Goal: Information Seeking & Learning: Learn about a topic

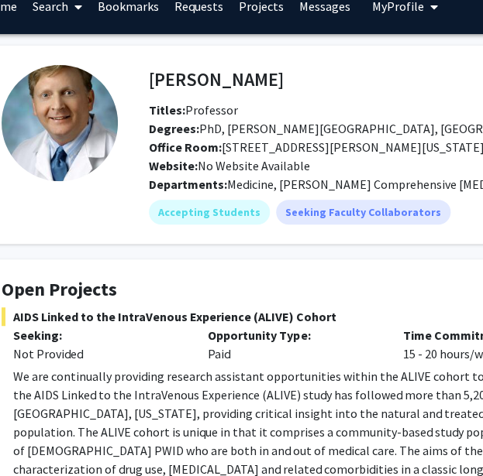
scroll to position [23, 73]
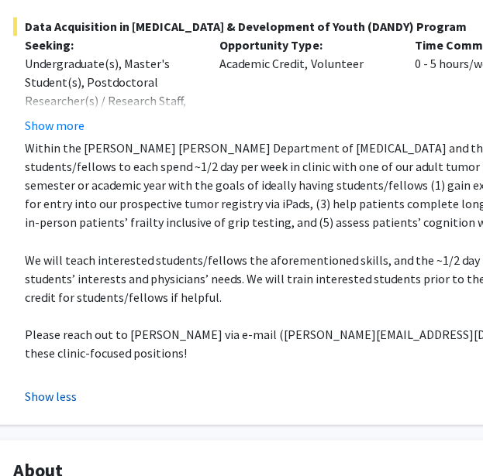
scroll to position [481, 57]
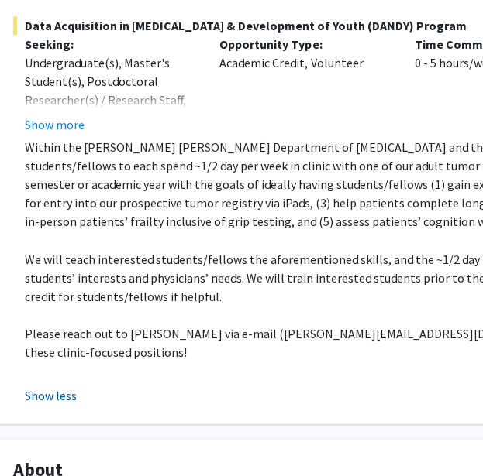
click at [62, 386] on button "Show less" at bounding box center [51, 395] width 52 height 19
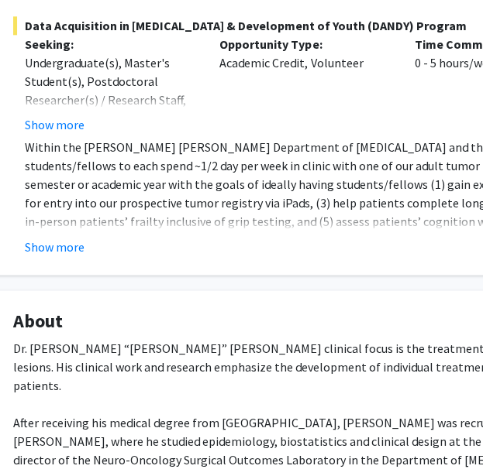
click at [57, 237] on button "Show more" at bounding box center [55, 246] width 60 height 19
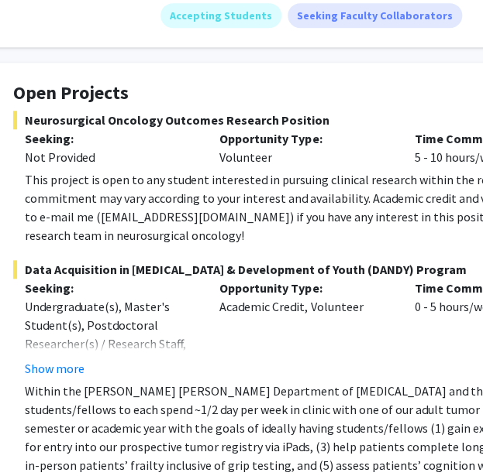
scroll to position [239, 57]
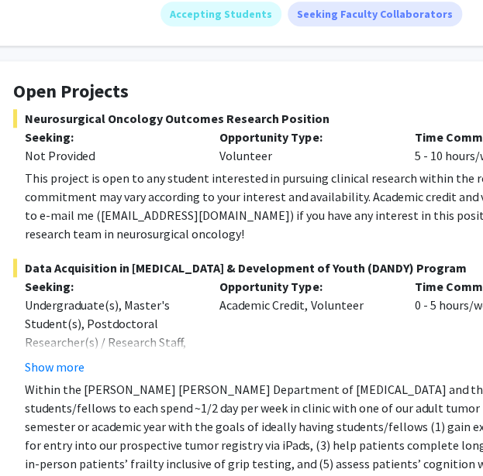
click at [222, 109] on span "Neurosurgical Oncology Outcomes Research Position" at bounding box center [408, 118] width 790 height 19
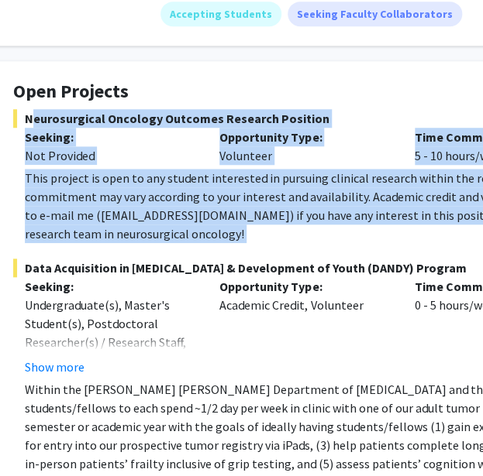
drag, startPoint x: 222, startPoint y: 99, endPoint x: 235, endPoint y: 191, distance: 93.2
click at [235, 191] on div "Neurosurgical Oncology Outcomes Research Position Seeking: Not Provided Opportu…" at bounding box center [408, 176] width 790 height 134
copy div "Neurosurgical Oncology Outcomes Research Position Seeking: Not Provided Opportu…"
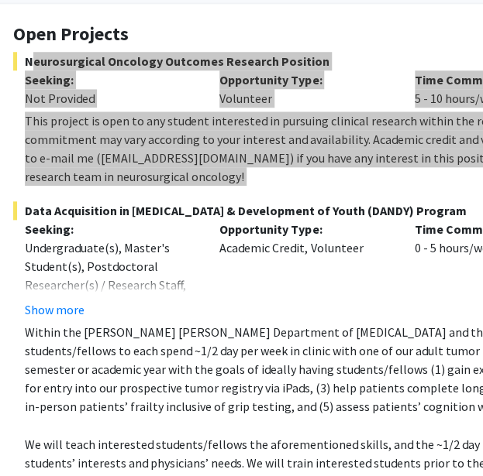
scroll to position [302, 57]
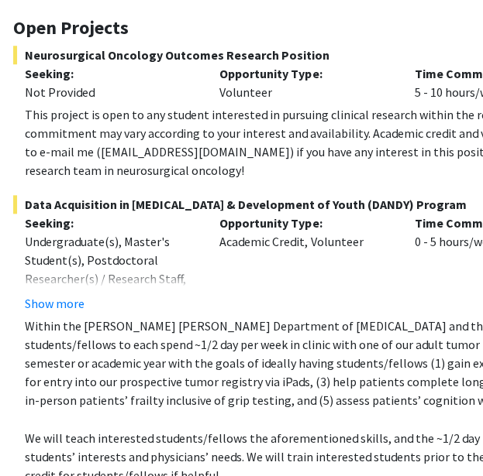
click at [214, 195] on span "Data Acquisition in Neurosurgery & Development of Youth (DANDY) Program" at bounding box center [408, 204] width 790 height 19
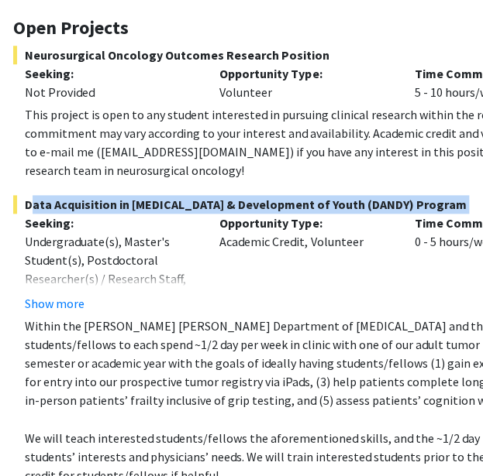
click at [214, 195] on span "Data Acquisition in Neurosurgery & Development of Youth (DANDY) Program" at bounding box center [408, 204] width 790 height 19
copy span "Data Acquisition in Neurosurgery & Development of Youth (DANDY) Program"
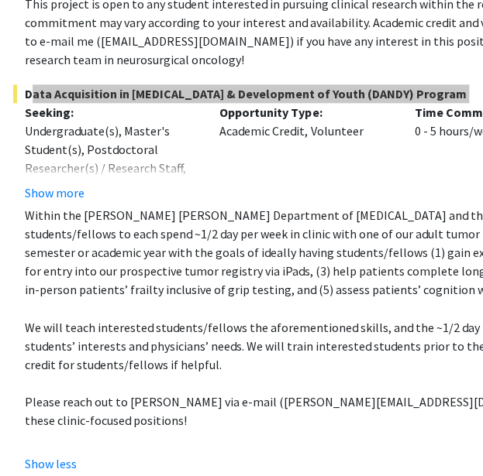
scroll to position [440, 57]
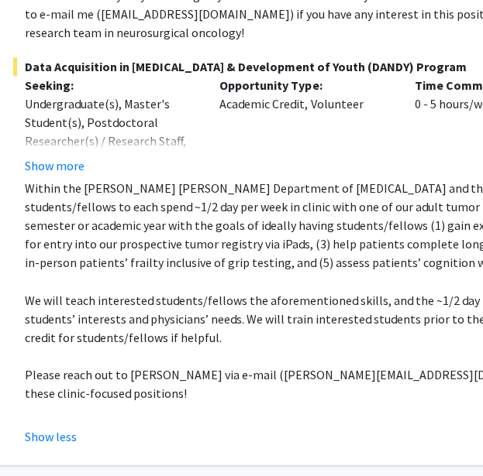
click at [208, 215] on p "Within the Johns Hopkins Department of Neurosurgery and the Division of Neuro-O…" at bounding box center [414, 225] width 778 height 93
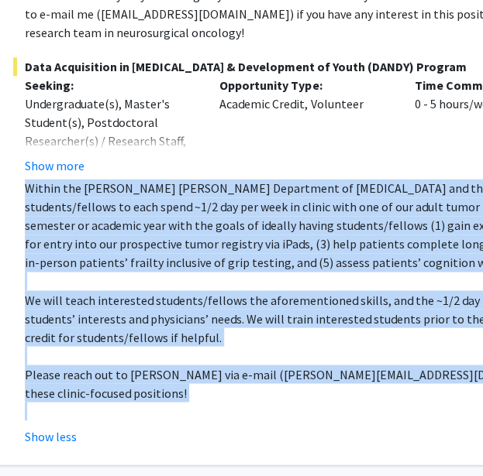
drag, startPoint x: 208, startPoint y: 215, endPoint x: 225, endPoint y: 357, distance: 143.6
click at [225, 357] on div "Within the Johns Hopkins Department of Neurosurgery and the Division of Neuro-O…" at bounding box center [414, 300] width 778 height 242
copy div "Within the Johns Hopkins Department of Neurosurgery and the Division of Neuro-O…"
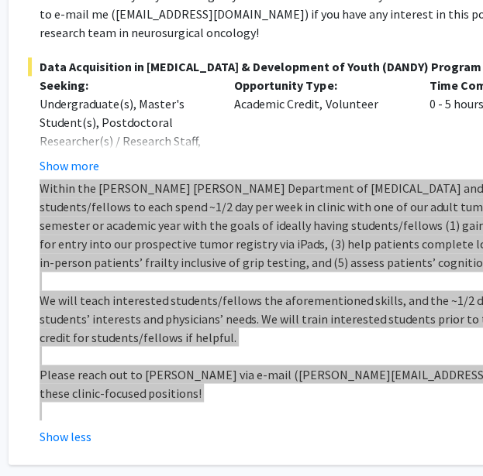
scroll to position [440, 0]
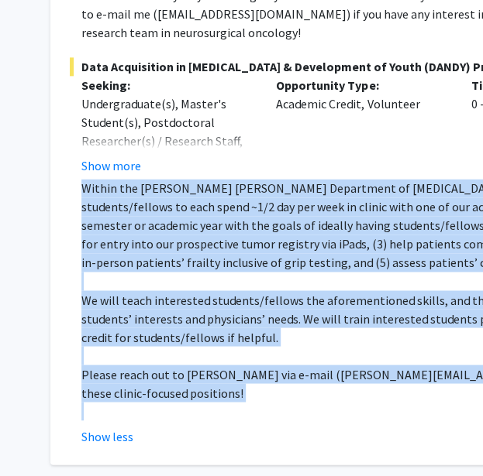
click at [315, 198] on p "Within the Johns Hopkins Department of Neurosurgery and the Division of Neuro-O…" at bounding box center [470, 225] width 778 height 93
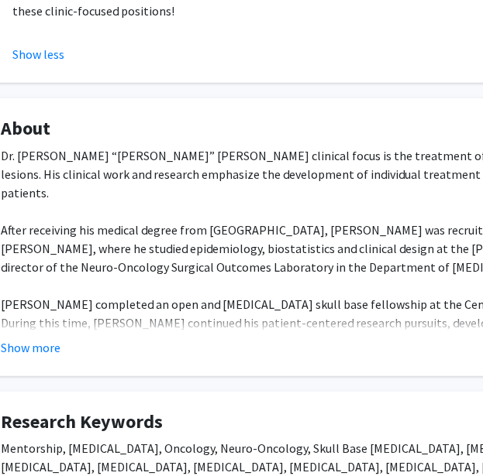
scroll to position [823, 69]
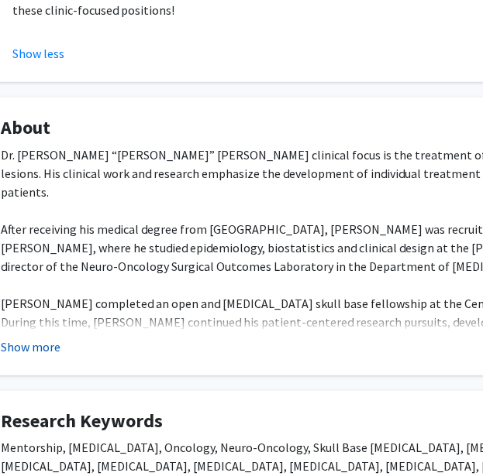
click at [22, 338] on button "Show more" at bounding box center [31, 347] width 60 height 19
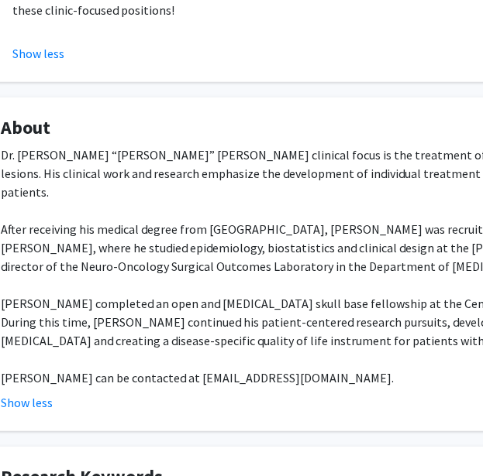
click at [162, 146] on div "Dr. Debraj “Raj” Mukherjee’s clinical focus is the treatment of patients with p…" at bounding box center [396, 267] width 790 height 242
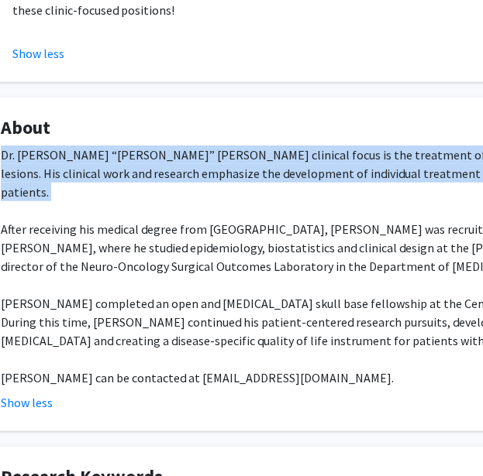
click at [162, 146] on div "Dr. Debraj “Raj” Mukherjee’s clinical focus is the treatment of patients with p…" at bounding box center [396, 267] width 790 height 242
copy div "Dr. Debraj “Raj” Mukherjee’s clinical focus is the treatment of patients with p…"
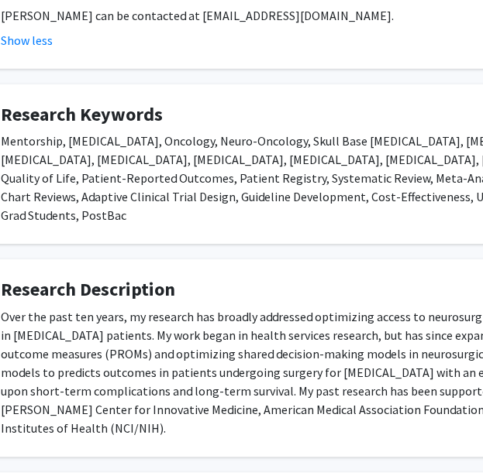
scroll to position [1186, 69]
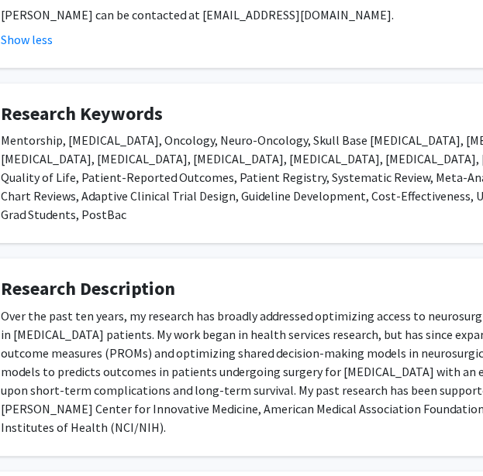
click at [277, 307] on div "Over the past ten years, my research has broadly addressed optimizing access to…" at bounding box center [396, 372] width 790 height 130
click at [248, 307] on div "Over the past ten years, my research has broadly addressed optimizing access to…" at bounding box center [396, 372] width 790 height 130
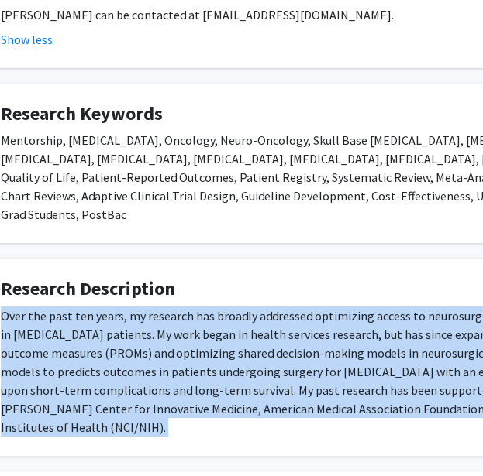
click at [248, 307] on div "Over the past ten years, my research has broadly addressed optimizing access to…" at bounding box center [396, 372] width 790 height 130
copy div "Over the past ten years, my research has broadly addressed optimizing access to…"
click at [330, 307] on div "Over the past ten years, my research has broadly addressed optimizing access to…" at bounding box center [396, 372] width 790 height 130
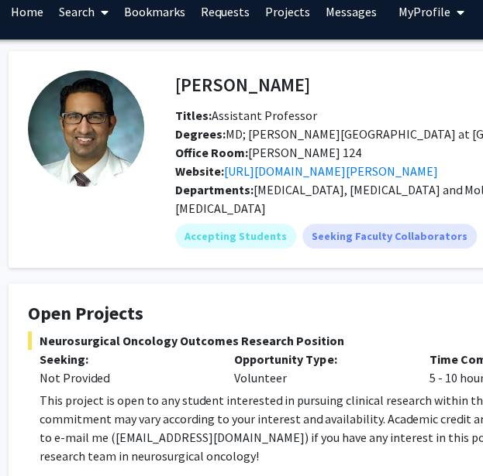
scroll to position [16, 41]
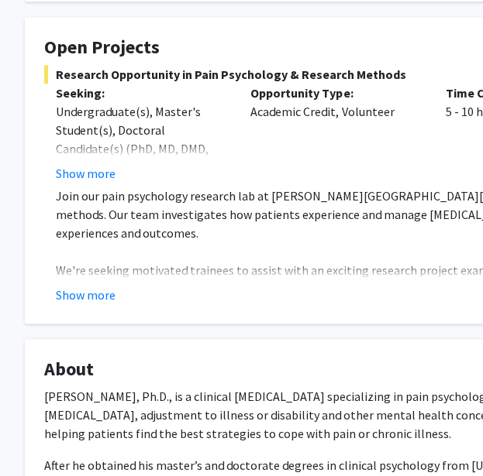
scroll to position [291, 26]
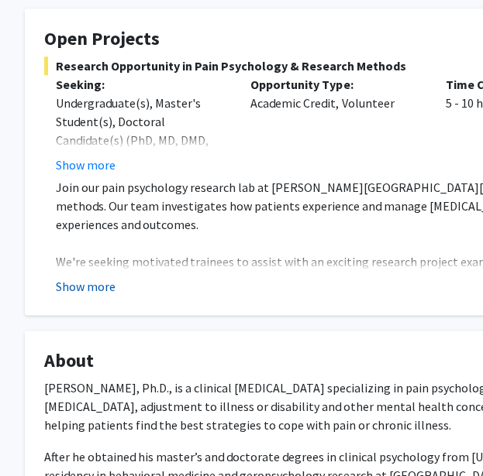
click at [87, 277] on button "Show more" at bounding box center [86, 286] width 60 height 19
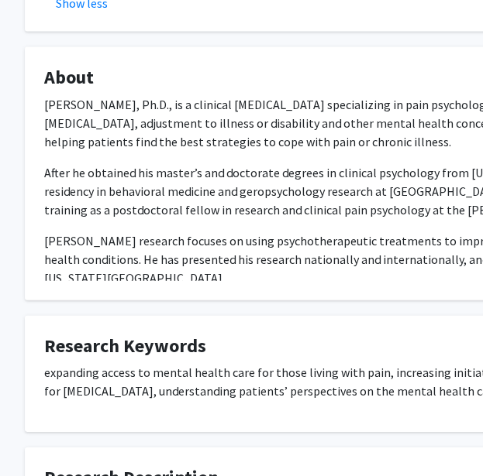
scroll to position [818, 26]
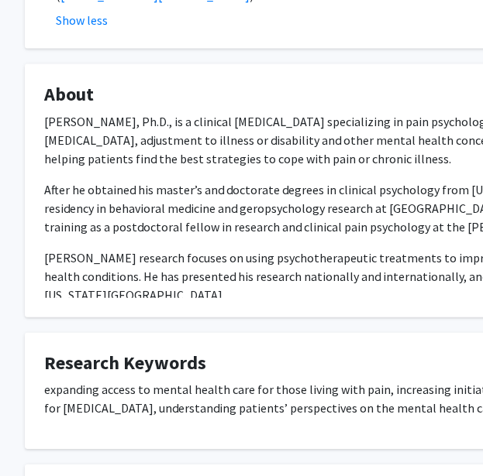
click at [191, 129] on p "Fenan Rassu, Ph.D., is a clinical psychologist specializing in pain psychology …" at bounding box center [439, 140] width 790 height 56
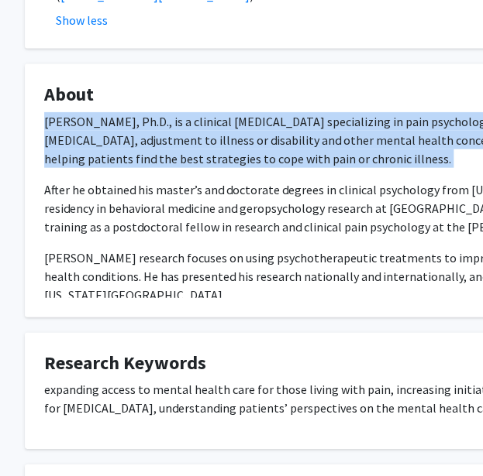
click at [191, 129] on p "Fenan Rassu, Ph.D., is a clinical psychologist specializing in pain psychology …" at bounding box center [439, 140] width 790 height 56
copy div "Fenan Rassu, Ph.D., is a clinical psychologist specializing in pain psychology …"
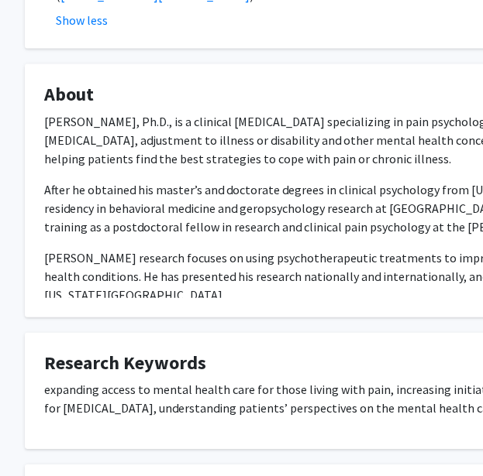
click at [277, 380] on p "expanding access to mental health care for those living with pain, increasing i…" at bounding box center [439, 398] width 790 height 37
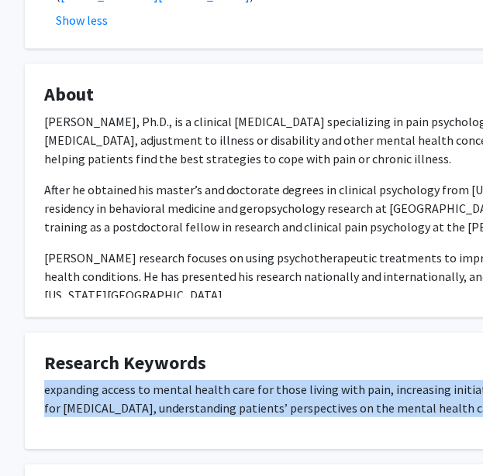
copy p "expanding access to mental health care for those living with pain, increasing i…"
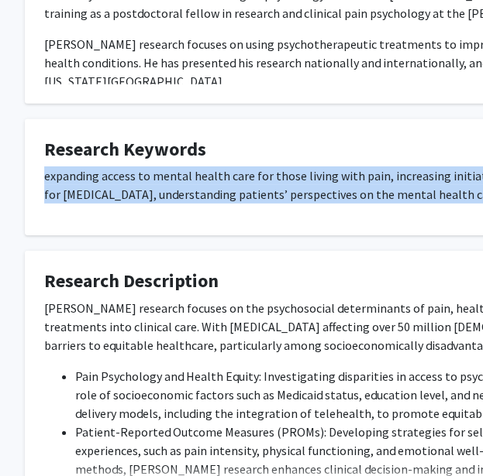
click at [263, 167] on p "expanding access to mental health care for those living with pain, increasing i…" at bounding box center [439, 185] width 790 height 37
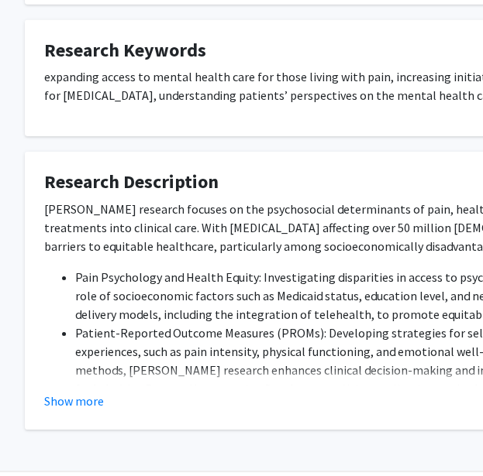
scroll to position [1144, 26]
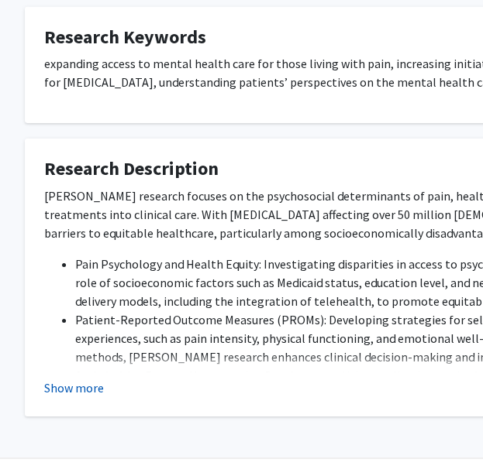
click at [82, 379] on button "Show more" at bounding box center [74, 388] width 60 height 19
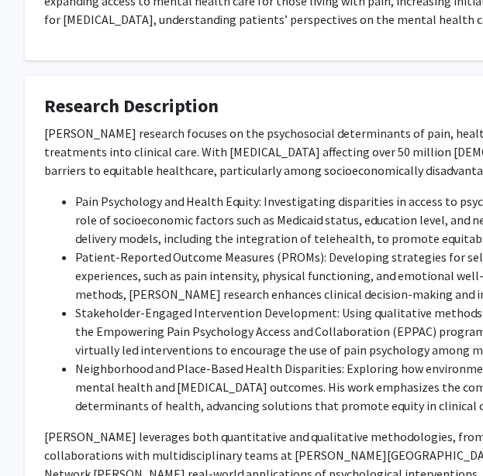
scroll to position [1252, 26]
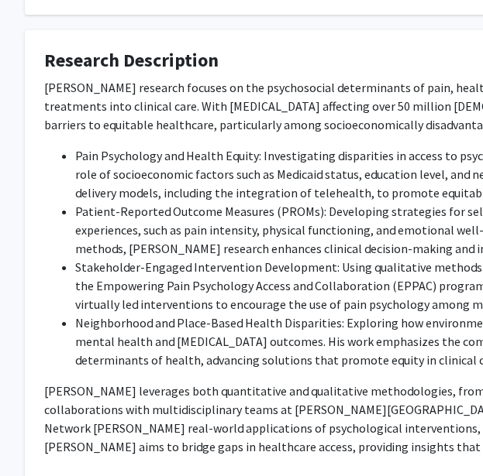
click at [154, 383] on p "Dr. Rassu leverages both quantitative and qualitative methodologies, from retro…" at bounding box center [439, 419] width 790 height 74
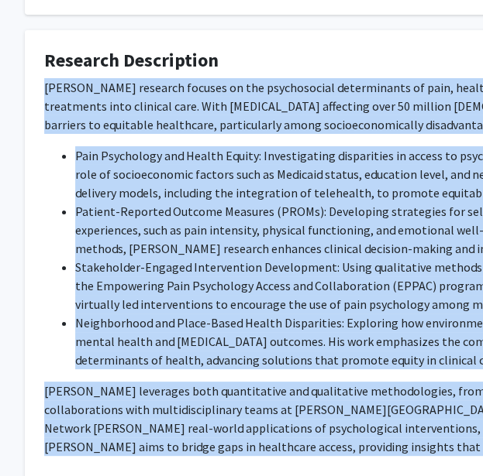
drag, startPoint x: 154, startPoint y: 383, endPoint x: 178, endPoint y: 36, distance: 347.1
click at [178, 36] on fg-card "Research Description Dr. Fenan Rassu’s research focuses on the psychosocial det…" at bounding box center [439, 271] width 829 height 483
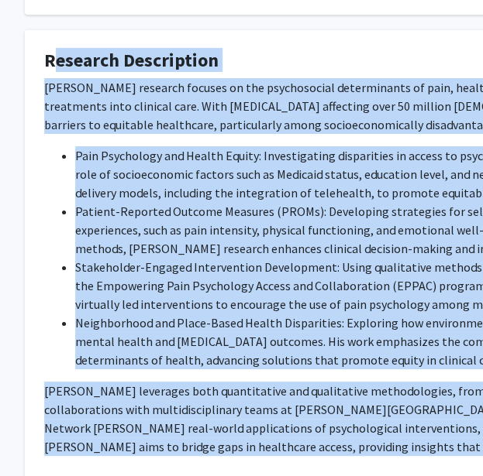
click at [222, 78] on p "Dr. Fenan Rassu’s research focuses on the psychosocial determinants of pain, he…" at bounding box center [439, 106] width 790 height 56
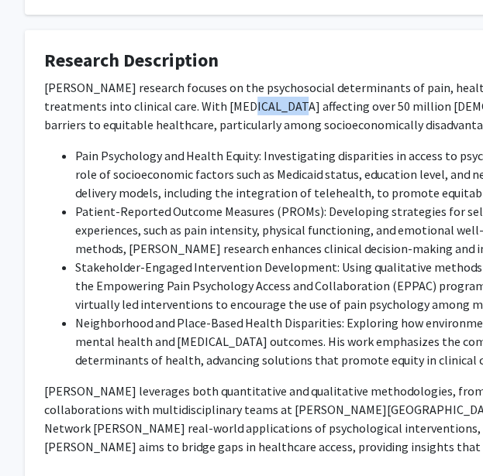
click at [222, 78] on p "Dr. Fenan Rassu’s research focuses on the psychosocial determinants of pain, he…" at bounding box center [439, 106] width 790 height 56
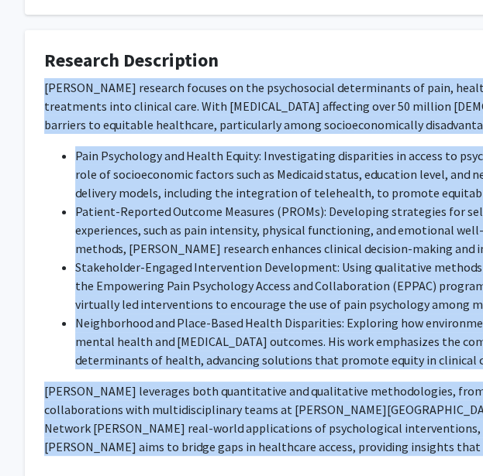
drag, startPoint x: 222, startPoint y: 64, endPoint x: 215, endPoint y: 363, distance: 299.0
click at [215, 363] on div "Dr. Fenan Rassu’s research focuses on the psychosocial determinants of pain, he…" at bounding box center [439, 267] width 790 height 378
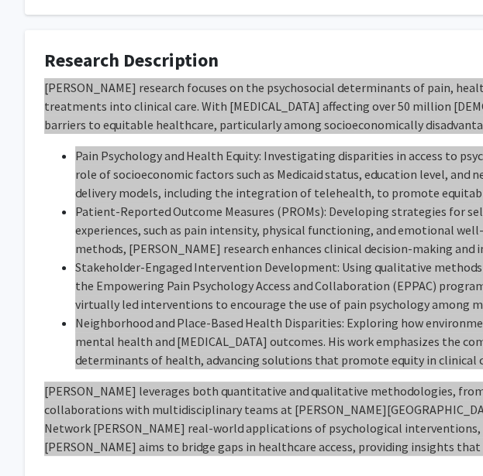
scroll to position [1349, 26]
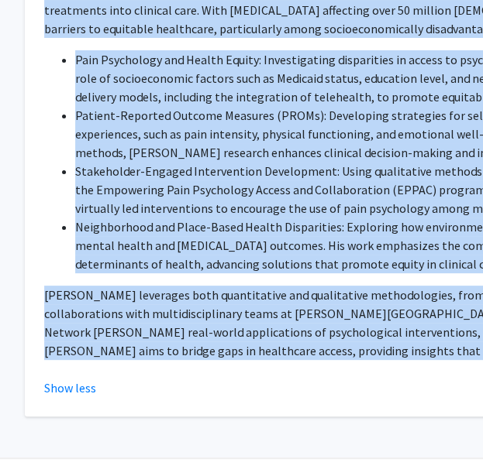
click at [338, 218] on li "Neighborhood and Place-Based Health Disparities: Exploring how environmental an…" at bounding box center [454, 246] width 759 height 56
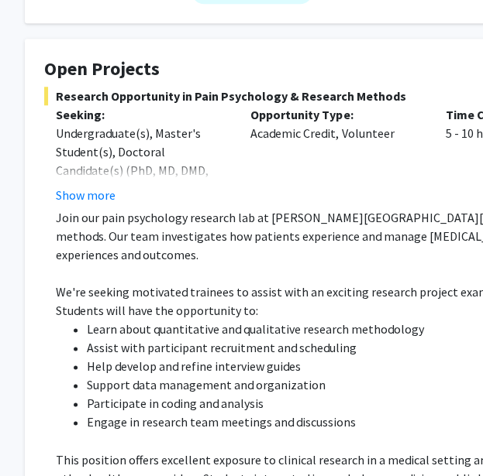
scroll to position [259, 26]
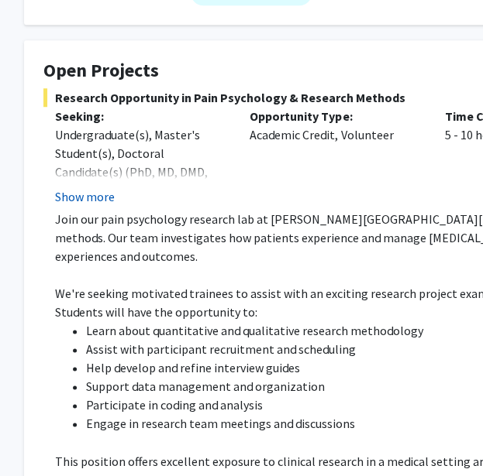
click at [101, 187] on button "Show more" at bounding box center [85, 196] width 60 height 19
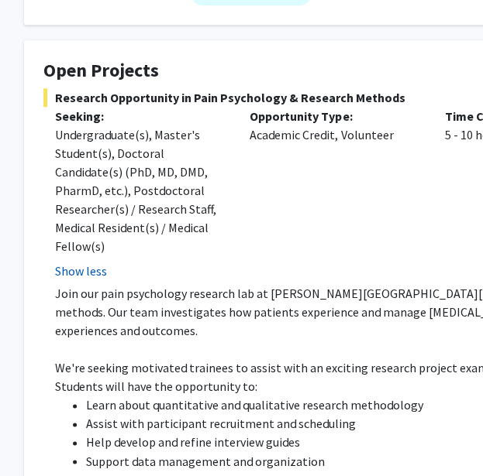
scroll to position [297, 26]
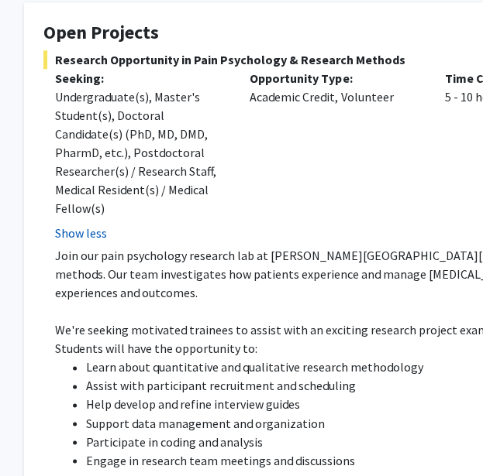
click at [93, 224] on button "Show less" at bounding box center [81, 233] width 52 height 19
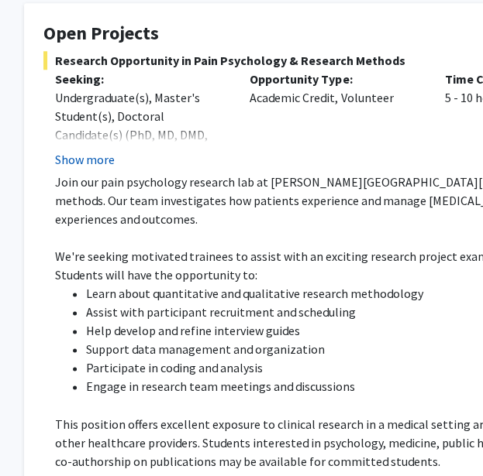
scroll to position [297, 46]
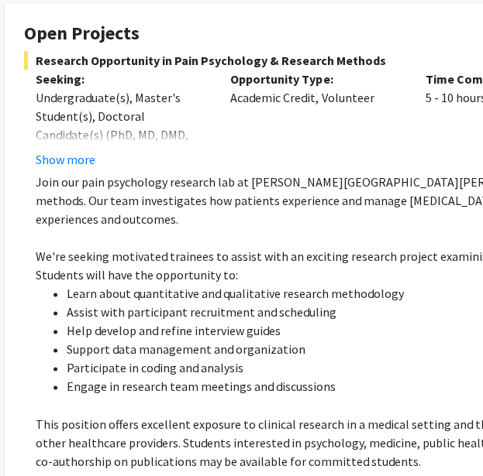
click at [322, 51] on span "Research Opportunity in Pain Psychology & Research Methods" at bounding box center [419, 60] width 790 height 19
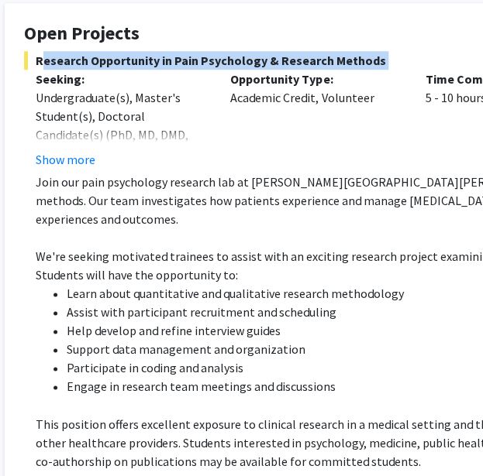
click at [322, 51] on span "Research Opportunity in Pain Psychology & Research Methods" at bounding box center [419, 60] width 790 height 19
copy span "Research Opportunity in Pain Psychology & Research Methods"
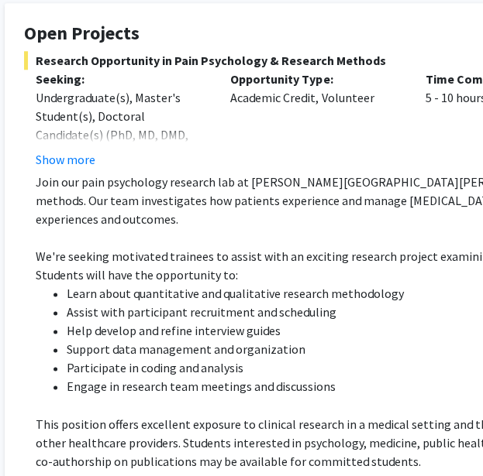
click at [168, 95] on div "Undergraduate(s), Master's Student(s), Doctoral Candidate(s) (PhD, MD, DMD, Pha…" at bounding box center [121, 153] width 171 height 130
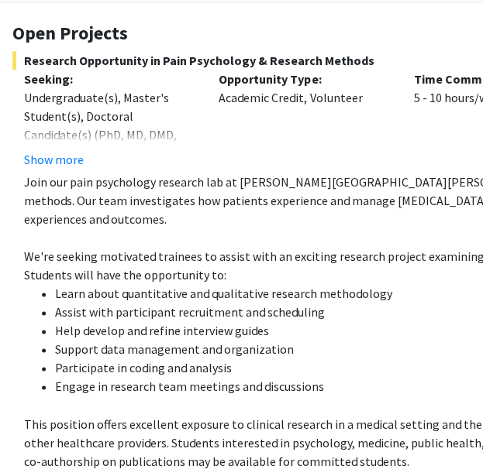
scroll to position [297, 54]
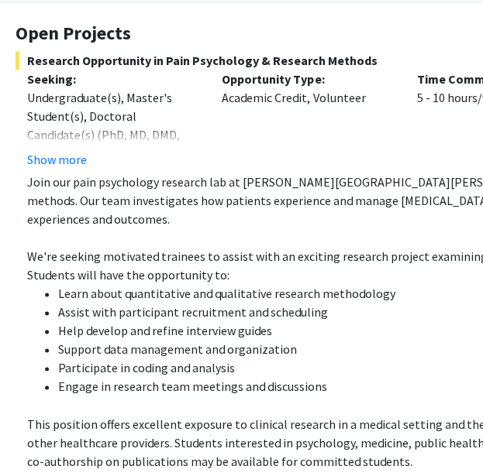
click at [151, 182] on p "Join our pain psychology research lab at Johns Hopkins School of Medicine to ga…" at bounding box center [416, 201] width 778 height 56
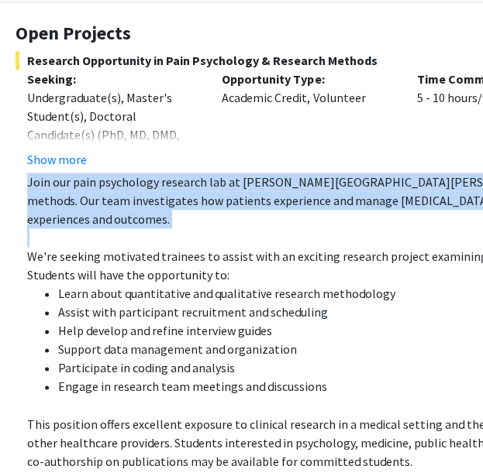
click at [151, 182] on p "Join our pain psychology research lab at Johns Hopkins School of Medicine to ga…" at bounding box center [416, 201] width 778 height 56
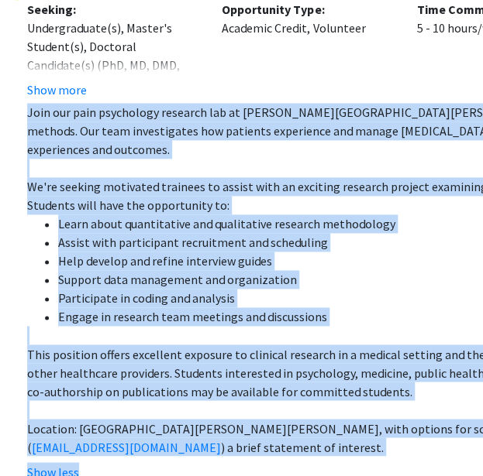
scroll to position [473, 54]
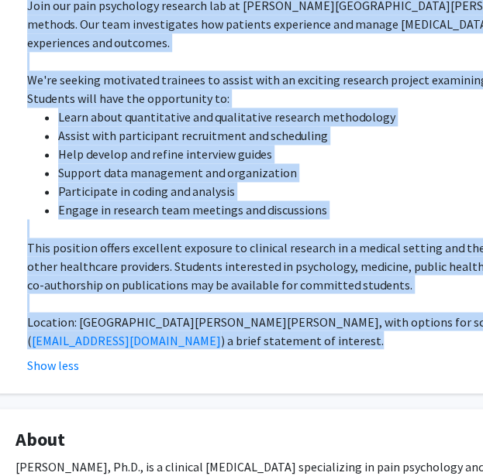
drag, startPoint x: 151, startPoint y: 182, endPoint x: 343, endPoint y: 287, distance: 219.1
click at [343, 287] on div "Join our pain psychology research lab at Johns Hopkins School of Medicine to ga…" at bounding box center [416, 172] width 778 height 353
copy div "Join our pain psychology research lab at Johns Hopkins School of Medicine to ga…"
click at [217, 238] on p "This position offers excellent exposure to clinical research in a medical setti…" at bounding box center [416, 266] width 778 height 56
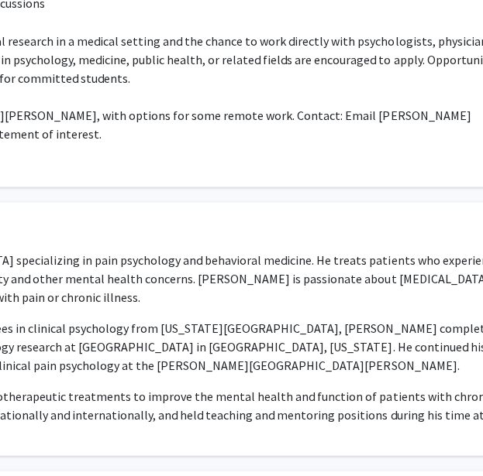
scroll to position [680, 447]
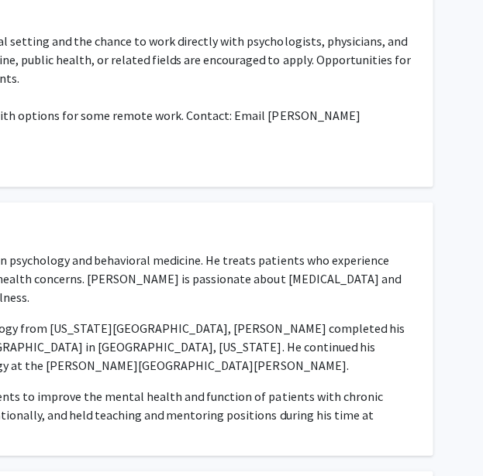
click at [381, 387] on p "Dr. Rassu’s research focuses on using psychotherapeutic treatments to improve t…" at bounding box center [18, 415] width 790 height 56
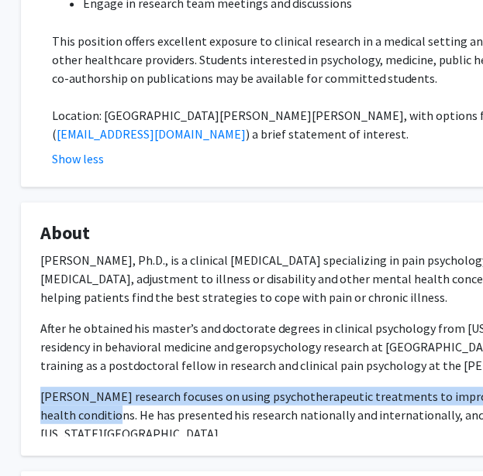
scroll to position [680, 0]
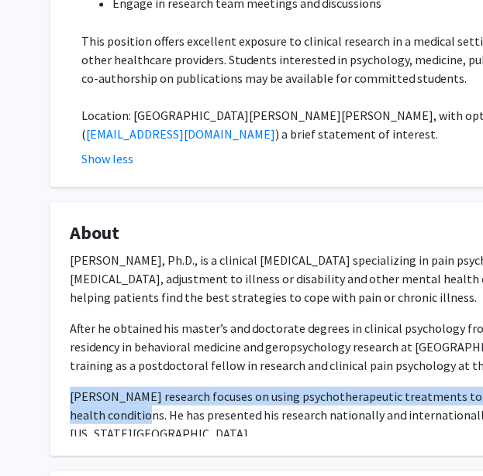
drag, startPoint x: 381, startPoint y: 359, endPoint x: 70, endPoint y: 360, distance: 310.6
click at [70, 387] on p "Dr. Rassu’s research focuses on using psychotherapeutic treatments to improve t…" at bounding box center [465, 415] width 790 height 56
copy p "Dr. Rassu’s research focuses on using psychotherapeutic treatments to improve t…"
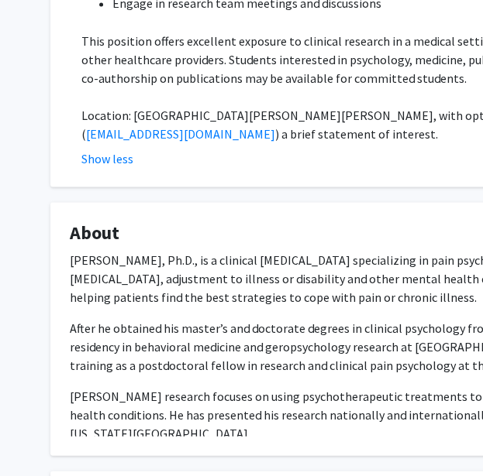
click at [314, 387] on p "Dr. Rassu’s research focuses on using psychotherapeutic treatments to improve t…" at bounding box center [465, 415] width 790 height 56
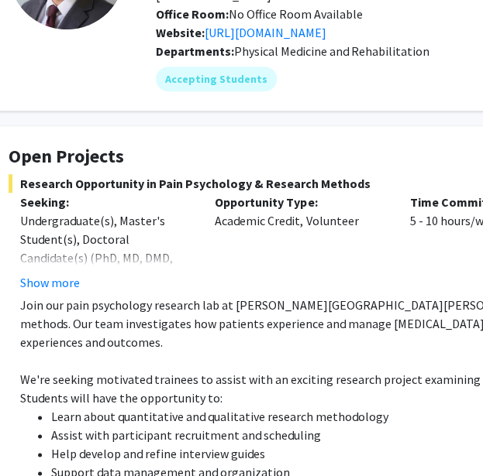
scroll to position [0, 61]
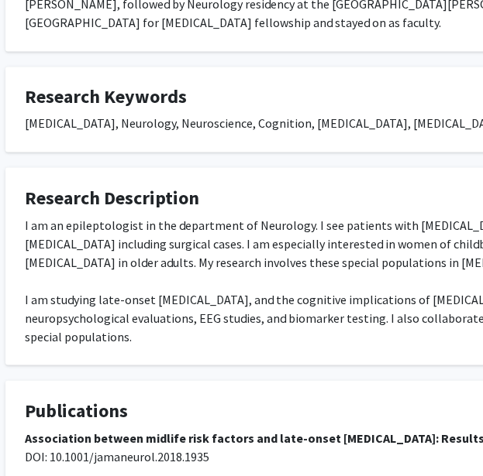
scroll to position [541, 39]
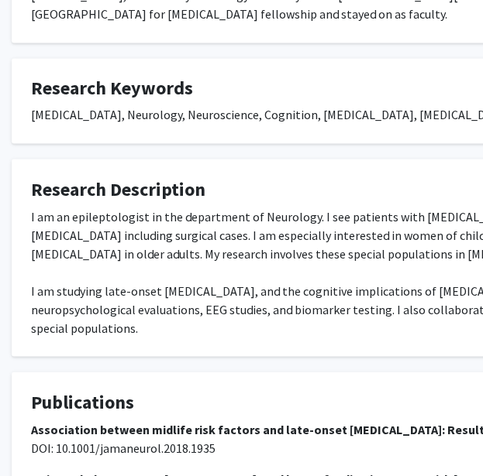
click at [181, 216] on div "I am an epileptologist in the department of Neurology. I see patients with [MED…" at bounding box center [426, 272] width 790 height 130
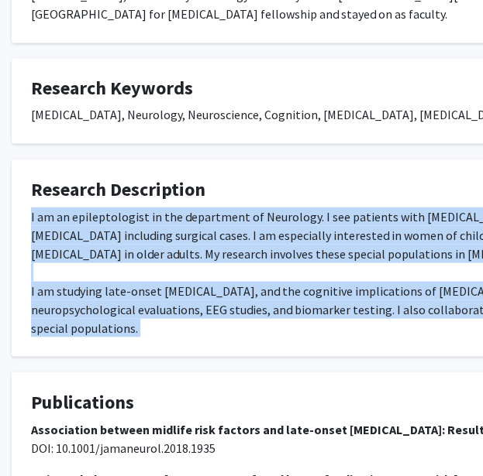
drag, startPoint x: 181, startPoint y: 216, endPoint x: 179, endPoint y: 268, distance: 51.9
click at [179, 268] on div "I am an epileptologist in the department of Neurology. I see patients with epil…" at bounding box center [426, 272] width 790 height 130
copy div "I am an epileptologist in the department of Neurology. I see patients with epil…"
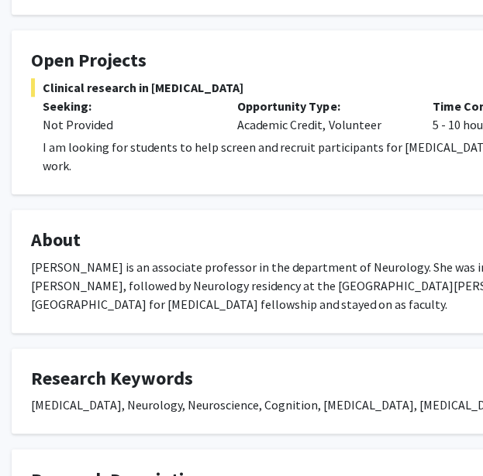
scroll to position [249, 39]
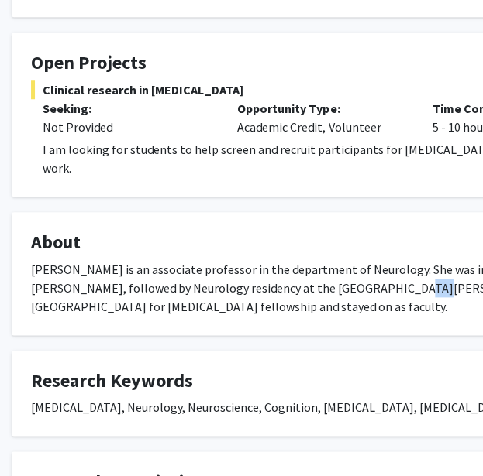
drag, startPoint x: 294, startPoint y: 270, endPoint x: 311, endPoint y: 270, distance: 16.3
click at [311, 270] on div "Dr. Johnson is an associate professor in the department of Neurology. She was i…" at bounding box center [426, 288] width 790 height 56
click at [331, 260] on div "Dr. Johnson is an associate professor in the department of Neurology. She was i…" at bounding box center [426, 288] width 790 height 56
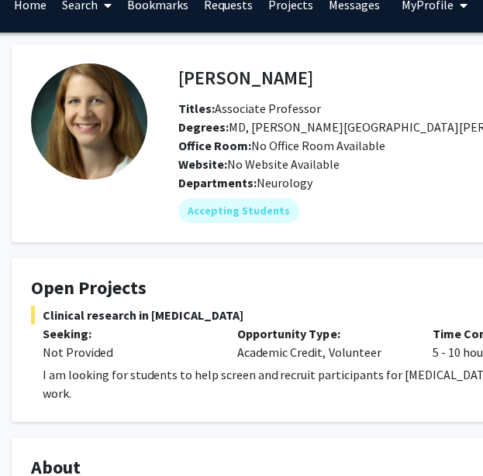
scroll to position [6, 39]
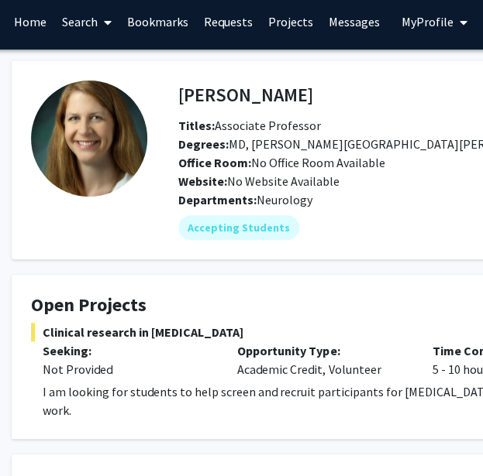
click at [247, 399] on p "I am looking for students to help screen and recruit participants for epilepsy …" at bounding box center [432, 401] width 778 height 37
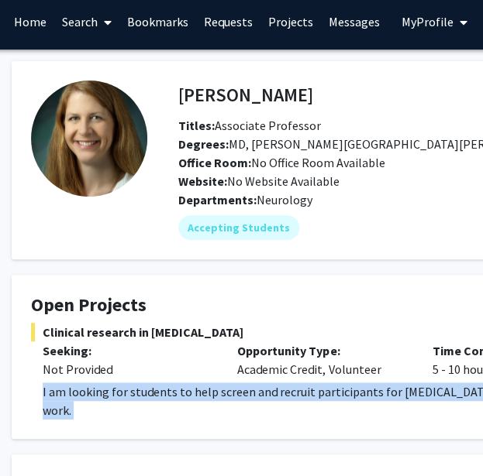
click at [247, 399] on p "I am looking for students to help screen and recruit participants for epilepsy …" at bounding box center [432, 401] width 778 height 37
copy p "I am looking for students to help screen and recruit participants for epilepsy …"
click at [260, 401] on fg-card "Open Projects Clinical research in epilepsy Seeking: Not Provided Opportunity T…" at bounding box center [426, 357] width 829 height 164
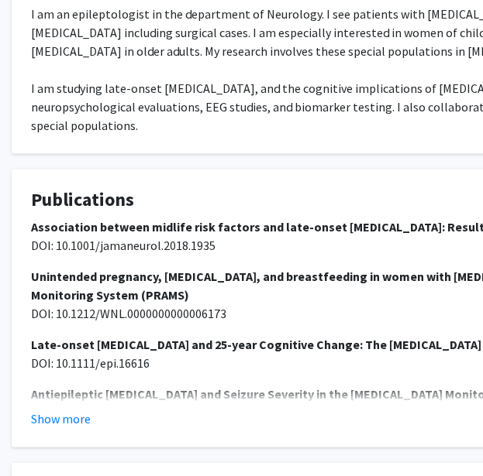
scroll to position [744, 39]
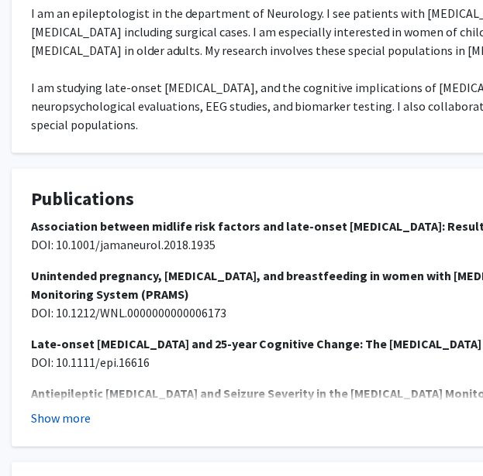
click at [70, 409] on button "Show more" at bounding box center [61, 418] width 60 height 19
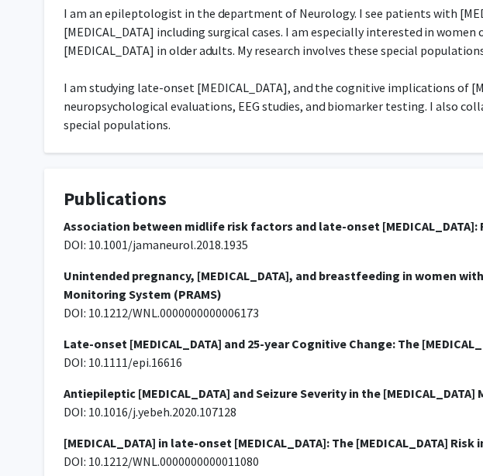
scroll to position [744, 0]
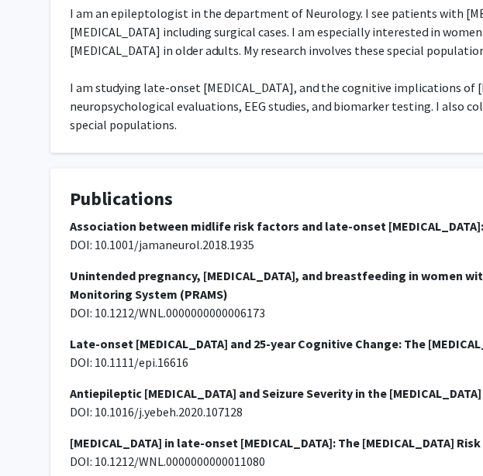
click at [230, 266] on p "Unintended pregnancy, prenatal care, and breastfeeding in women with epilepsy: …" at bounding box center [465, 294] width 790 height 56
click at [365, 266] on p "Unintended pregnancy, prenatal care, and breastfeeding in women with epilepsy: …" at bounding box center [465, 294] width 790 height 56
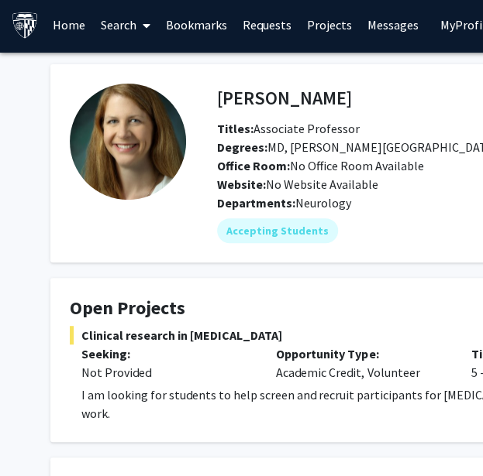
scroll to position [0, 0]
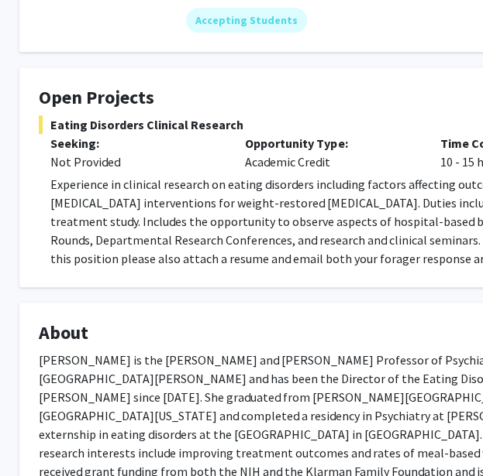
scroll to position [217, 31]
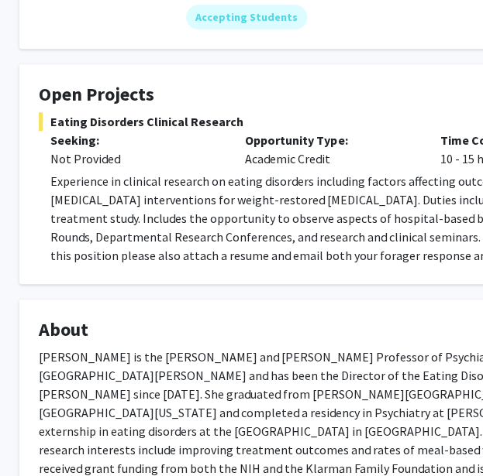
click at [237, 366] on p "[PERSON_NAME] is the [PERSON_NAME] and [PERSON_NAME] Professor of Psychiatry an…" at bounding box center [434, 422] width 790 height 149
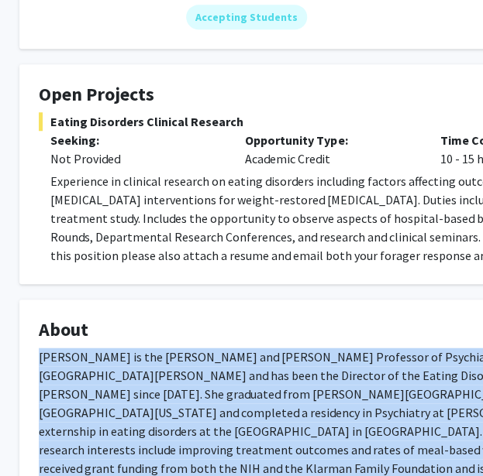
click at [237, 366] on p "[PERSON_NAME] is the [PERSON_NAME] and [PERSON_NAME] Professor of Psychiatry an…" at bounding box center [434, 422] width 790 height 149
copy p "Dr. Guarda is the Stephen and Jean Robinson Professor of Psychiatry and Behavio…"
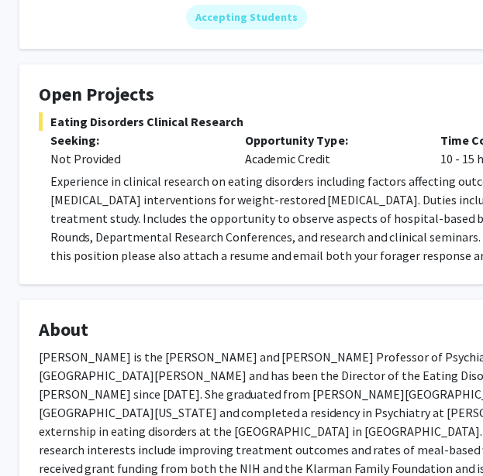
click at [262, 254] on span "Experience in clinical research on eating disorders including factors affecting…" at bounding box center [437, 228] width 775 height 108
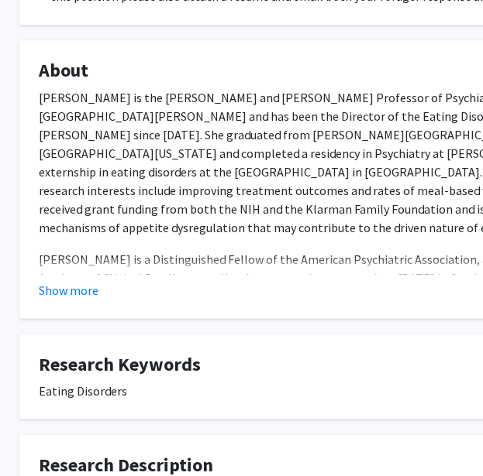
scroll to position [478, 31]
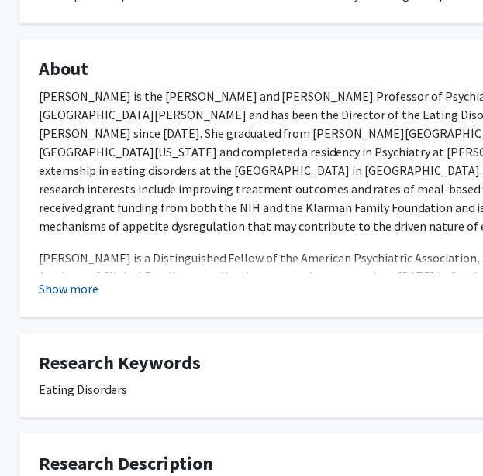
click at [73, 282] on button "Show more" at bounding box center [69, 288] width 60 height 19
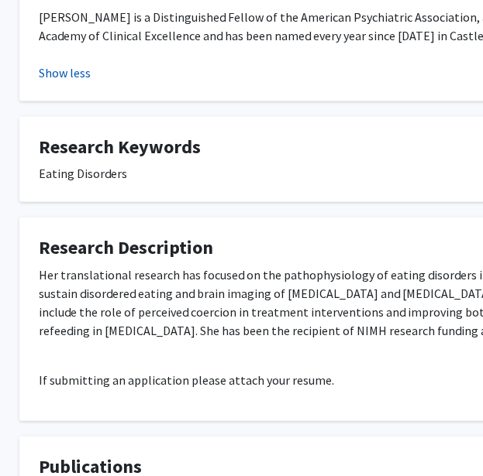
scroll to position [721, 31]
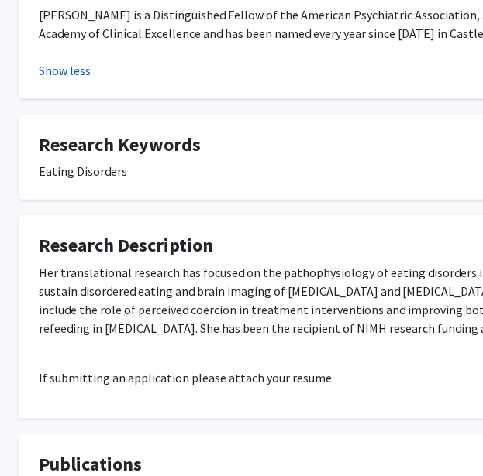
click at [73, 282] on p "Her translational research has focused on the pathophysiology of eating disorde…" at bounding box center [434, 300] width 790 height 74
drag, startPoint x: 73, startPoint y: 282, endPoint x: 74, endPoint y: 304, distance: 22.5
click at [74, 304] on p "Her translational research has focused on the pathophysiology of eating disorde…" at bounding box center [434, 300] width 790 height 74
copy p "coercion"
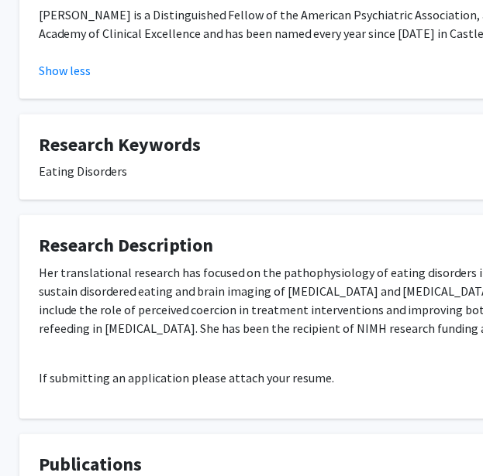
scroll to position [855, 31]
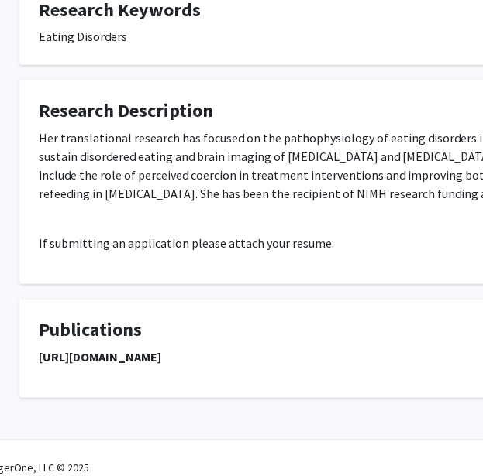
click at [161, 349] on strong "https://pubmed.ncbi.nlm.nih.gov/?term=guarda+as&sort=date" at bounding box center [100, 356] width 122 height 15
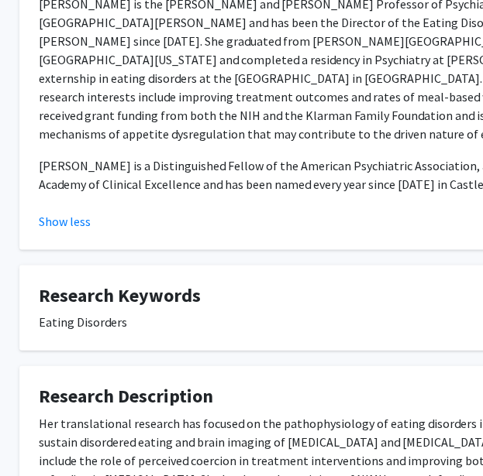
scroll to position [802, 31]
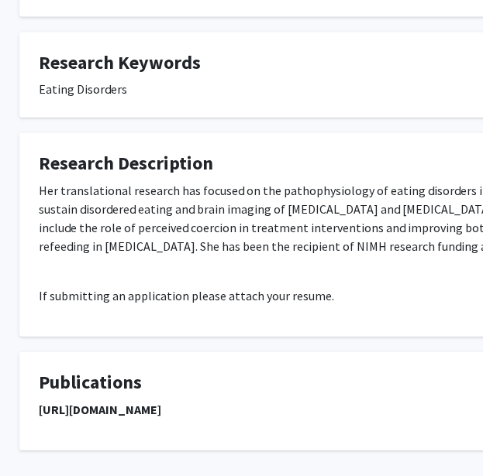
click at [338, 287] on p "If submitting an application please attach your resume." at bounding box center [434, 296] width 790 height 19
click at [285, 287] on p "If submitting an application please attach your resume." at bounding box center [434, 296] width 790 height 19
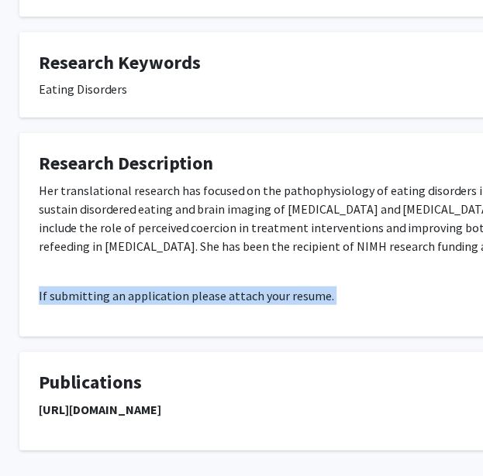
click at [285, 287] on p "If submitting an application please attach your resume." at bounding box center [434, 296] width 790 height 19
copy p "If submitting an application please attach your resume."
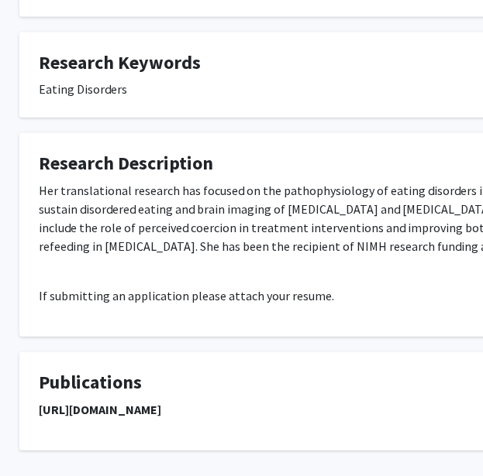
click at [287, 246] on div "Her translational research has focused on the pathophysiology of eating disorde…" at bounding box center [434, 243] width 790 height 124
click at [161, 402] on strong "https://pubmed.ncbi.nlm.nih.gov/?term=guarda+as&sort=date" at bounding box center [100, 409] width 122 height 15
copy strong "https://pubmed.ncbi.nlm.nih.gov/?term=guarda+as&sort=date"
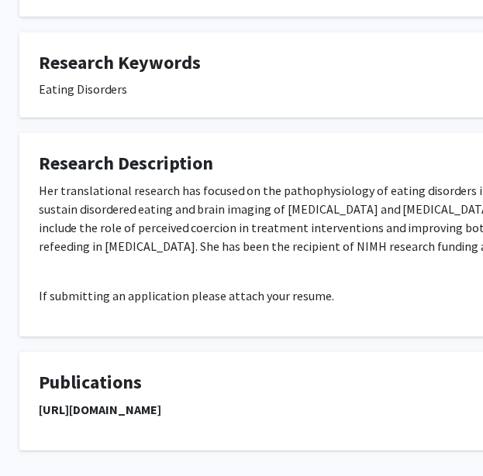
click at [274, 219] on p "Her translational research has focused on the pathophysiology of eating disorde…" at bounding box center [434, 218] width 790 height 74
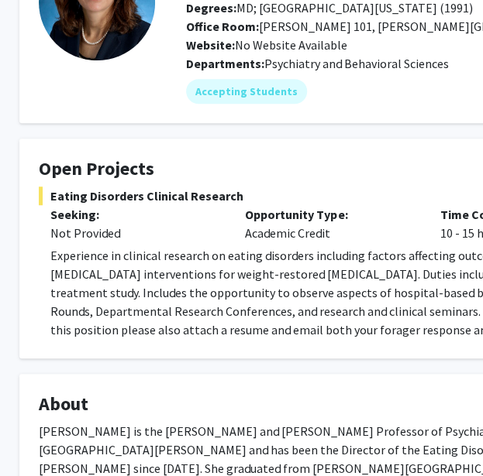
scroll to position [142, 31]
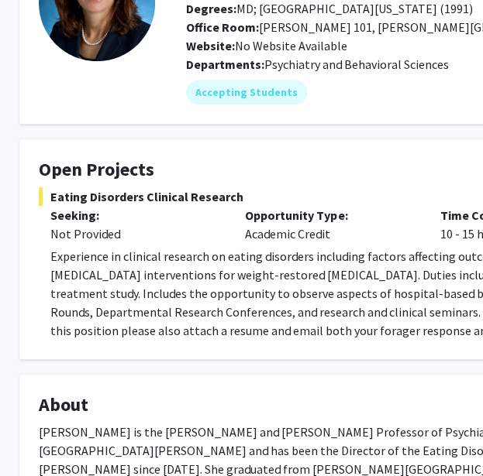
click at [304, 304] on span "Experience in clinical research on eating disorders including factors affecting…" at bounding box center [437, 303] width 775 height 108
click at [319, 312] on span "Experience in clinical research on eating disorders including factors affecting…" at bounding box center [437, 303] width 775 height 108
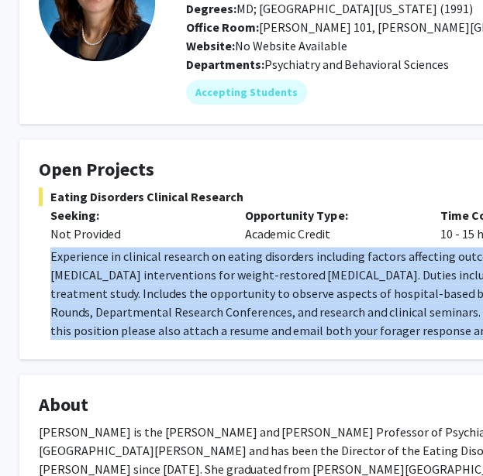
click at [319, 312] on span "Experience in clinical research on eating disorders including factors affecting…" at bounding box center [437, 303] width 775 height 108
click at [281, 297] on span "Experience in clinical research on eating disorders including factors affecting…" at bounding box center [437, 303] width 775 height 108
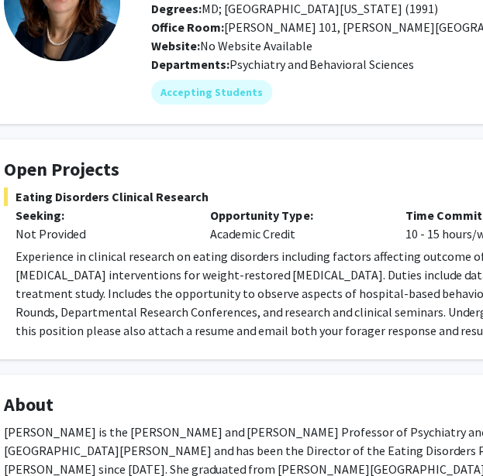
scroll to position [142, 0]
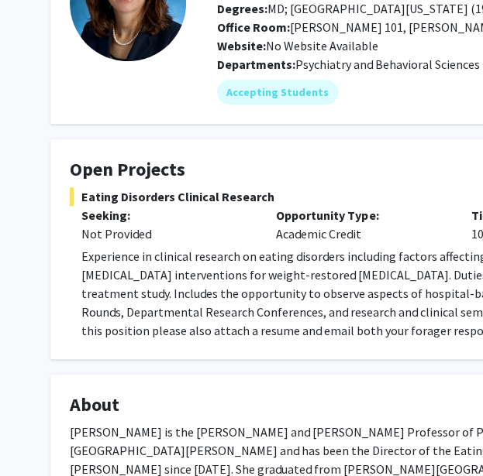
click at [351, 266] on span "Experience in clinical research on eating disorders including factors affecting…" at bounding box center [468, 303] width 775 height 108
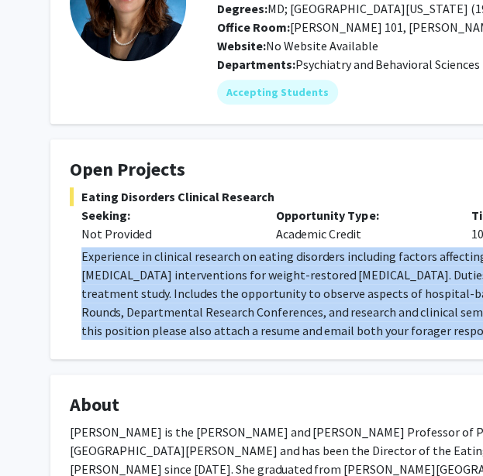
click at [351, 266] on span "Experience in clinical research on eating disorders including factors affecting…" at bounding box center [468, 303] width 775 height 108
copy span "Experience in clinical research on eating disorders including factors affecting…"
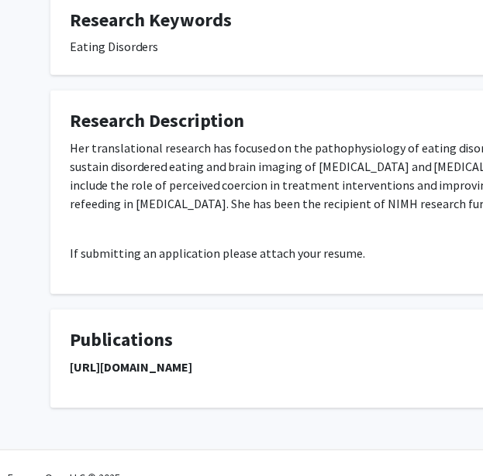
scroll to position [847, 0]
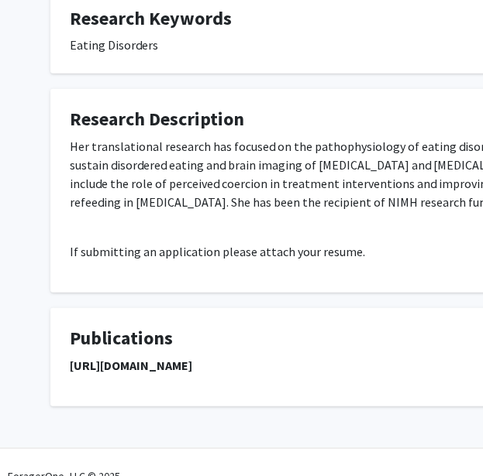
click at [192, 358] on strong "https://pubmed.ncbi.nlm.nih.gov/?term=guarda+as&sort=date" at bounding box center [131, 365] width 122 height 15
copy strong "https://pubmed.ncbi.nlm.nih.gov/?term=guarda+as&sort=date"
click at [192, 358] on strong "https://pubmed.ncbi.nlm.nih.gov/?term=guarda+as&sort=date" at bounding box center [131, 365] width 122 height 15
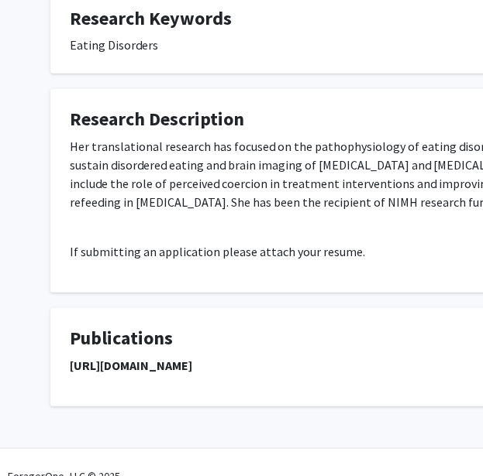
click at [397, 164] on p "Her translational research has focused on the pathophysiology of eating disorde…" at bounding box center [465, 174] width 790 height 74
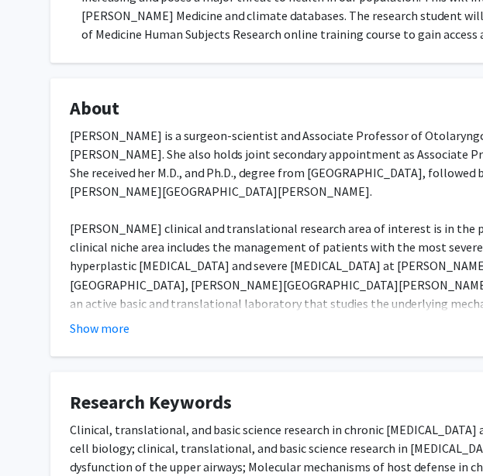
scroll to position [451, 0]
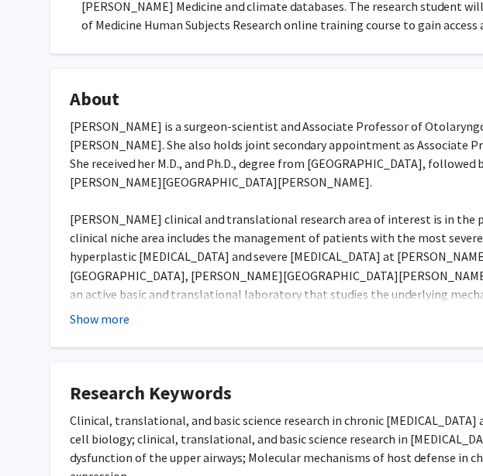
click at [108, 317] on button "Show more" at bounding box center [100, 318] width 60 height 19
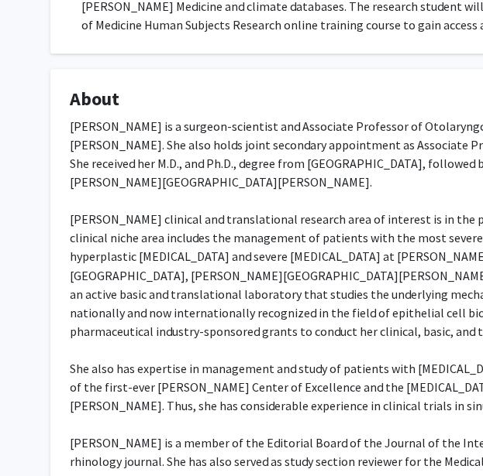
click at [170, 255] on div "[PERSON_NAME] is a surgeon-scientist and Associate Professor of Otolaryngology-…" at bounding box center [465, 331] width 790 height 428
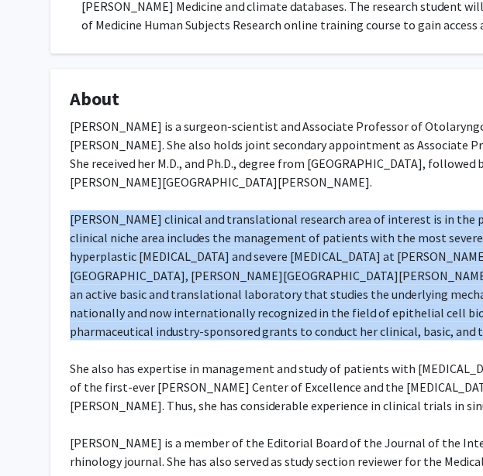
click at [170, 255] on div "[PERSON_NAME] is a surgeon-scientist and Associate Professor of Otolaryngology-…" at bounding box center [465, 331] width 790 height 428
click at [177, 266] on div "[PERSON_NAME] is a surgeon-scientist and Associate Professor of Otolaryngology-…" at bounding box center [465, 331] width 790 height 428
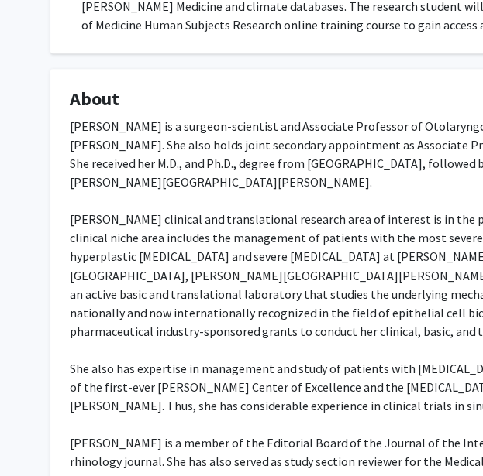
click at [189, 252] on div "[PERSON_NAME] is a surgeon-scientist and Associate Professor of Otolaryngology-…" at bounding box center [465, 331] width 790 height 428
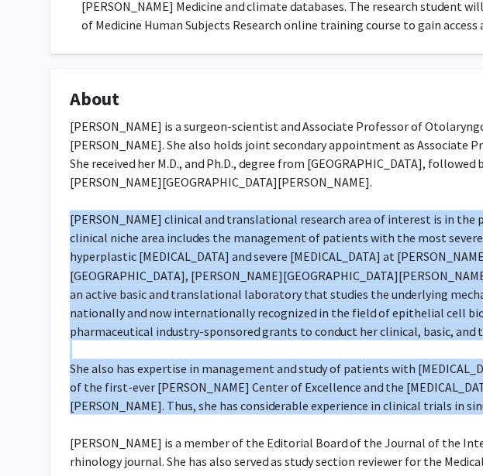
drag, startPoint x: 189, startPoint y: 252, endPoint x: 175, endPoint y: 367, distance: 116.2
click at [175, 367] on div "[PERSON_NAME] is a surgeon-scientist and Associate Professor of Otolaryngology-…" at bounding box center [465, 331] width 790 height 428
copy div "Lo. Ips’d sitametc adi elitseddoeius temporin utla et dolorema al en adm veniam…"
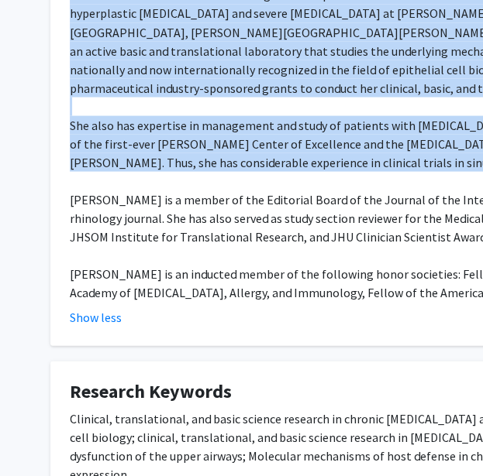
scroll to position [696, 0]
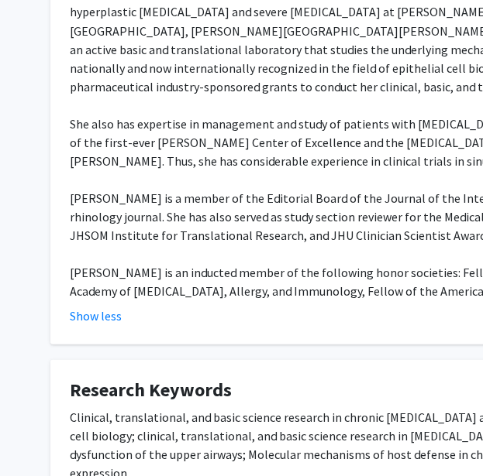
click at [380, 232] on div "[PERSON_NAME] is a surgeon-scientist and Associate Professor of Otolaryngology-…" at bounding box center [465, 86] width 790 height 428
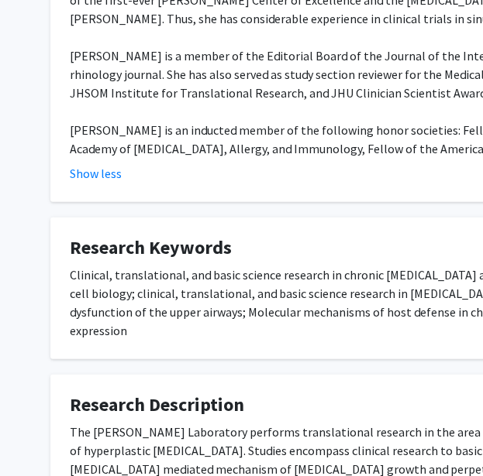
click at [349, 266] on div "Clinical, translational, and basic science research in chronic rhinosinusitis a…" at bounding box center [465, 303] width 790 height 74
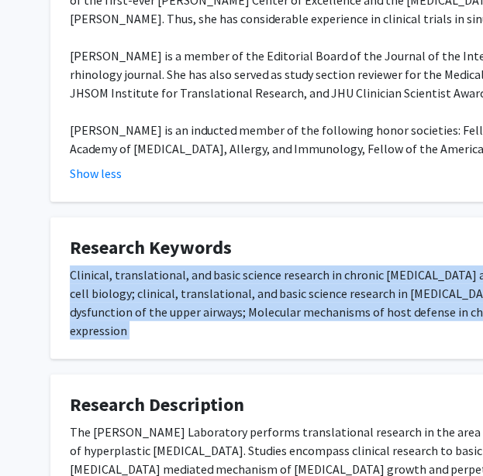
click at [349, 266] on div "Clinical, translational, and basic science research in chronic rhinosinusitis a…" at bounding box center [465, 303] width 790 height 74
copy div "Clinical, translational, and basic science research in chronic rhinosinusitis a…"
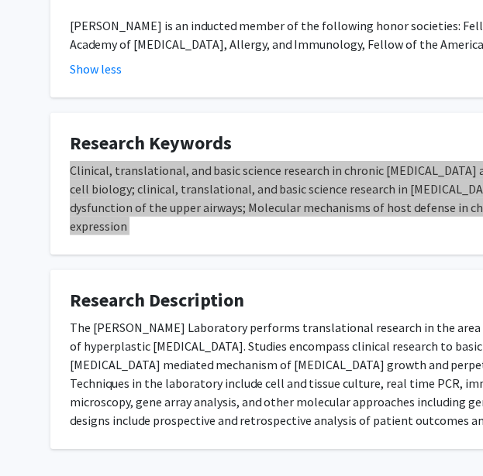
scroll to position [947, 0]
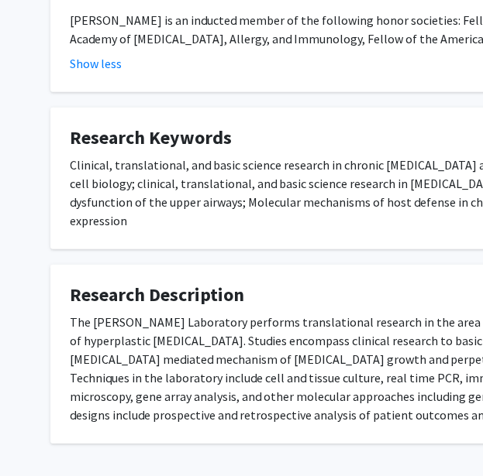
click at [281, 349] on div "The Jean Kim Laboratory performs translational research in the area of chronic …" at bounding box center [465, 369] width 790 height 112
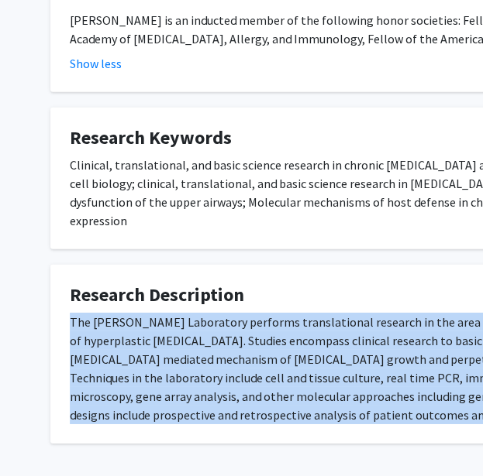
click at [281, 349] on div "The Jean Kim Laboratory performs translational research in the area of chronic …" at bounding box center [465, 369] width 790 height 112
copy div "The Jean Kim Laboratory performs translational research in the area of chronic …"
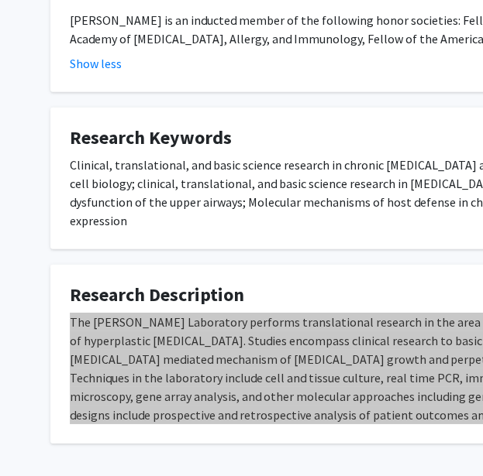
scroll to position [974, 0]
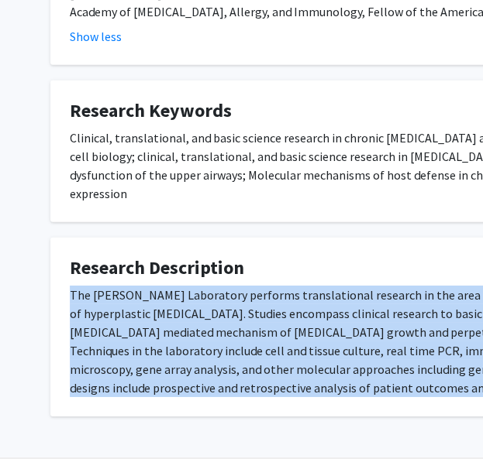
click at [259, 286] on div "The Jean Kim Laboratory performs translational research in the area of chronic …" at bounding box center [465, 342] width 790 height 112
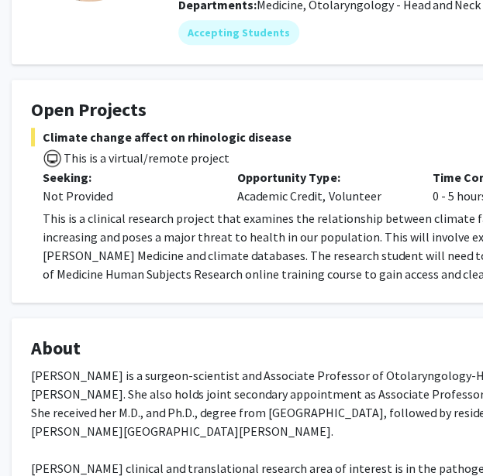
scroll to position [201, 0]
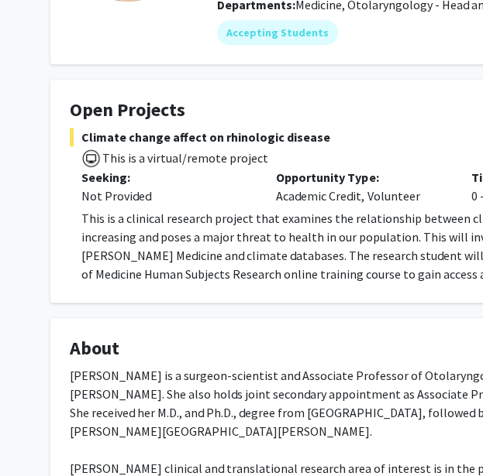
click at [235, 272] on p "This is a clinical research project that examines the relationship between clim…" at bounding box center [470, 246] width 778 height 74
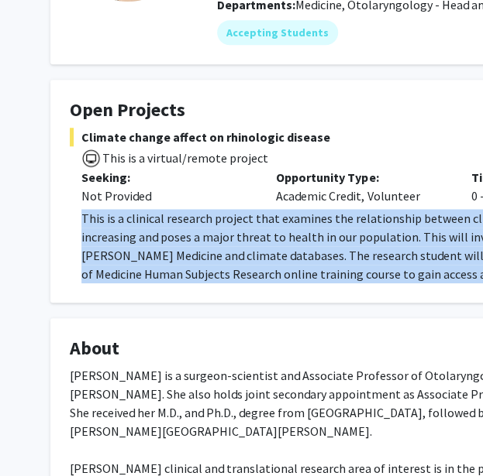
click at [235, 272] on p "This is a clinical research project that examines the relationship between clim…" at bounding box center [470, 246] width 778 height 74
copy p "This is a clinical research project that examines the relationship between clim…"
click at [258, 244] on p "This is a clinical research project that examines the relationship between clim…" at bounding box center [470, 246] width 778 height 74
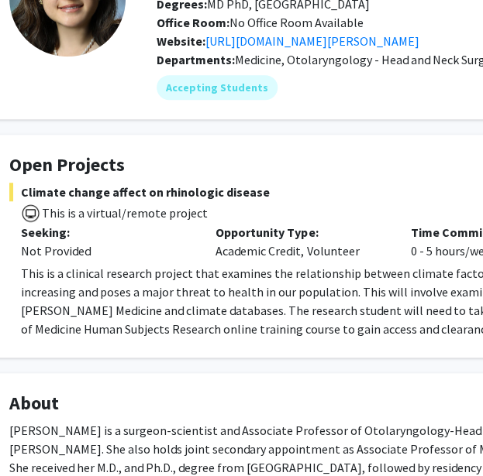
scroll to position [146, 62]
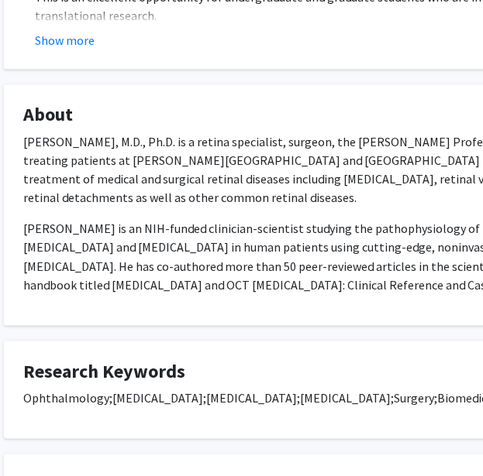
scroll to position [460, 46]
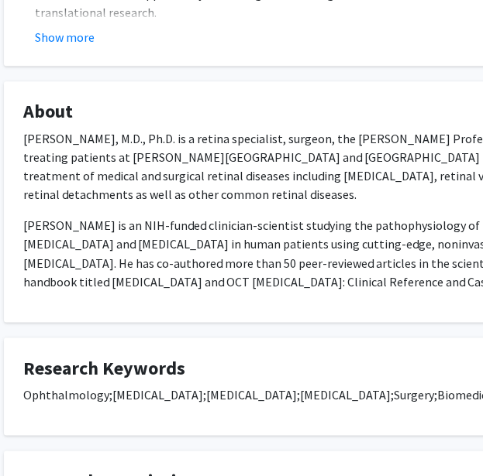
click at [275, 188] on p "[PERSON_NAME], M.D., Ph.D. is a retina specialist, surgeon, the [PERSON_NAME] P…" at bounding box center [418, 166] width 790 height 74
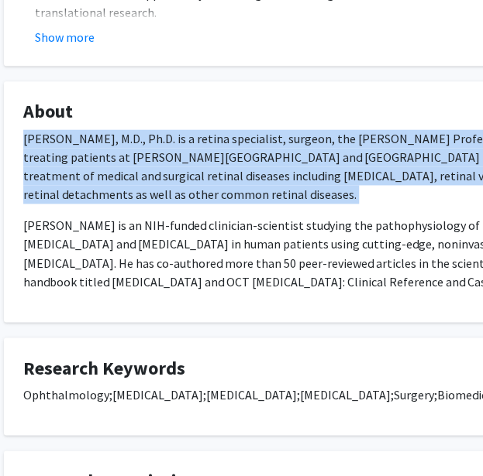
click at [273, 188] on p "[PERSON_NAME], M.D., Ph.D. is a retina specialist, surgeon, the [PERSON_NAME] P…" at bounding box center [418, 166] width 790 height 74
copy div "[PERSON_NAME], M.D., Ph.D. is a retina specialist, surgeon, the [PERSON_NAME] P…"
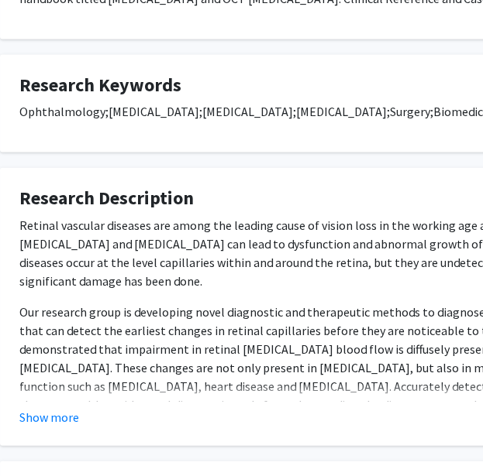
scroll to position [745, 49]
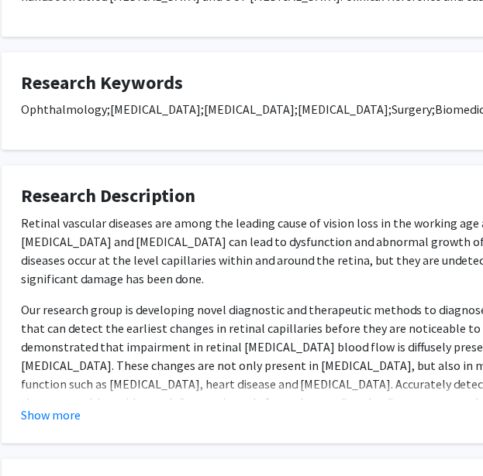
click at [231, 266] on p "Retinal vascular diseases are among the leading cause of vision loss in the wor…" at bounding box center [416, 251] width 790 height 74
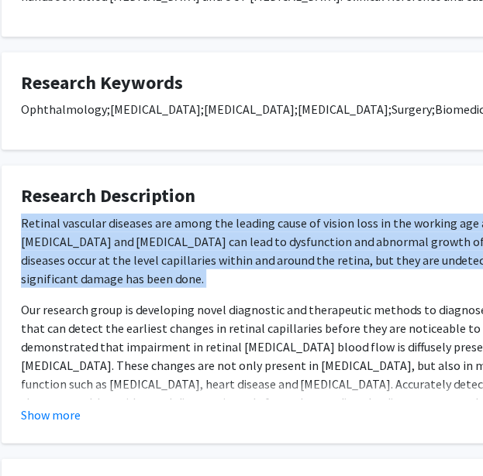
click at [231, 266] on p "Retinal vascular diseases are among the leading cause of vision loss in the wor…" at bounding box center [416, 251] width 790 height 74
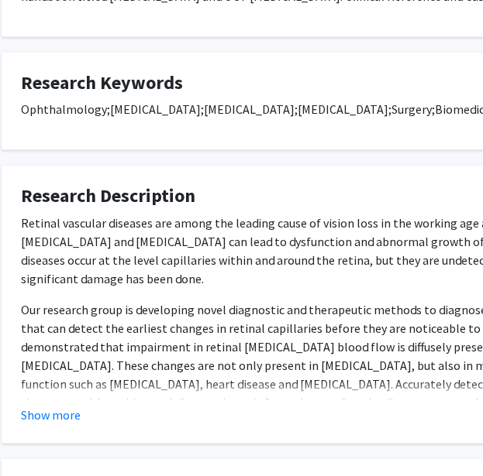
click at [80, 414] on div "Show more" at bounding box center [416, 415] width 790 height 19
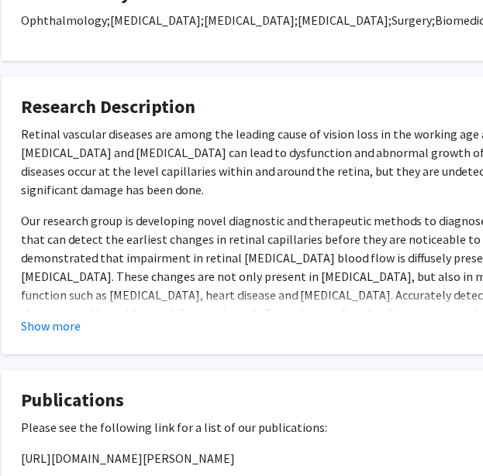
scroll to position [835, 49]
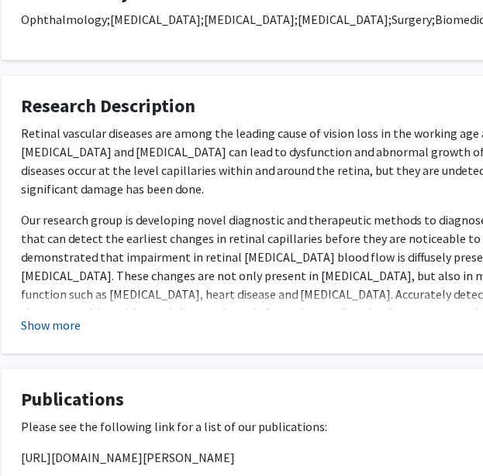
click at [66, 327] on button "Show more" at bounding box center [51, 325] width 60 height 19
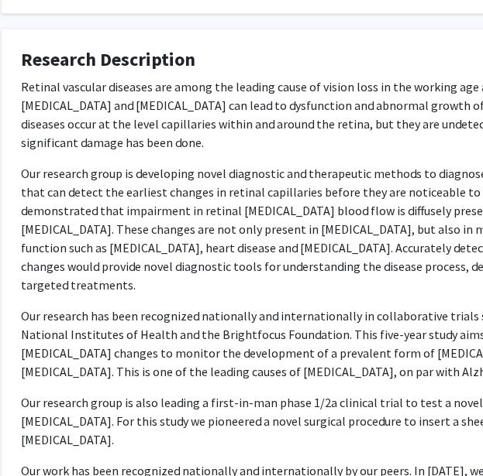
scroll to position [882, 49]
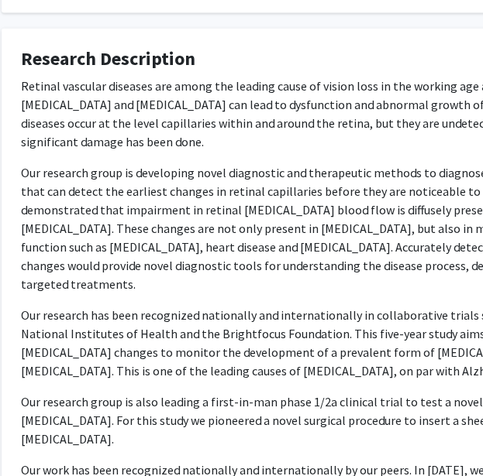
click at [142, 100] on p "Retinal vascular diseases are among the leading cause of vision loss in the wor…" at bounding box center [416, 114] width 790 height 74
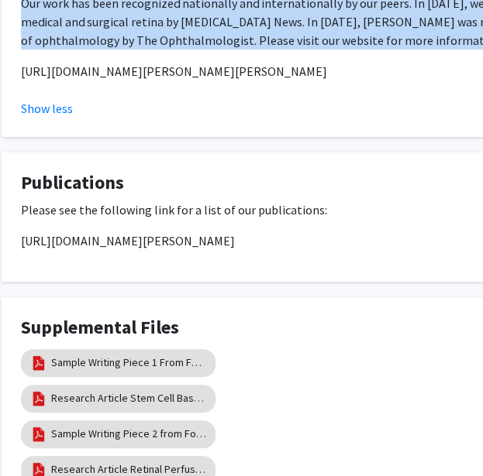
scroll to position [1344, 49]
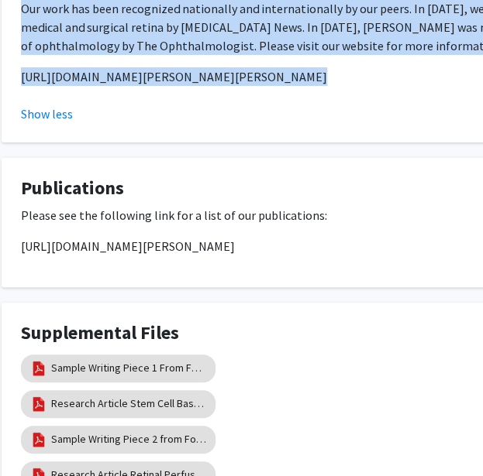
drag, startPoint x: 142, startPoint y: 100, endPoint x: 170, endPoint y: 52, distance: 55.9
copy div "Retinal vascular diseases are among the leading cause of vision loss in the wor…"
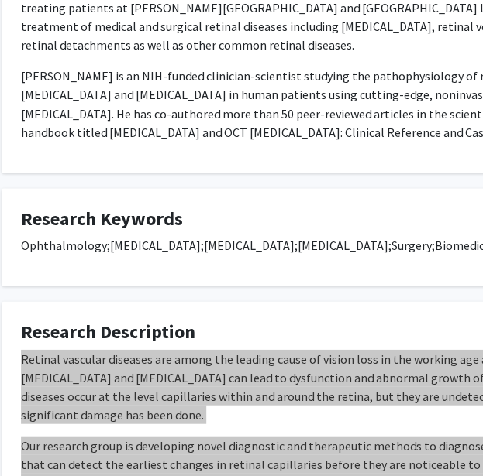
scroll to position [606, 49]
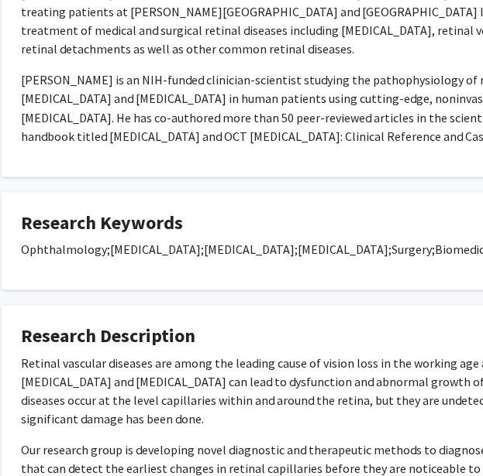
click at [366, 281] on fg-card "Research Keywords Ophthalmology; [MEDICAL_DATA]; [MEDICAL_DATA]; [MEDICAL_DATA]…" at bounding box center [416, 241] width 829 height 98
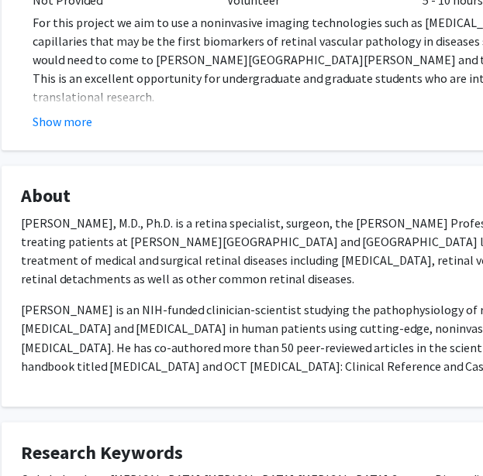
scroll to position [364, 49]
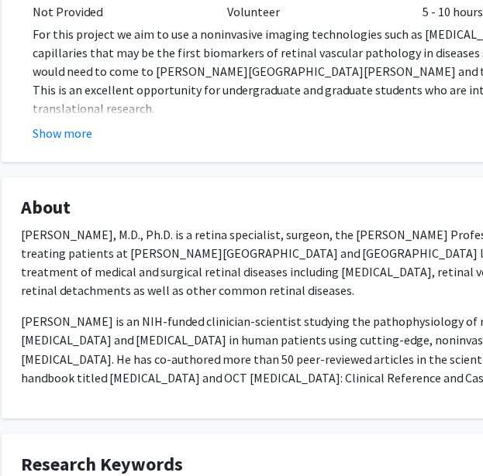
click at [356, 240] on p "[PERSON_NAME], M.D., Ph.D. is a retina specialist, surgeon, the [PERSON_NAME] P…" at bounding box center [416, 262] width 790 height 74
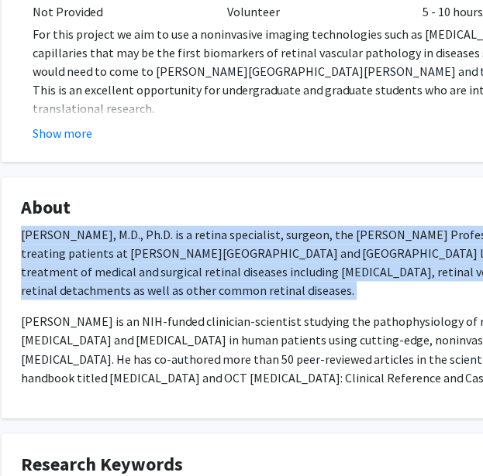
click at [356, 240] on p "[PERSON_NAME], M.D., Ph.D. is a retina specialist, surgeon, the [PERSON_NAME] P…" at bounding box center [416, 262] width 790 height 74
click at [355, 261] on p "[PERSON_NAME], M.D., Ph.D. is a retina specialist, surgeon, the [PERSON_NAME] P…" at bounding box center [416, 262] width 790 height 74
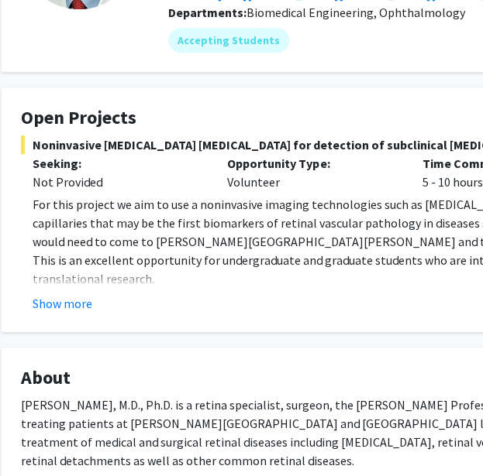
scroll to position [165, 49]
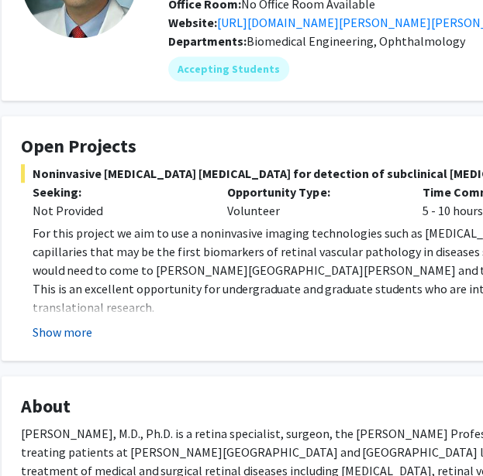
click at [62, 335] on button "Show more" at bounding box center [63, 332] width 60 height 19
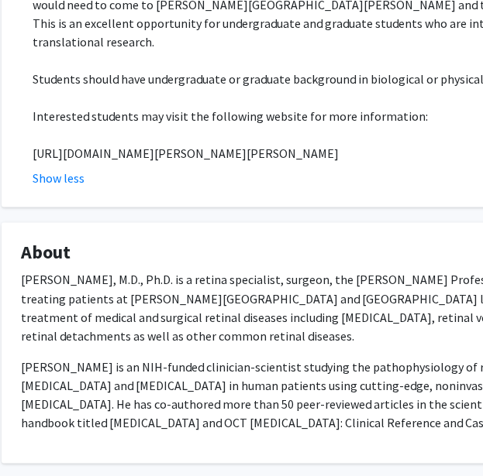
scroll to position [430, 49]
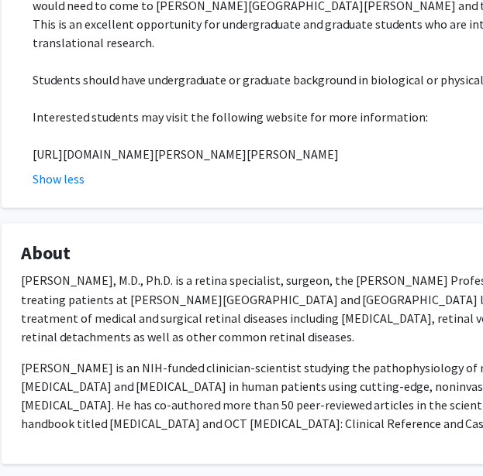
click at [242, 145] on p "[URL][DOMAIN_NAME][PERSON_NAME][PERSON_NAME]" at bounding box center [422, 154] width 778 height 19
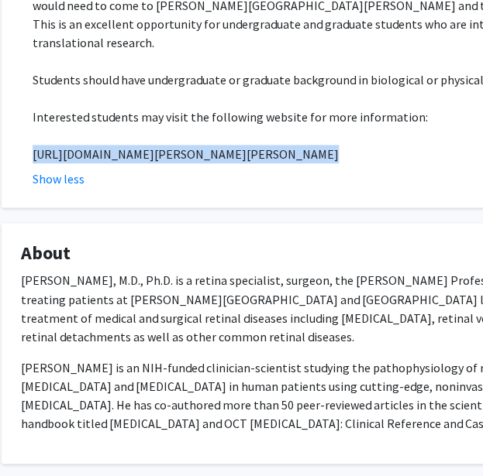
click at [242, 145] on p "[URL][DOMAIN_NAME][PERSON_NAME][PERSON_NAME]" at bounding box center [422, 154] width 778 height 19
click at [222, 145] on p "[URL][DOMAIN_NAME][PERSON_NAME][PERSON_NAME]" at bounding box center [422, 154] width 778 height 19
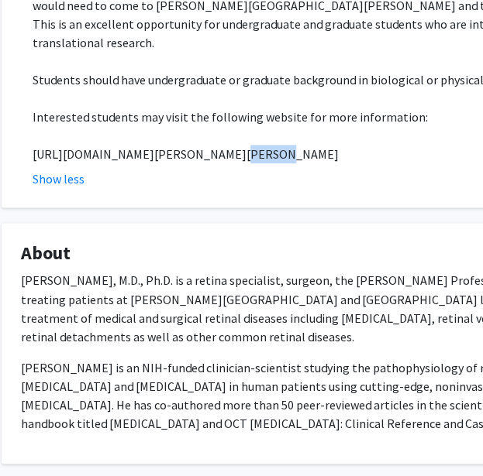
click at [222, 145] on p "[URL][DOMAIN_NAME][PERSON_NAME][PERSON_NAME]" at bounding box center [422, 154] width 778 height 19
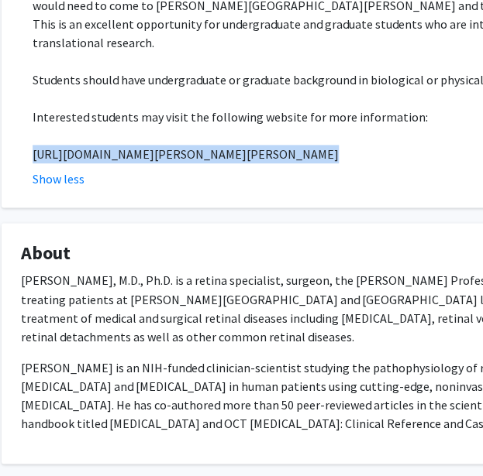
click at [222, 145] on p "https://www.hopkinsmedicine.org/wilmer/research/retina/kashani.html" at bounding box center [422, 154] width 778 height 19
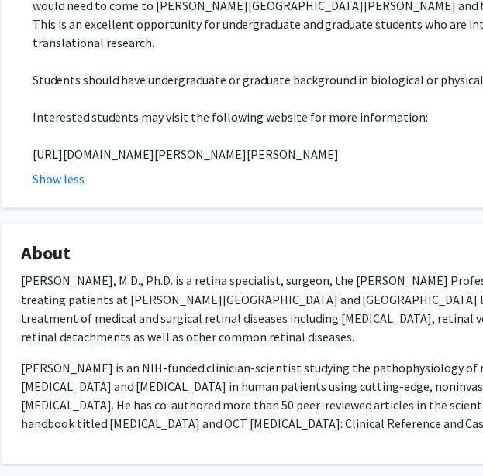
click at [225, 271] on p "Amir H. Kashani, M.D., Ph.D. is a retina specialist, surgeon, the Boone Pickens…" at bounding box center [416, 308] width 790 height 74
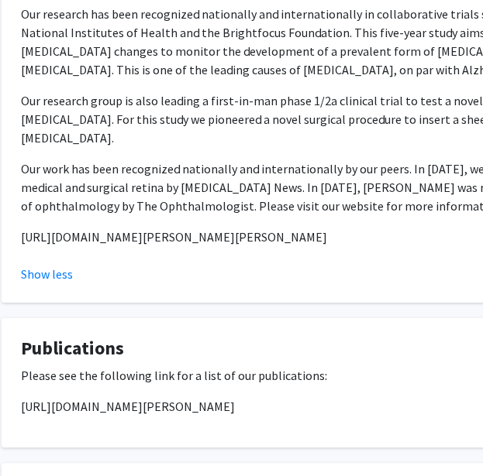
scroll to position [1296, 49]
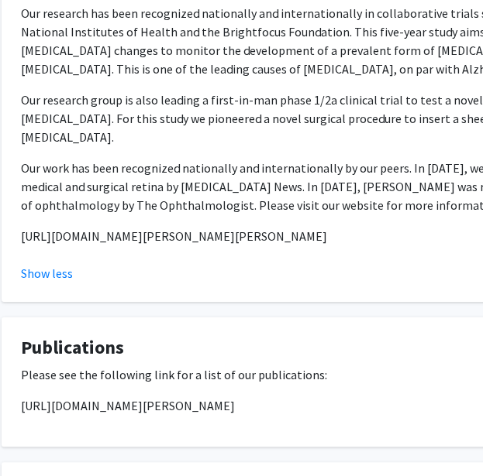
click at [222, 397] on p "https://pubmed.ncbi.nlm.nih.gov/?term=kashani+ah&sort=date&size=50" at bounding box center [416, 406] width 790 height 19
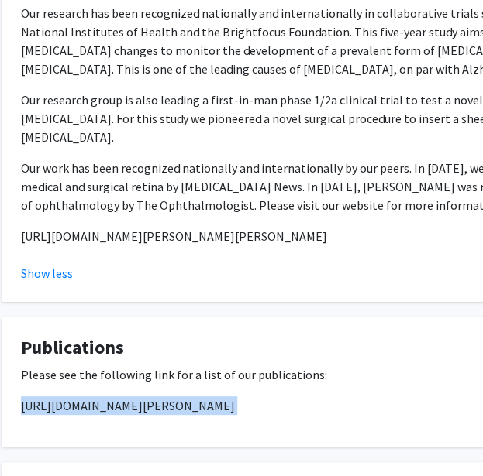
click at [222, 397] on p "https://pubmed.ncbi.nlm.nih.gov/?term=kashani+ah&sort=date&size=50" at bounding box center [416, 406] width 790 height 19
copy p "https://pubmed.ncbi.nlm.nih.gov/?term=kashani+ah&sort=date&size=50"
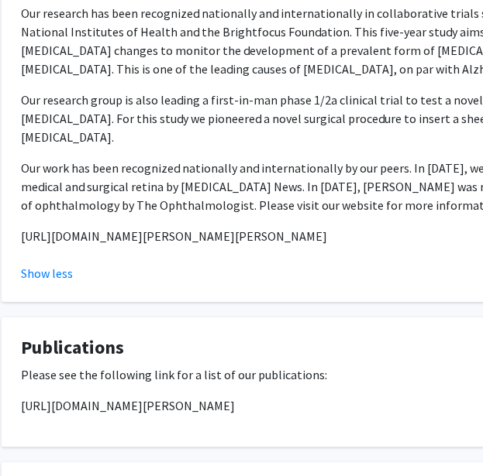
click at [354, 159] on p "Our work has been recognized nationally and internationally by our peers. In 20…" at bounding box center [416, 187] width 790 height 56
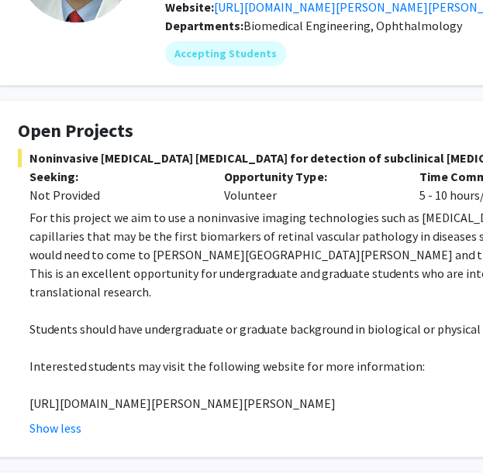
scroll to position [180, 0]
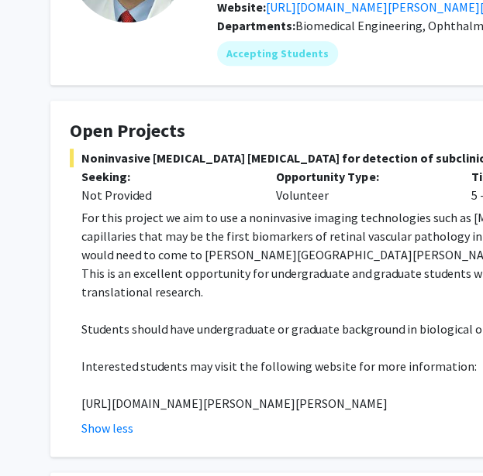
click at [271, 301] on p at bounding box center [470, 310] width 778 height 19
click at [269, 266] on p "For this project we aim to use a noninvasive imaging technologies such as optic…" at bounding box center [470, 254] width 778 height 93
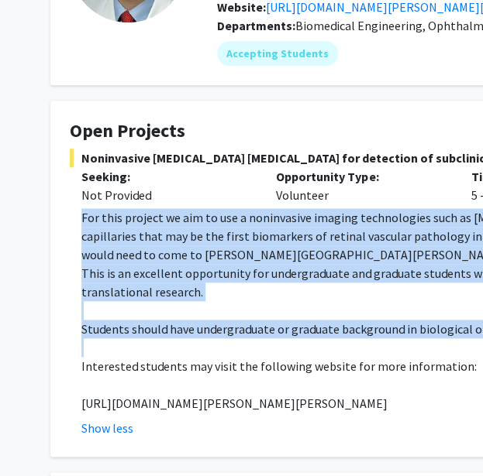
drag, startPoint x: 269, startPoint y: 266, endPoint x: 283, endPoint y: 311, distance: 48.0
click at [283, 311] on div "For this project we aim to use a noninvasive imaging technologies such as optic…" at bounding box center [470, 310] width 778 height 204
copy div "For this project we aim to use a noninvasive imaging technologies such as optic…"
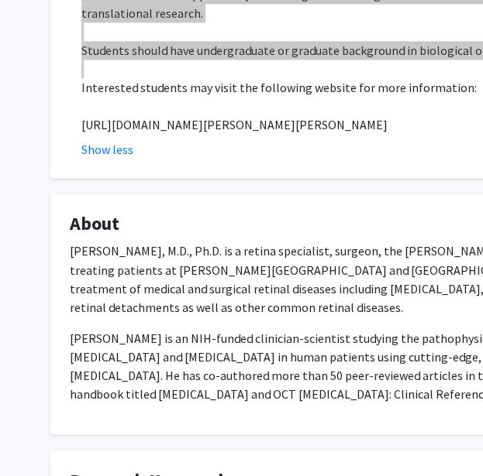
scroll to position [464, 0]
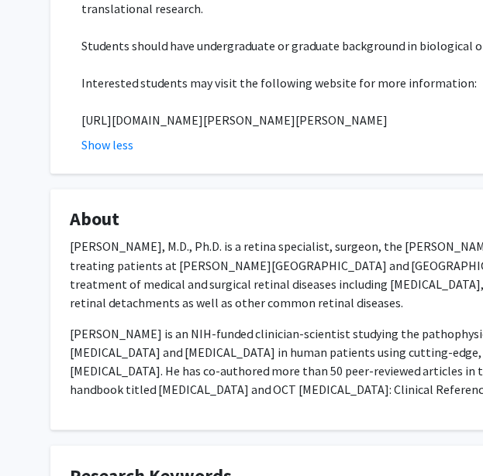
click at [299, 256] on p "Amir H. Kashani, M.D., Ph.D. is a retina specialist, surgeon, the Boone Pickens…" at bounding box center [465, 274] width 790 height 74
click at [324, 380] on div "Amir H. Kashani, M.D., Ph.D. is a retina specialist, surgeon, the Boone Pickens…" at bounding box center [465, 324] width 790 height 174
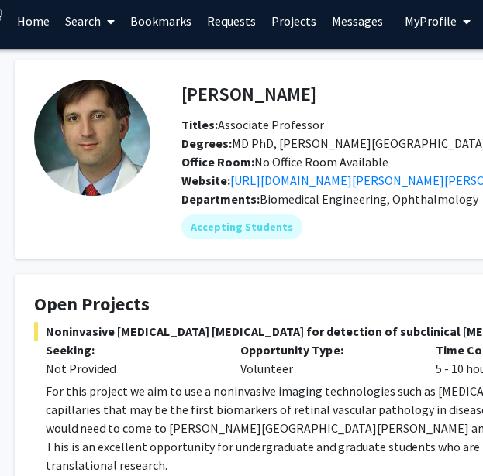
scroll to position [7, 33]
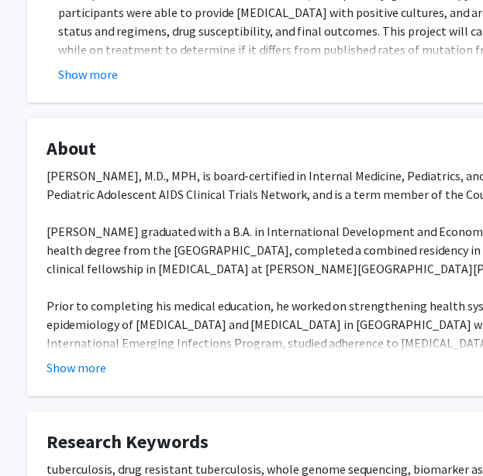
scroll to position [746, 26]
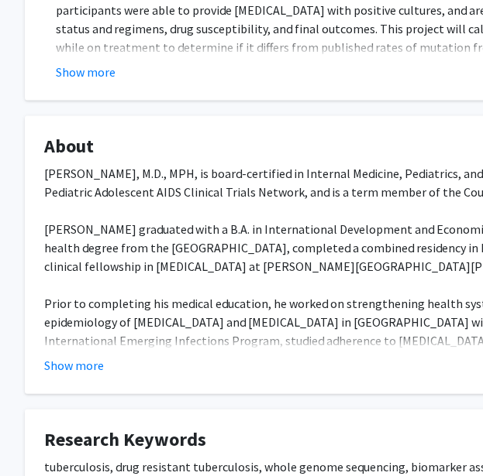
click at [205, 191] on div "[PERSON_NAME], M.D., MPH, is board-certified in Internal Medicine, Pediatrics, …" at bounding box center [439, 303] width 790 height 279
click at [205, 191] on div "Jeff Tornheim, M.D., MPH, is board-certified in Internal Medicine, Pediatrics, …" at bounding box center [439, 303] width 790 height 279
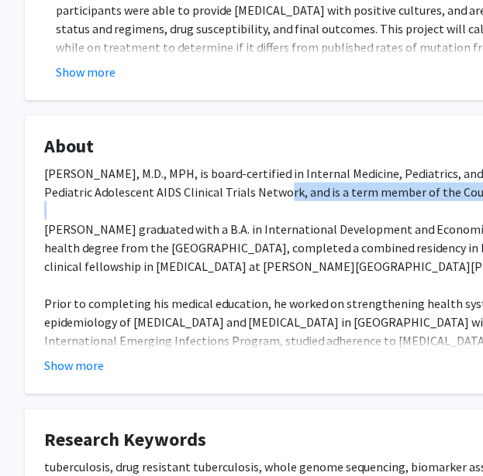
drag, startPoint x: 205, startPoint y: 191, endPoint x: 204, endPoint y: 181, distance: 10.2
click at [204, 181] on div "Jeff Tornheim, M.D., MPH, is board-certified in Internal Medicine, Pediatrics, …" at bounding box center [439, 303] width 790 height 279
click at [84, 356] on button "Show more" at bounding box center [74, 365] width 60 height 19
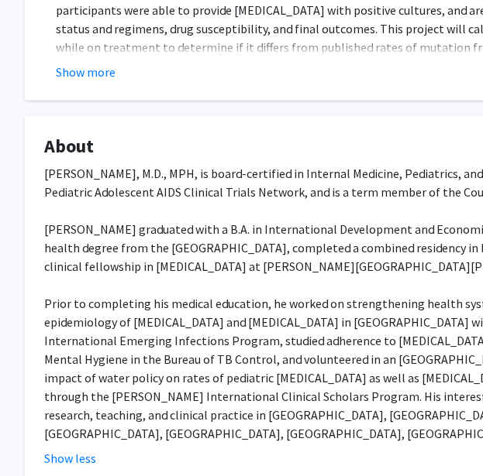
click at [197, 174] on div "Jeff Tornheim, M.D., MPH, is board-certified in Internal Medicine, Pediatrics, …" at bounding box center [439, 303] width 790 height 279
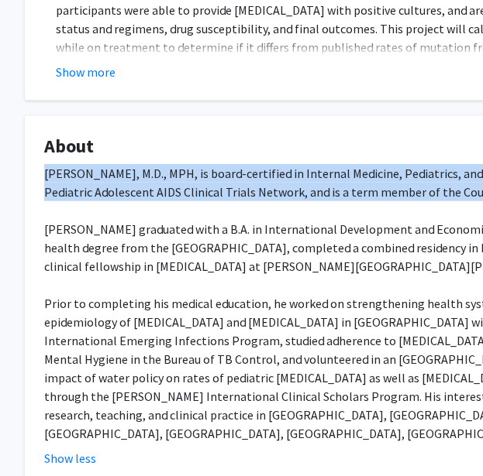
click at [197, 174] on div "Jeff Tornheim, M.D., MPH, is board-certified in Internal Medicine, Pediatrics, …" at bounding box center [439, 303] width 790 height 279
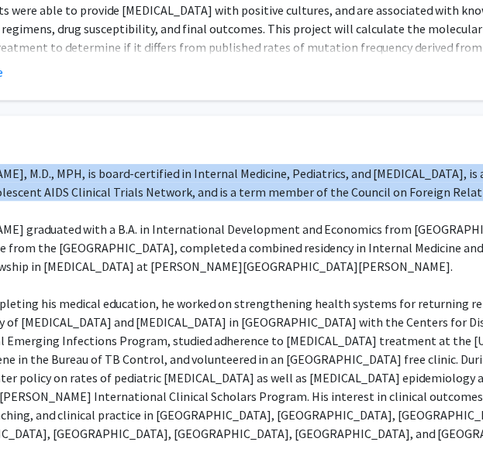
scroll to position [746, 137]
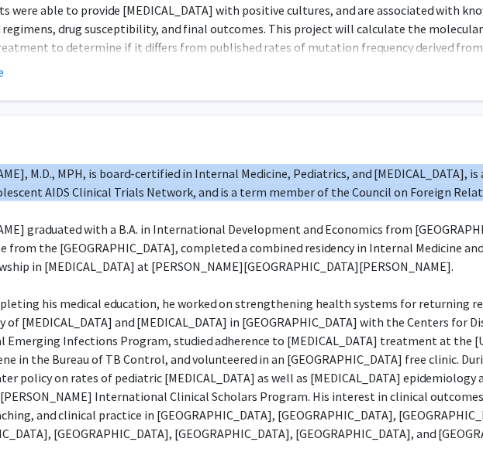
copy div "Jeff Tornheim, M.D., MPH, is board-certified in Internal Medicine, Pediatrics, …"
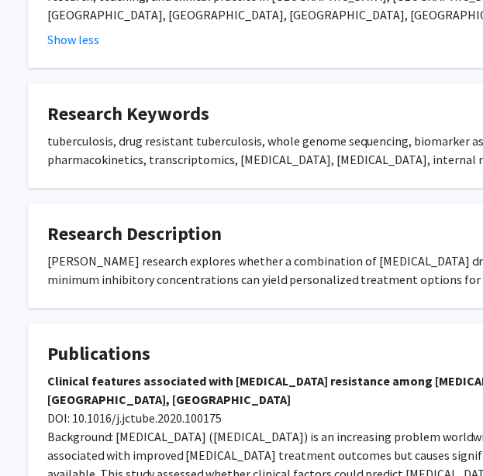
scroll to position [1173, 22]
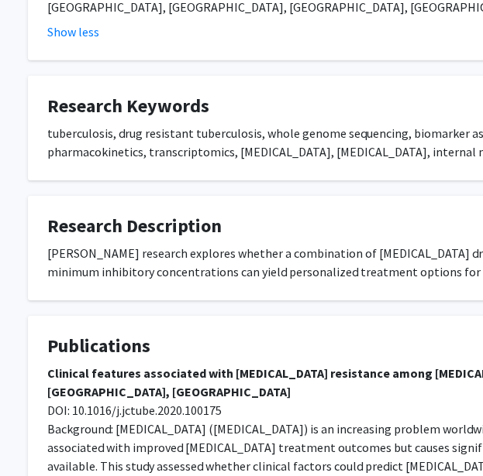
click at [335, 244] on div "Dr. Tornheim's research explores whether a combination of MDR-TB drug susceptib…" at bounding box center [442, 262] width 790 height 37
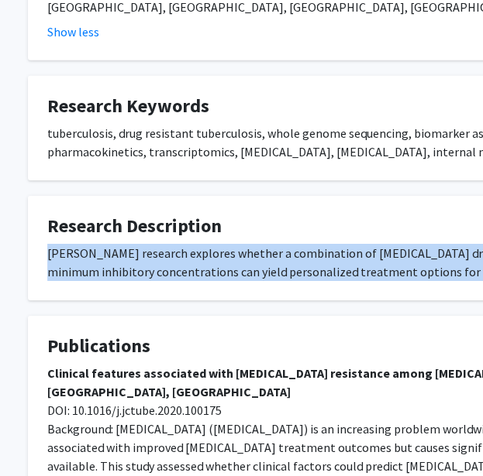
click at [335, 244] on div "Dr. Tornheim's research explores whether a combination of MDR-TB drug susceptib…" at bounding box center [442, 262] width 790 height 37
copy div "Dr. Tornheim's research explores whether a combination of MDR-TB drug susceptib…"
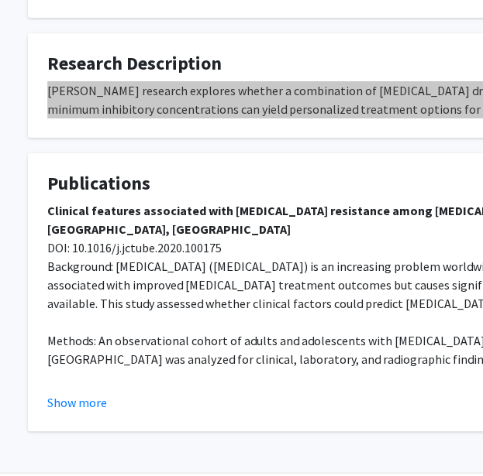
scroll to position [1347, 22]
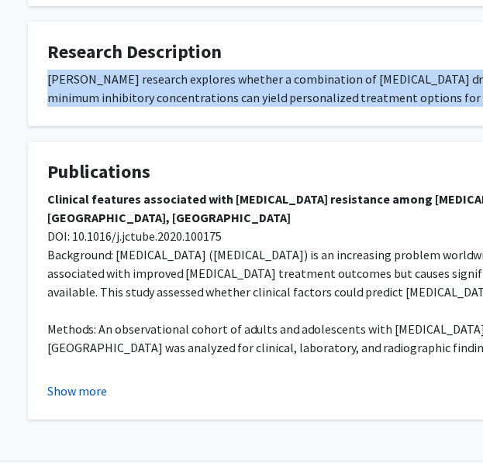
click at [87, 382] on button "Show more" at bounding box center [77, 391] width 60 height 19
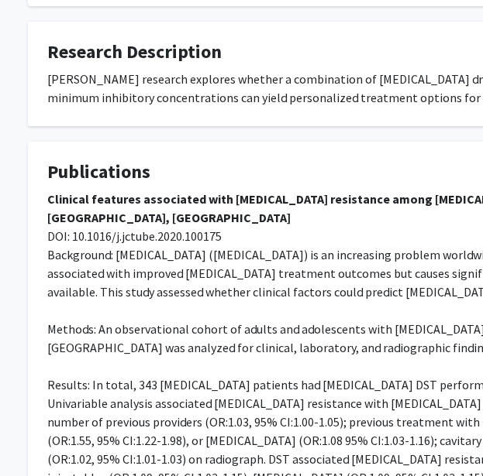
click at [234, 321] on span "Methods: An observational cohort of adults and adolescents with MDR-TB at a ter…" at bounding box center [401, 338] width 709 height 34
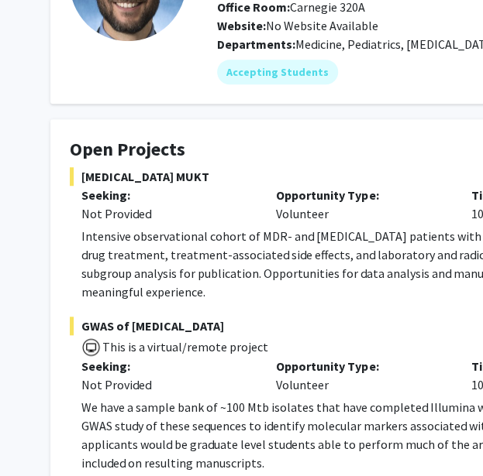
scroll to position [0, 0]
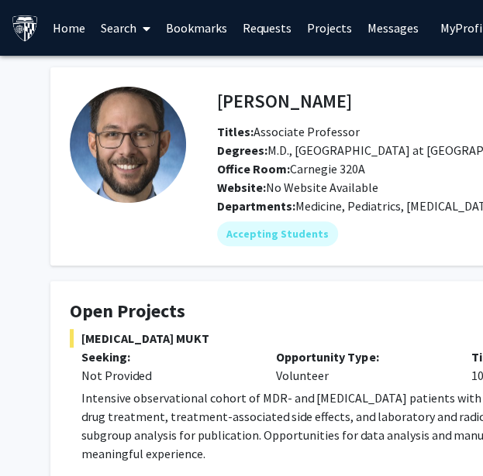
click at [277, 303] on h4 "Open Projects" at bounding box center [465, 312] width 790 height 22
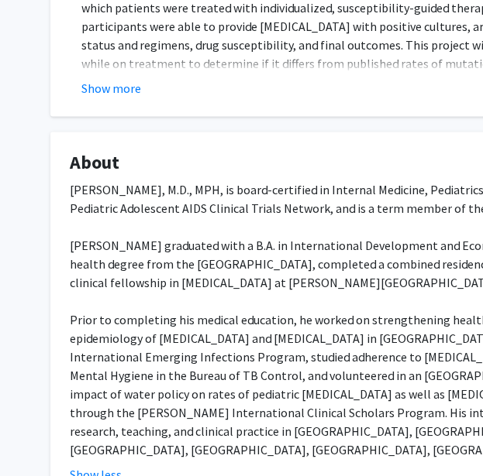
scroll to position [742, 0]
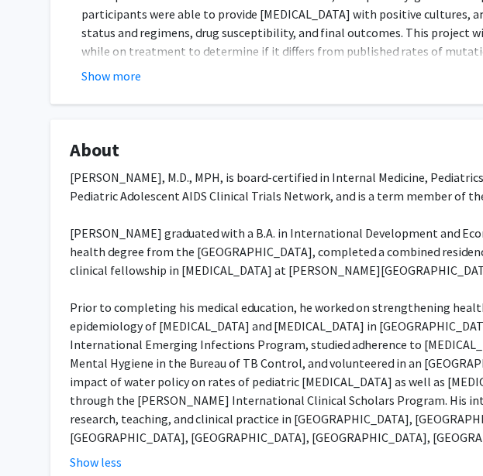
click at [177, 314] on div "Jeff Tornheim, M.D., MPH, is board-certified in Internal Medicine, Pediatrics, …" at bounding box center [465, 307] width 790 height 279
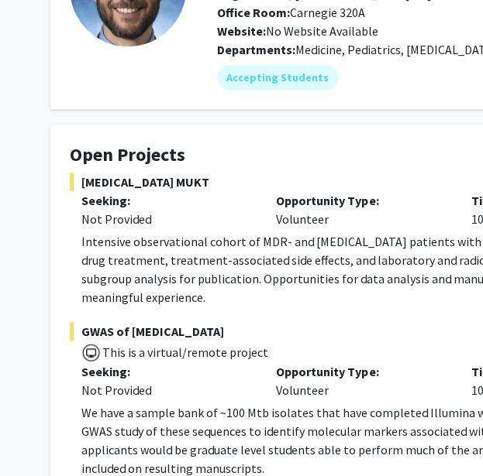
scroll to position [158, 0]
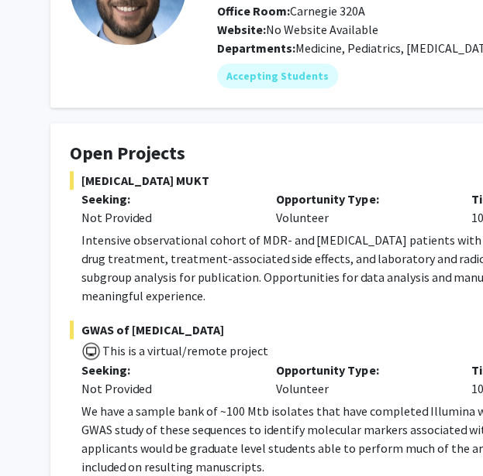
click at [149, 402] on p "We have a sample bank of ~100 Mtb isolates that have completed Illumina whole g…" at bounding box center [470, 439] width 778 height 74
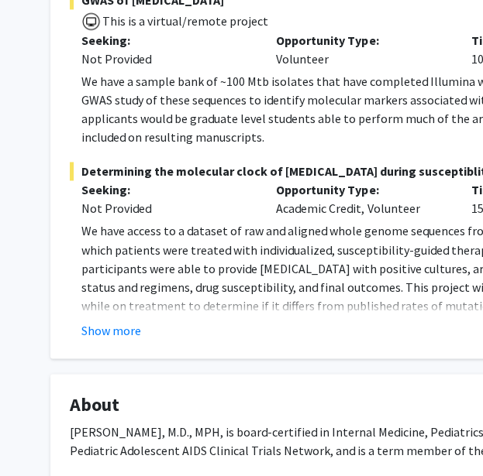
scroll to position [489, 0]
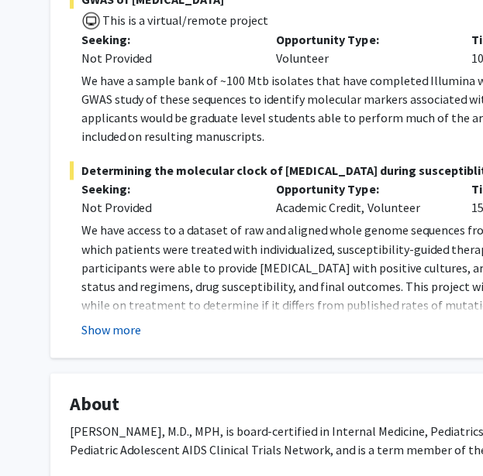
click at [114, 320] on button "Show more" at bounding box center [111, 329] width 60 height 19
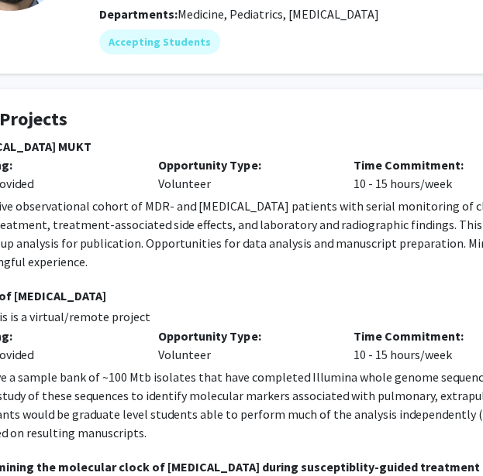
scroll to position [192, 119]
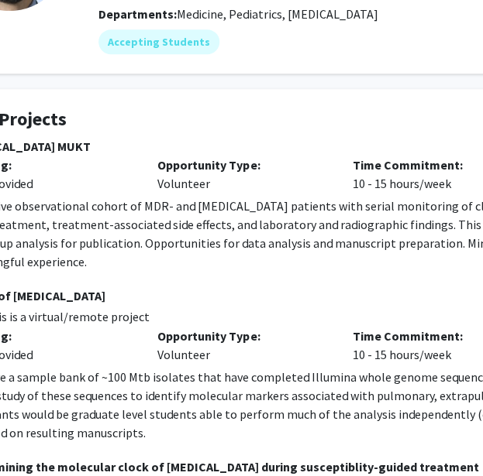
click at [199, 249] on p "Intensive observational cohort of MDR- and XDR-TB patients with serial monitori…" at bounding box center [352, 234] width 778 height 74
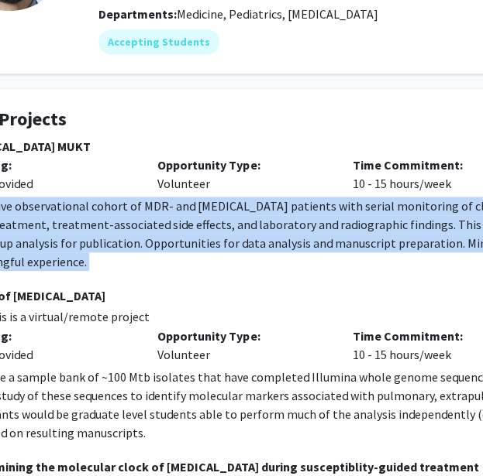
click at [199, 249] on p "Intensive observational cohort of MDR- and XDR-TB patients with serial monitori…" at bounding box center [352, 234] width 778 height 74
copy p "Intensive observational cohort of MDR- and XDR-TB patients with serial monitori…"
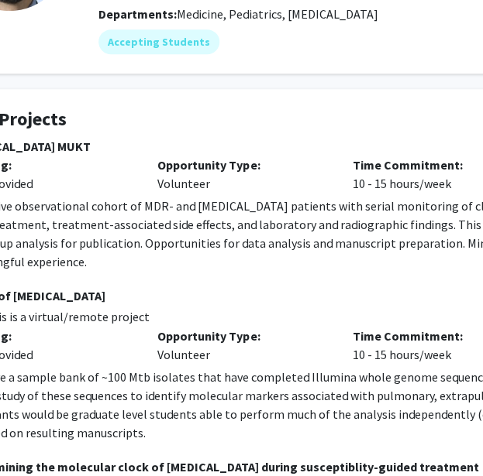
click at [352, 387] on p "We have a sample bank of ~100 Mtb isolates that have completed Illumina whole g…" at bounding box center [352, 405] width 778 height 74
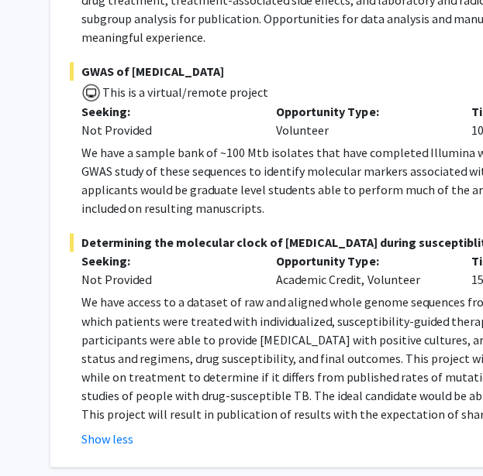
scroll to position [486, 0]
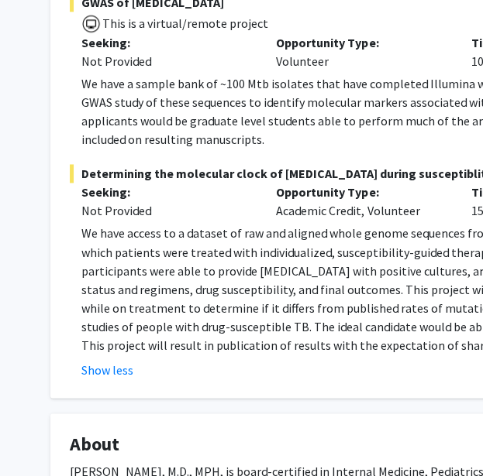
click at [305, 164] on span "Determining the molecular clock of MDR-TB during susceptiblity-guided treatment" at bounding box center [465, 173] width 790 height 19
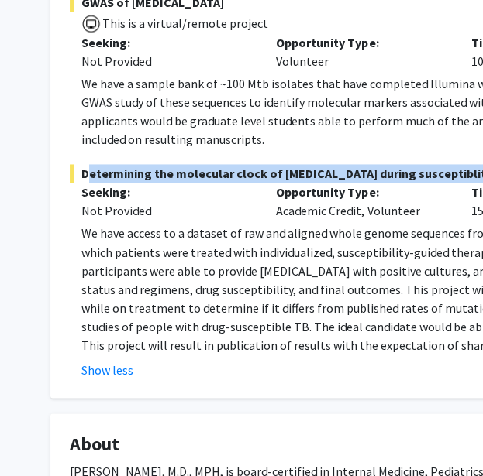
click at [305, 164] on span "Determining the molecular clock of MDR-TB during susceptiblity-guided treatment" at bounding box center [465, 173] width 790 height 19
copy span "Determining the molecular clock of MDR-TB during susceptiblity-guided treatment"
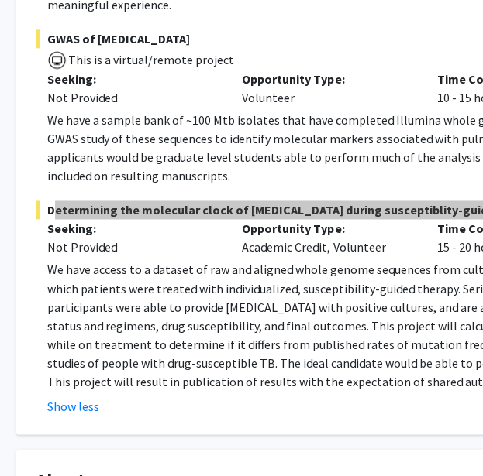
scroll to position [449, 40]
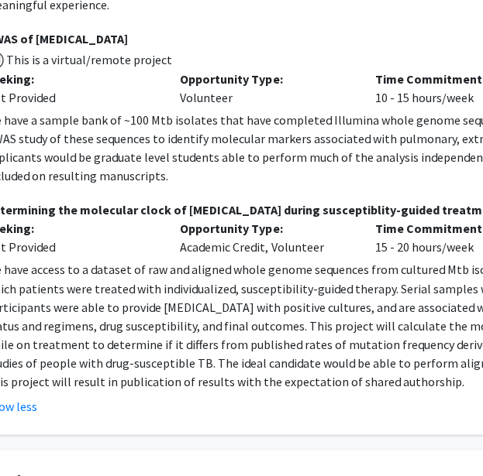
click at [276, 317] on p "We have access to a dataset of raw and aligned whole genome sequences from cult…" at bounding box center [374, 325] width 778 height 130
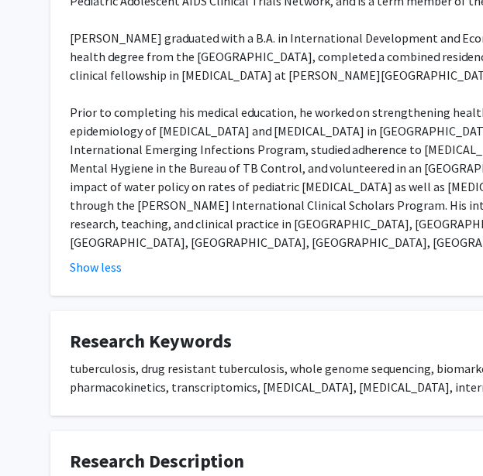
scroll to position [1015, 0]
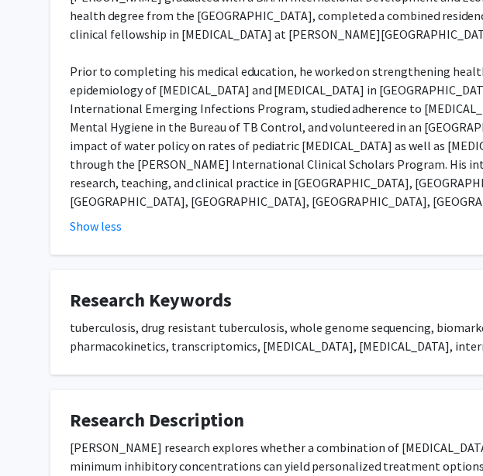
click at [180, 318] on div "tuberculosis, drug resistant tuberculosis, whole genome sequencing, biomarker a…" at bounding box center [465, 336] width 790 height 37
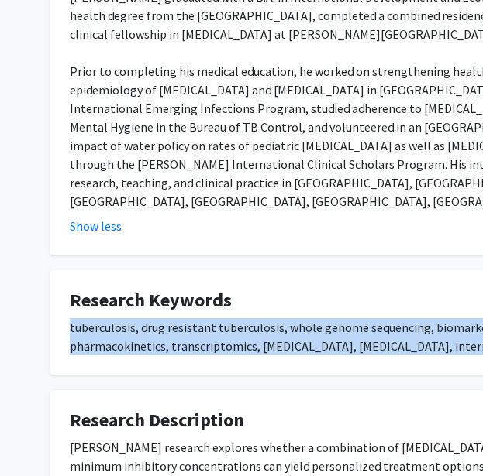
click at [180, 318] on div "tuberculosis, drug resistant tuberculosis, whole genome sequencing, biomarker a…" at bounding box center [465, 336] width 790 height 37
copy div "tuberculosis, drug resistant tuberculosis, whole genome sequencing, biomarker a…"
click at [277, 318] on div "tuberculosis, drug resistant tuberculosis, whole genome sequencing, biomarker a…" at bounding box center [465, 336] width 790 height 37
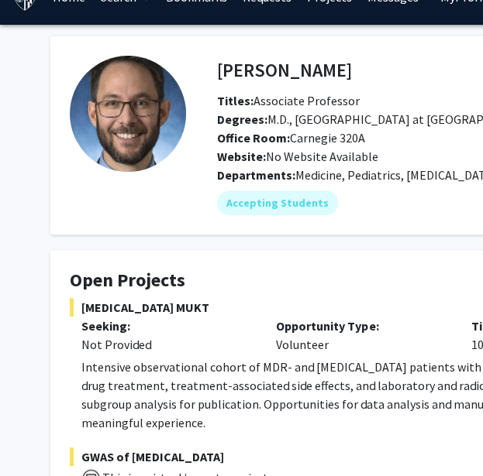
scroll to position [0, 0]
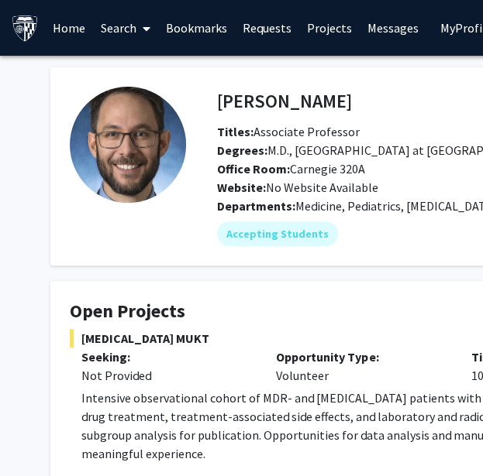
click at [246, 327] on fg-card-title "Open Projects" at bounding box center [465, 315] width 790 height 29
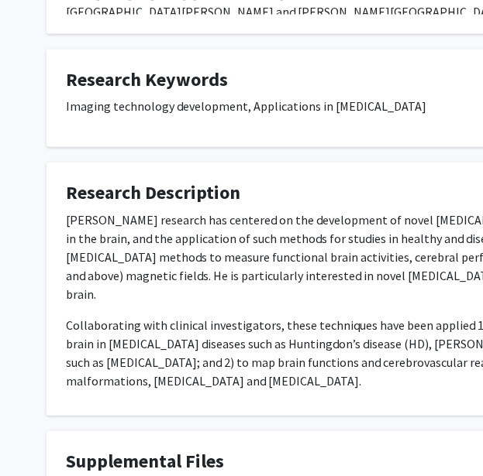
scroll to position [761, 4]
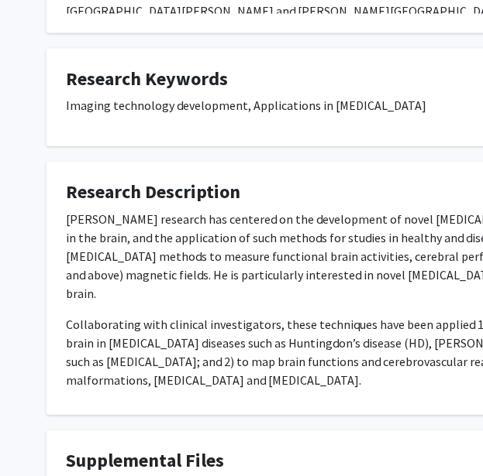
click at [337, 211] on p "[PERSON_NAME] research has centered on the development of novel [MEDICAL_DATA] …" at bounding box center [461, 256] width 790 height 93
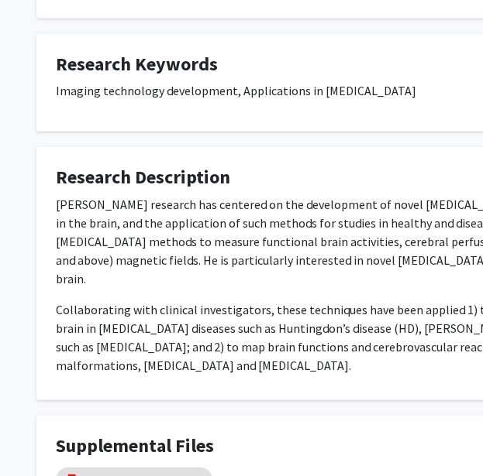
scroll to position [897, 19]
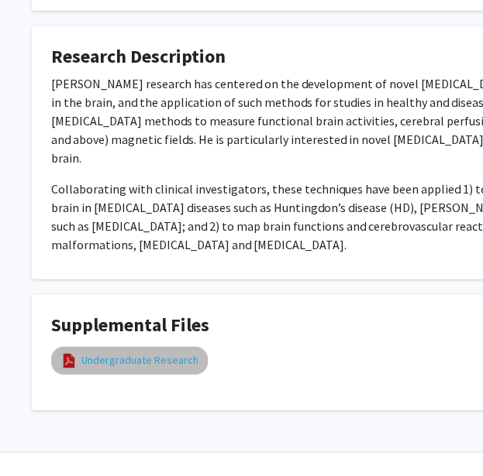
click at [177, 352] on link "Undergraduate Research" at bounding box center [139, 360] width 117 height 16
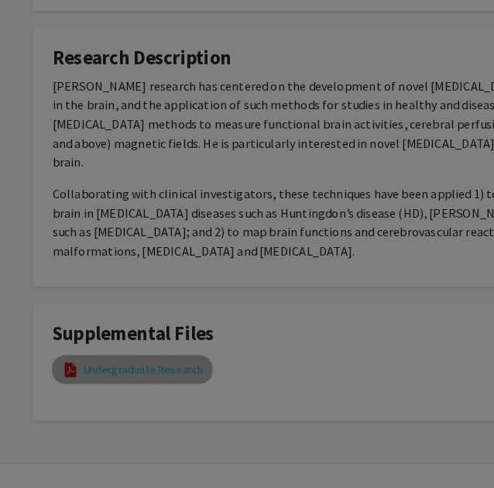
scroll to position [885, 19]
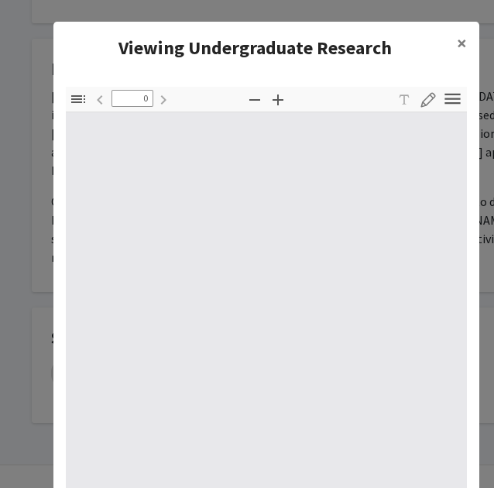
type input "1"
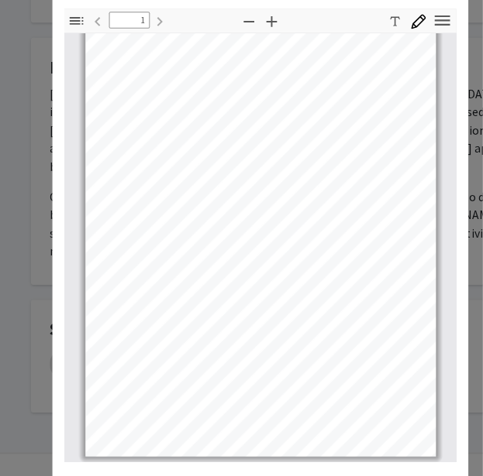
scroll to position [129, 0]
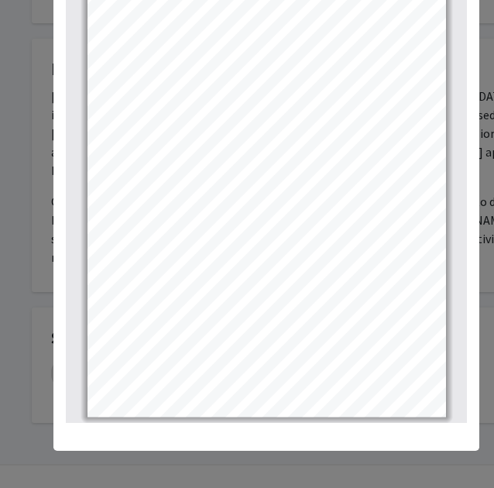
click at [25, 314] on modal-container "Viewing Undergraduate Research × Thumbnails Document Outline Attachments Layers…" at bounding box center [247, 244] width 494 height 488
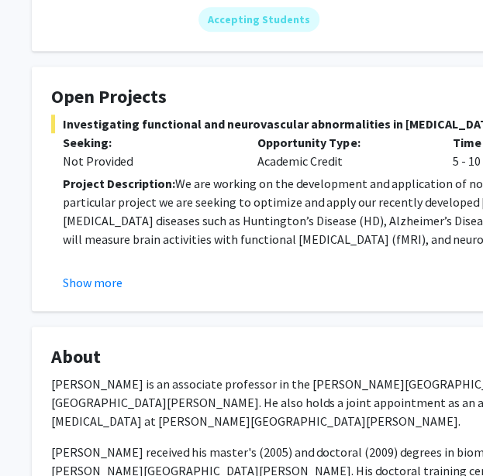
scroll to position [222, 19]
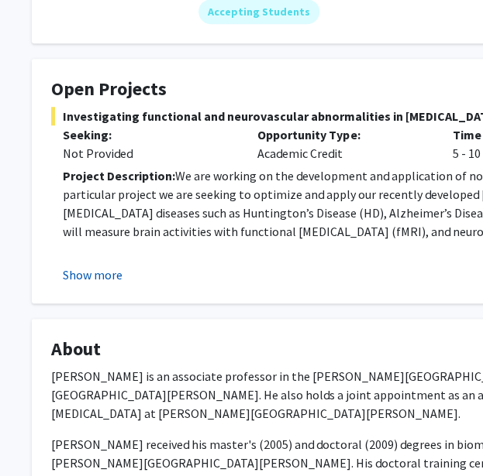
click at [83, 280] on button "Show more" at bounding box center [93, 275] width 60 height 19
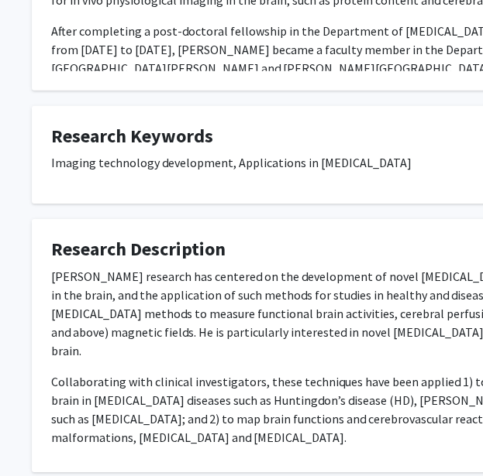
scroll to position [1118, 19]
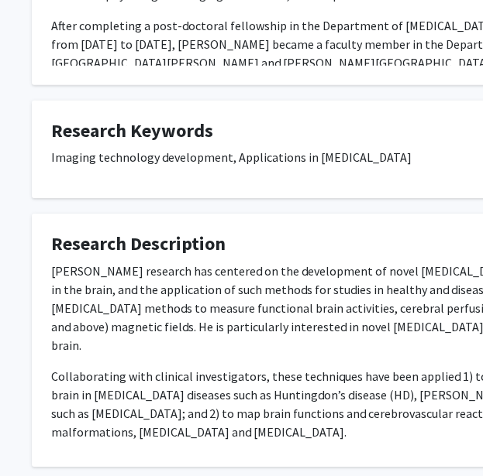
click at [263, 262] on p "Dr. Hua’s research has centered on the development of novel MRI technologies fo…" at bounding box center [446, 308] width 790 height 93
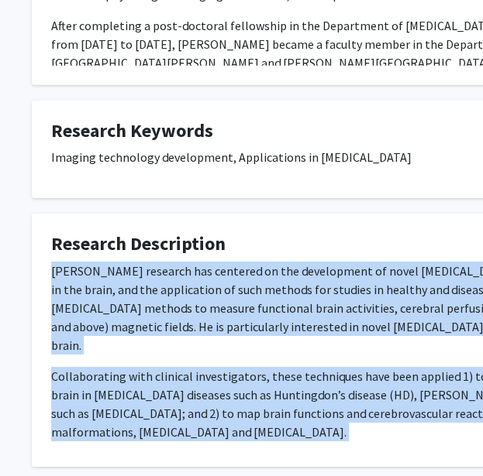
drag, startPoint x: 263, startPoint y: 245, endPoint x: 237, endPoint y: 351, distance: 109.3
click at [237, 351] on div "Dr. Hua’s research has centered on the development of novel MRI technologies fo…" at bounding box center [446, 352] width 790 height 180
copy div "Dr. Hua’s research has centered on the development of novel MRI technologies fo…"
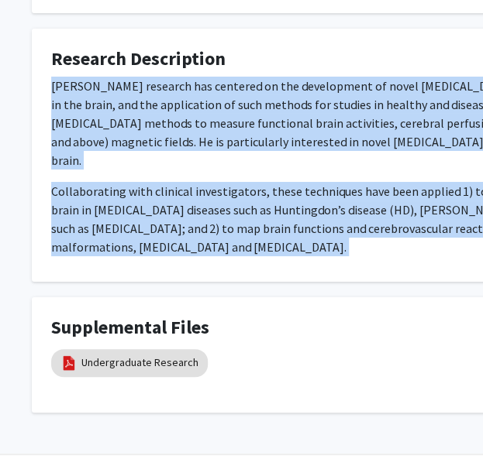
scroll to position [1306, 19]
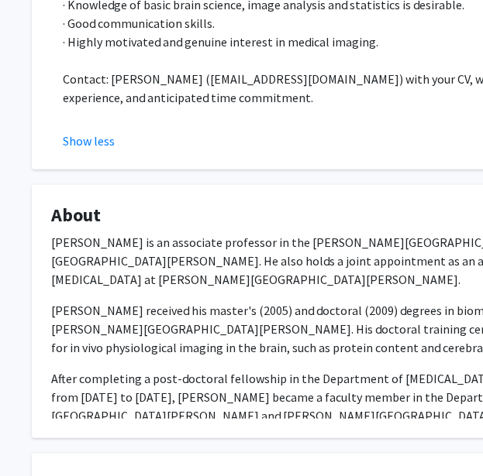
click at [302, 275] on div "Dr. Hua is an associate professor in the F.M. Kirby Research Center for Functio…" at bounding box center [446, 329] width 790 height 192
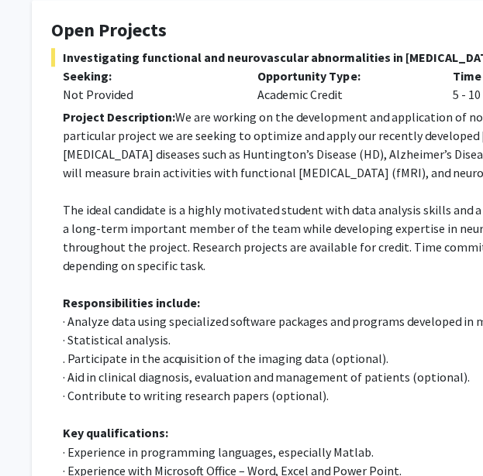
scroll to position [290, 19]
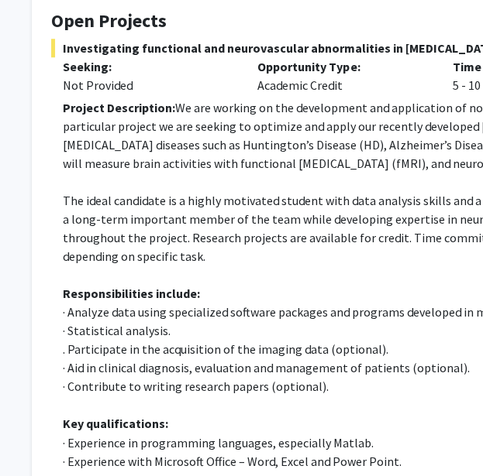
click at [105, 50] on span "Investigating functional and neurovascular abnormalities in neurodegenerative d…" at bounding box center [446, 48] width 790 height 19
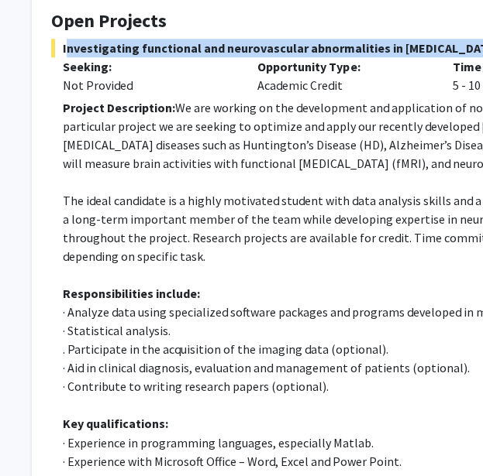
click at [105, 50] on span "Investigating functional and neurovascular abnormalities in neurodegenerative d…" at bounding box center [446, 48] width 790 height 19
copy span "Investigating functional and neurovascular abnormalities in neurodegenerative d…"
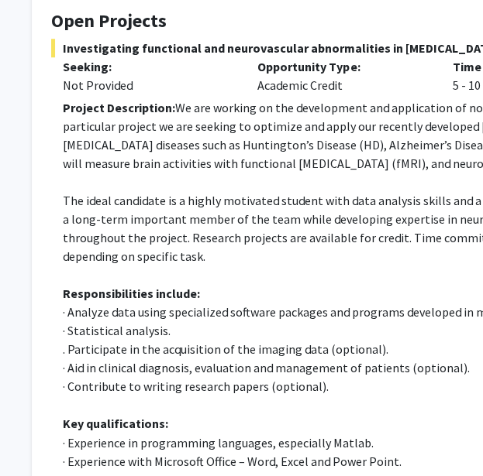
click at [282, 155] on p "Project Description: We are working on the development and application of novel…" at bounding box center [452, 135] width 778 height 74
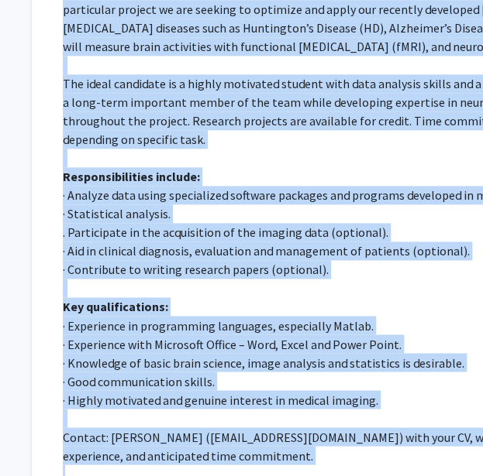
scroll to position [656, 19]
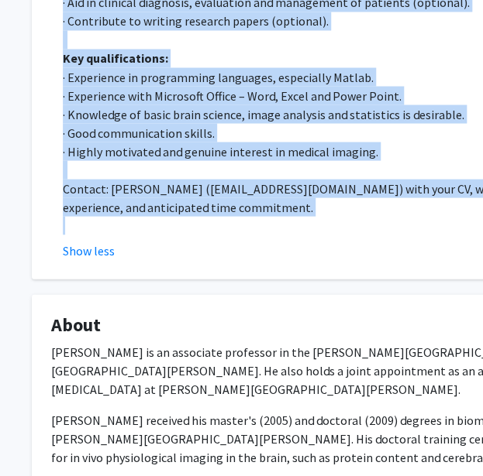
drag, startPoint x: 282, startPoint y: 155, endPoint x: 310, endPoint y: 191, distance: 45.9
copy div "Project Description: We are working on the development and application of novel…"
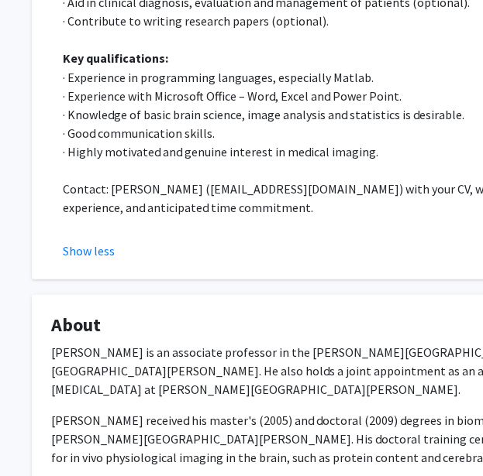
click at [303, 372] on p "Dr. Hua is an associate professor in the F.M. Kirby Research Center for Functio…" at bounding box center [446, 370] width 790 height 56
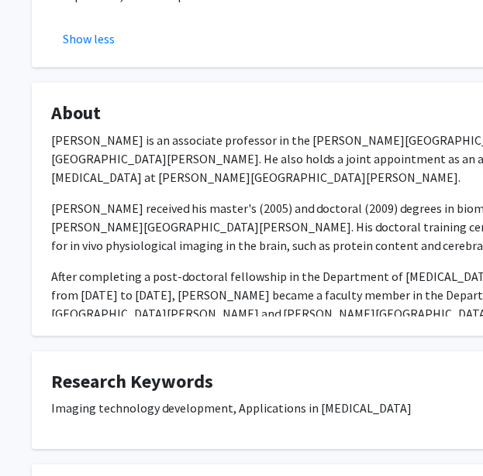
scroll to position [850, 19]
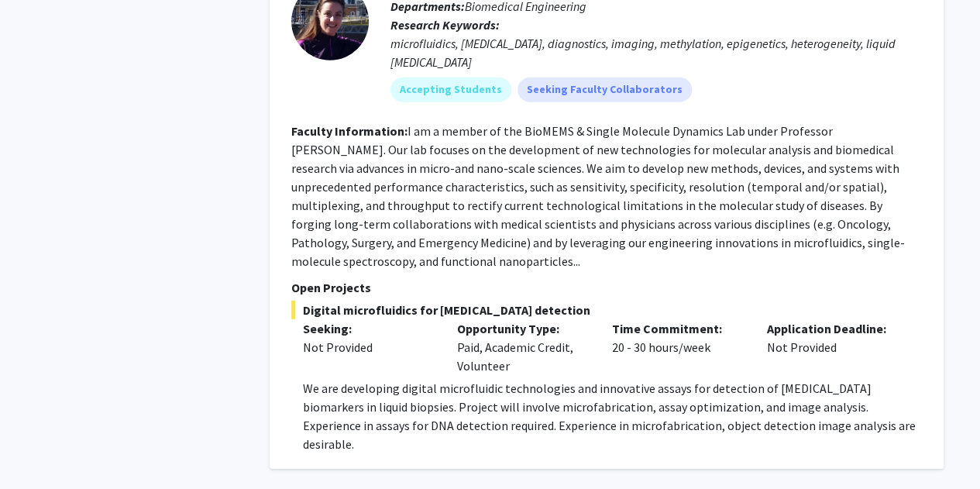
scroll to position [2166, 0]
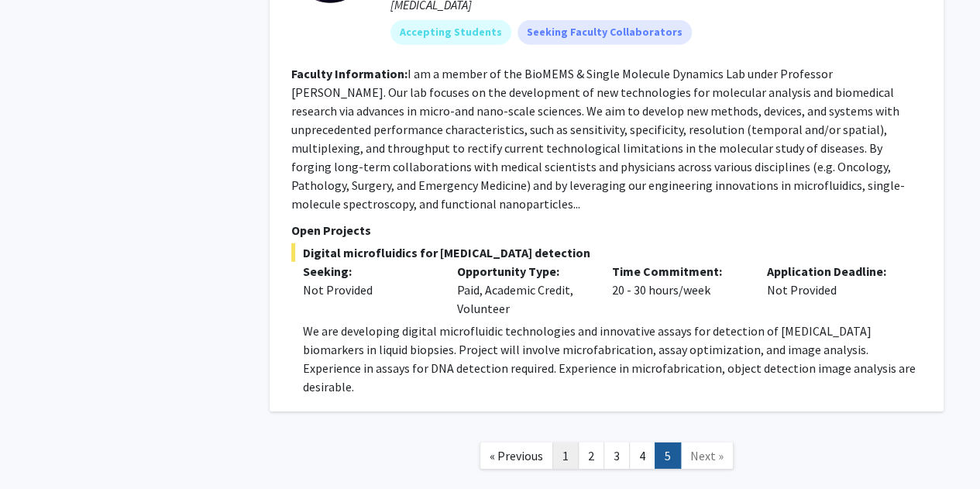
click at [482, 442] on link "1" at bounding box center [565, 455] width 26 height 27
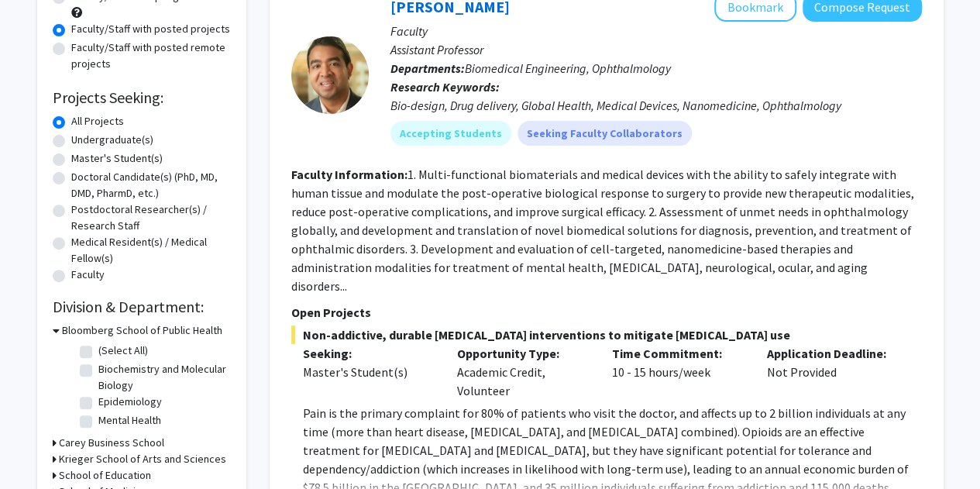
scroll to position [242, 0]
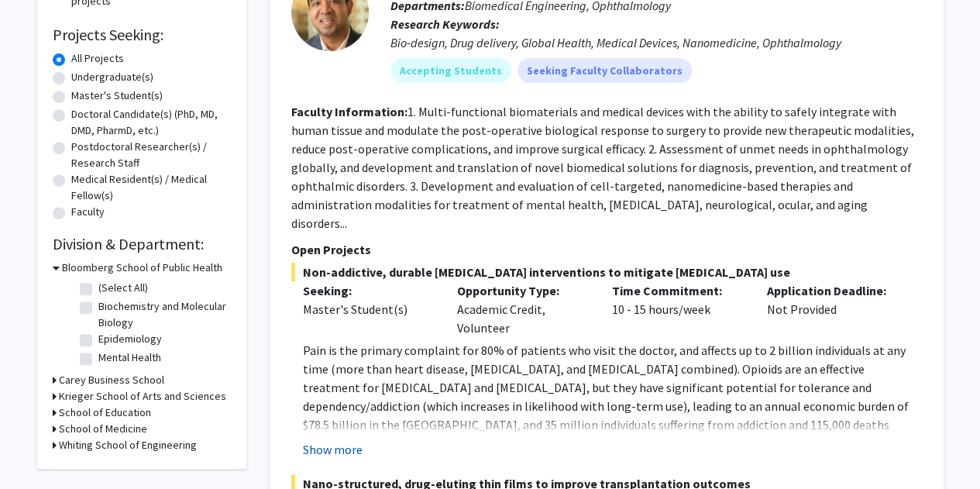
click at [345, 440] on button "Show more" at bounding box center [333, 449] width 60 height 19
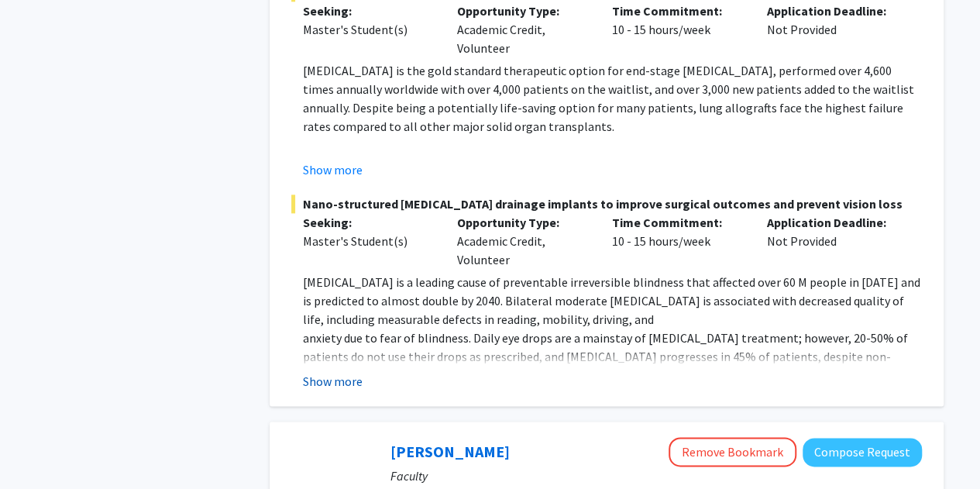
scroll to position [902, 0]
click at [329, 371] on button "Show more" at bounding box center [333, 380] width 60 height 19
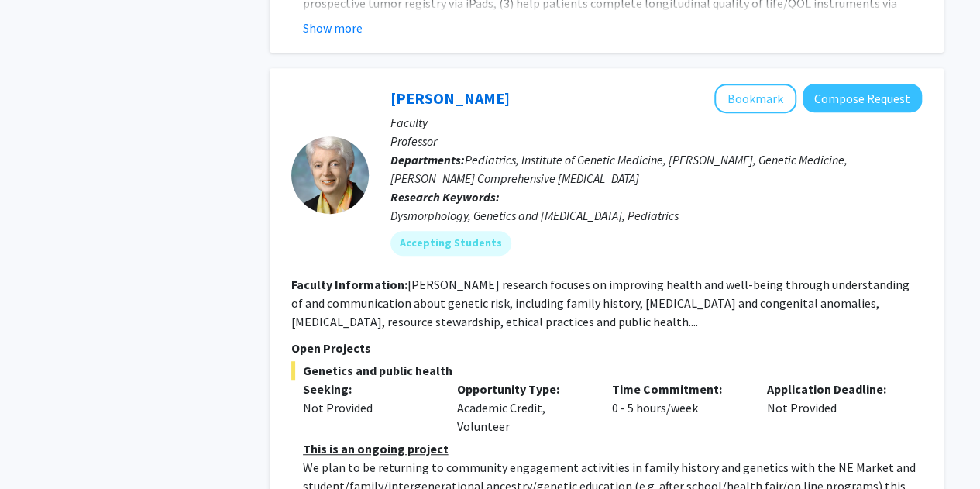
scroll to position [3243, 0]
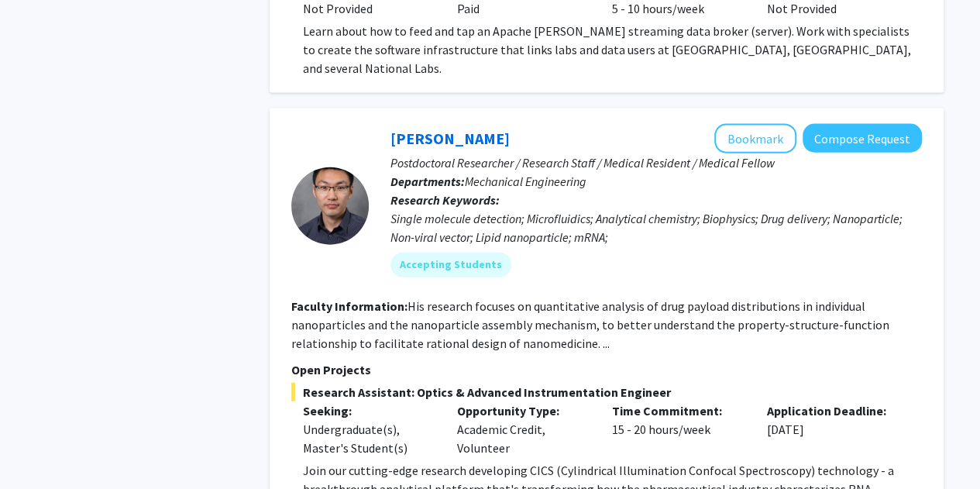
scroll to position [4628, 0]
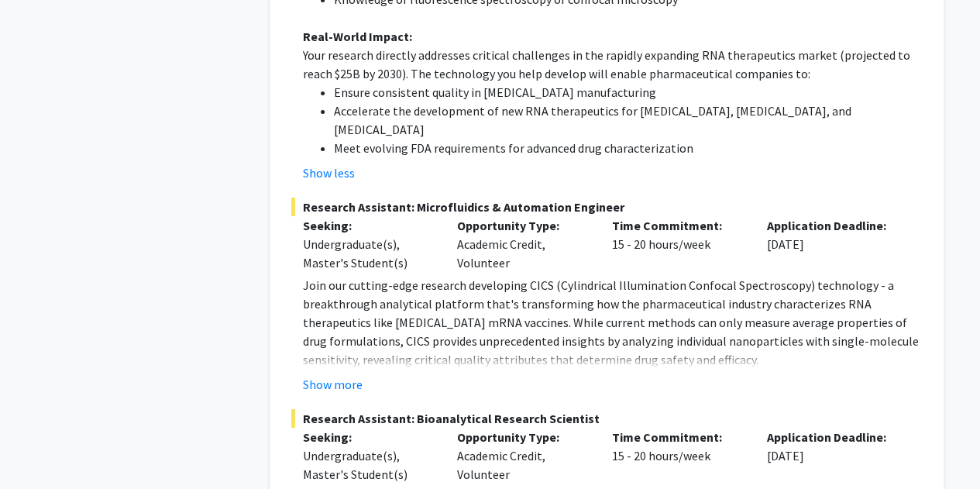
scroll to position [5547, 0]
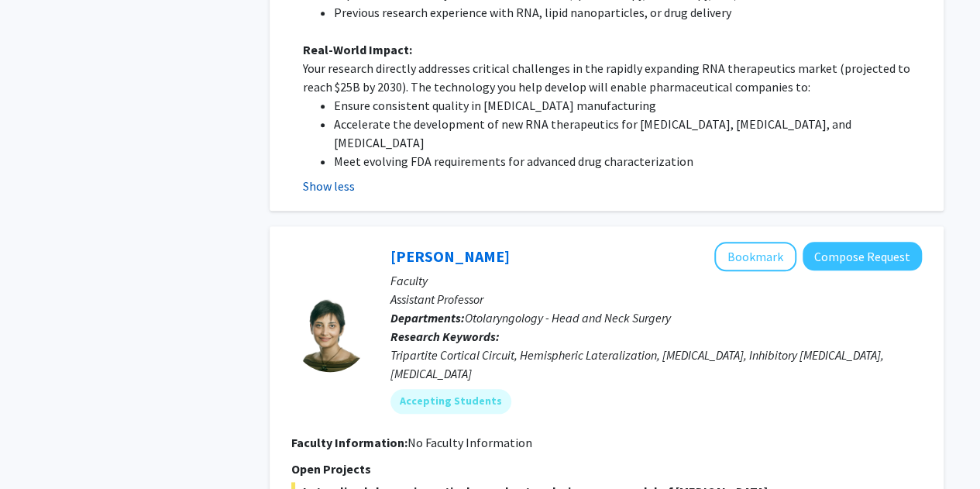
scroll to position [6555, 0]
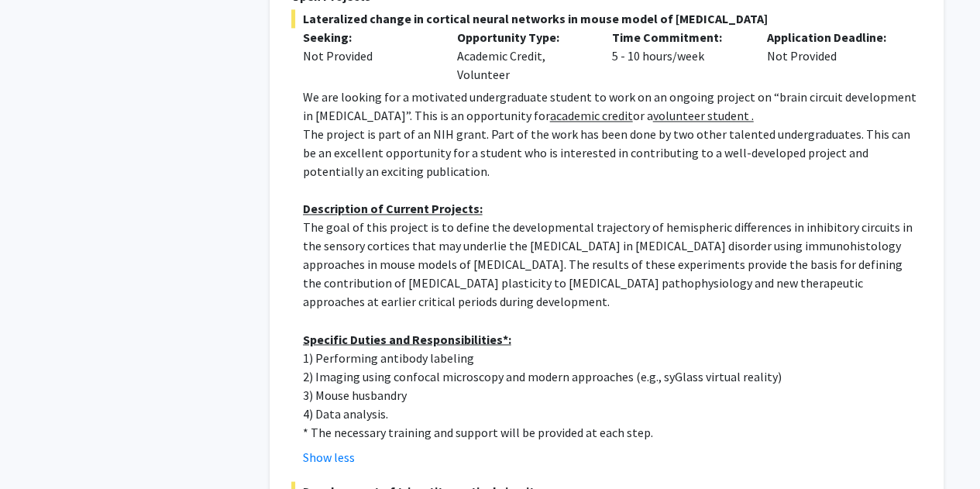
scroll to position [7024, 0]
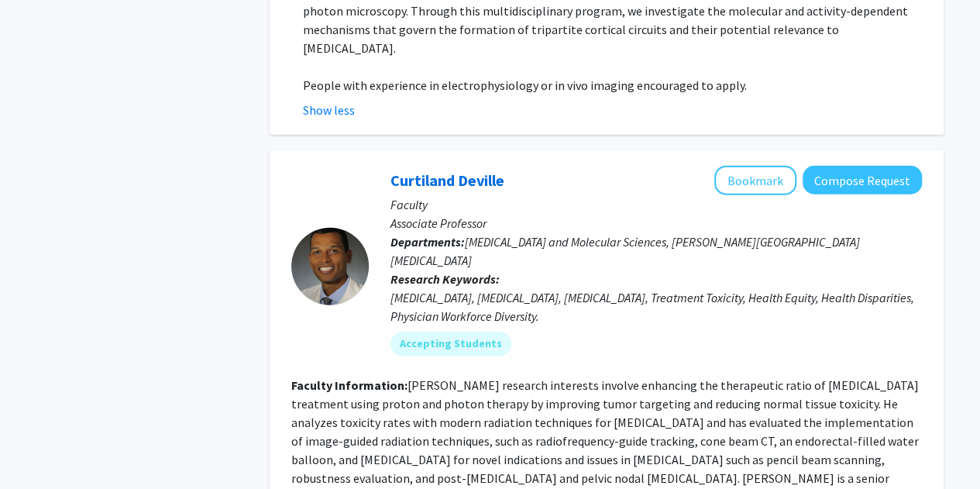
scroll to position [7644, 0]
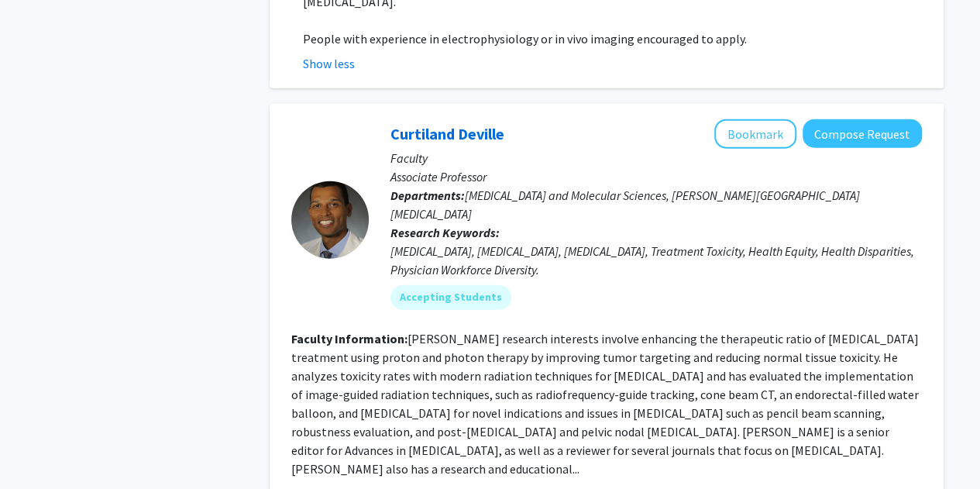
drag, startPoint x: 384, startPoint y: 368, endPoint x: 378, endPoint y: 266, distance: 101.7
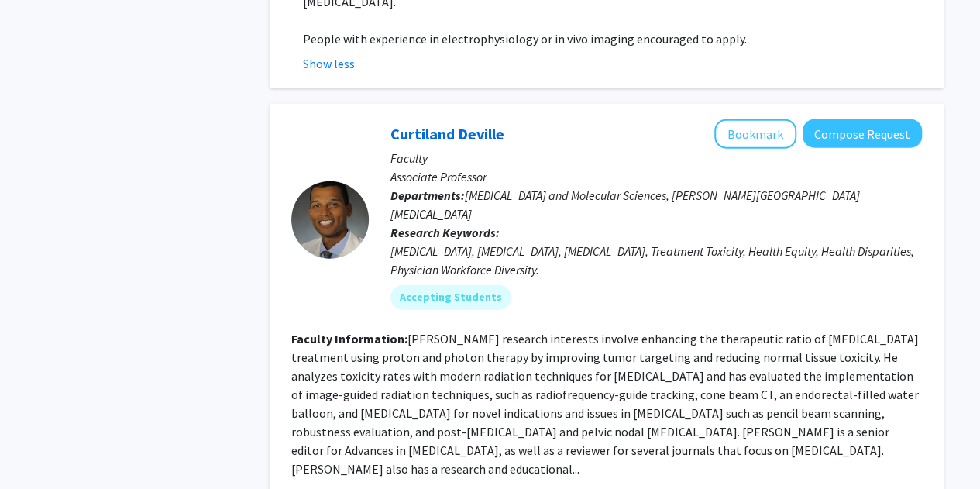
drag, startPoint x: 378, startPoint y: 266, endPoint x: 386, endPoint y: 365, distance: 98.7
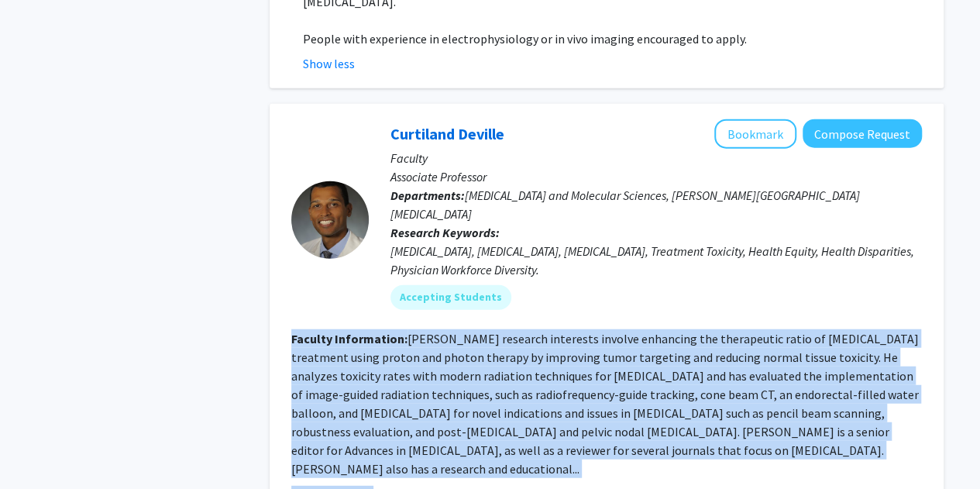
drag, startPoint x: 386, startPoint y: 365, endPoint x: 423, endPoint y: 195, distance: 173.7
click at [423, 195] on fg-search-faculty "Curtiland Deville Bookmark Compose Request Faculty Associate Professor Departme…" at bounding box center [606, 440] width 630 height 642
click at [423, 331] on fg-read-more "Dr. Deville's research interests involve enhancing the therapeutic ratio of can…" at bounding box center [604, 404] width 627 height 146
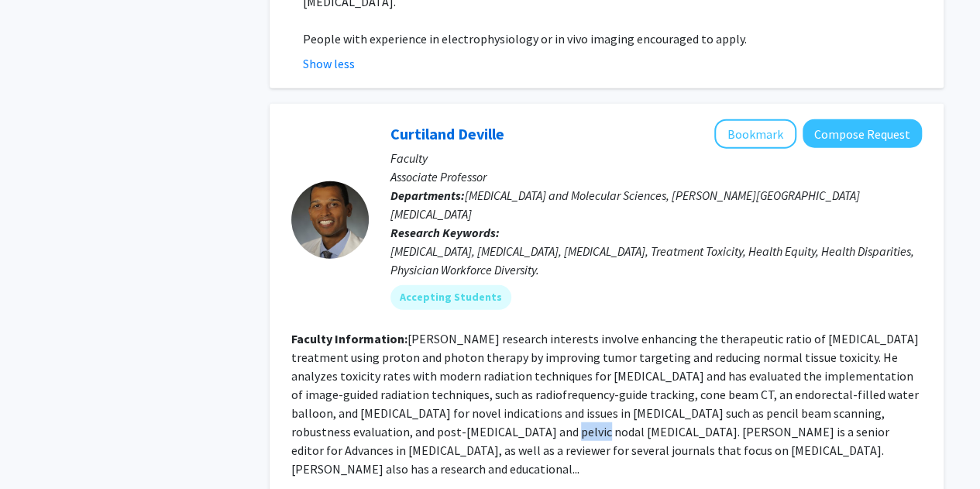
click at [423, 331] on fg-read-more "Dr. Deville's research interests involve enhancing the therapeutic ratio of can…" at bounding box center [604, 404] width 627 height 146
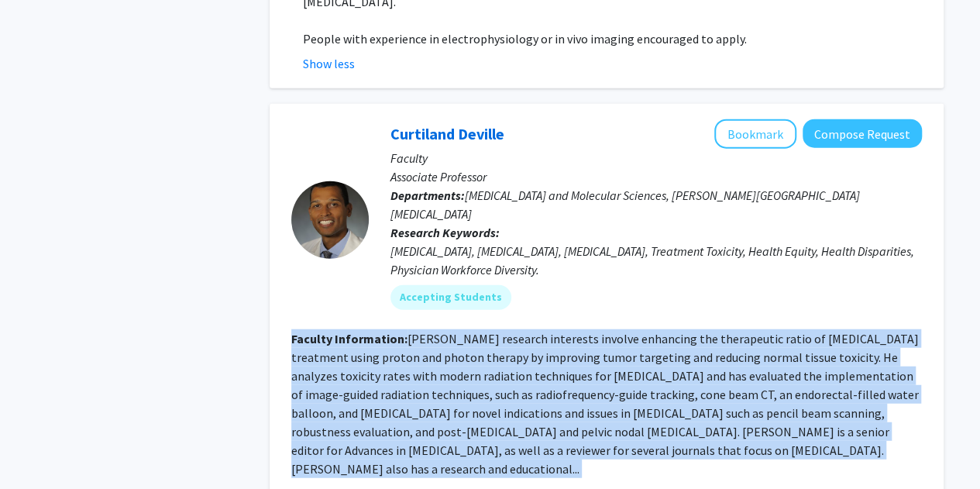
drag, startPoint x: 423, startPoint y: 195, endPoint x: 429, endPoint y: 190, distance: 8.2
click at [429, 331] on fg-read-more "Dr. Deville's research interests involve enhancing the therapeutic ratio of can…" at bounding box center [604, 404] width 627 height 146
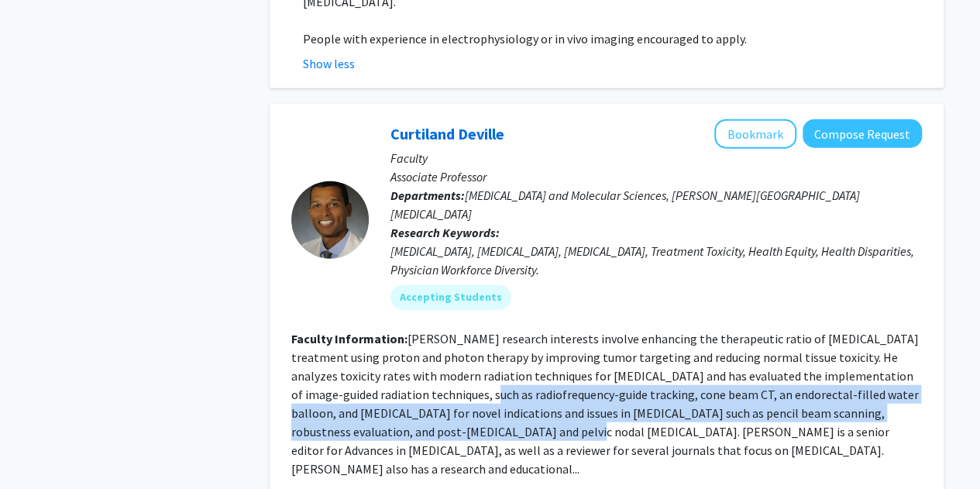
drag, startPoint x: 429, startPoint y: 190, endPoint x: 445, endPoint y: 139, distance: 53.6
click at [445, 331] on fg-read-more "Dr. Deville's research interests involve enhancing the therapeutic ratio of can…" at bounding box center [604, 404] width 627 height 146
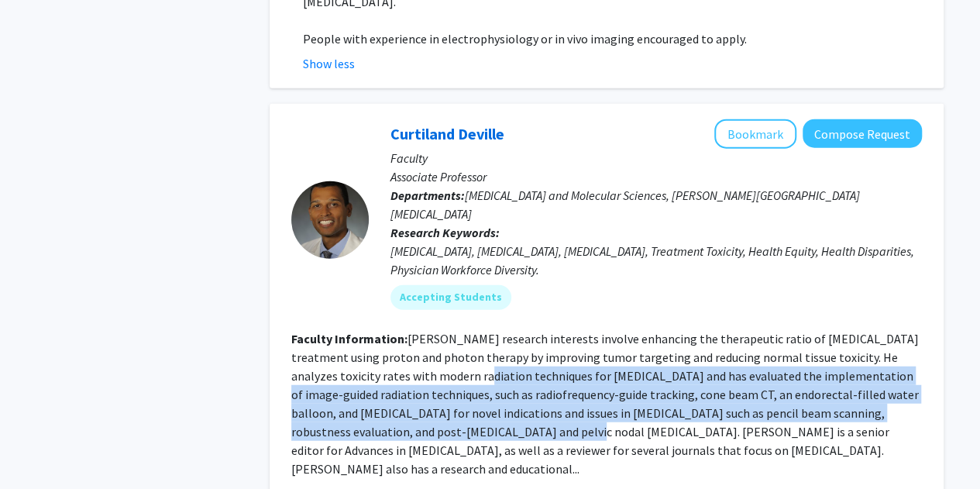
click at [445, 331] on fg-read-more "Dr. Deville's research interests involve enhancing the therapeutic ratio of can…" at bounding box center [604, 404] width 627 height 146
drag, startPoint x: 445, startPoint y: 139, endPoint x: 446, endPoint y: 193, distance: 54.2
click at [446, 331] on fg-read-more "Dr. Deville's research interests involve enhancing the therapeutic ratio of can…" at bounding box center [604, 404] width 627 height 146
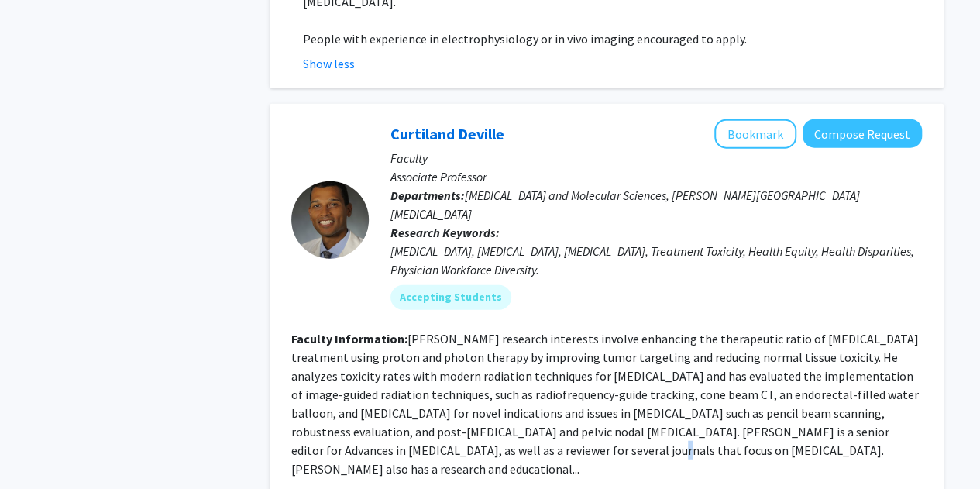
drag, startPoint x: 456, startPoint y: 210, endPoint x: 435, endPoint y: 199, distance: 23.6
click at [435, 331] on fg-read-more "Dr. Deville's research interests involve enhancing the therapeutic ratio of can…" at bounding box center [604, 404] width 627 height 146
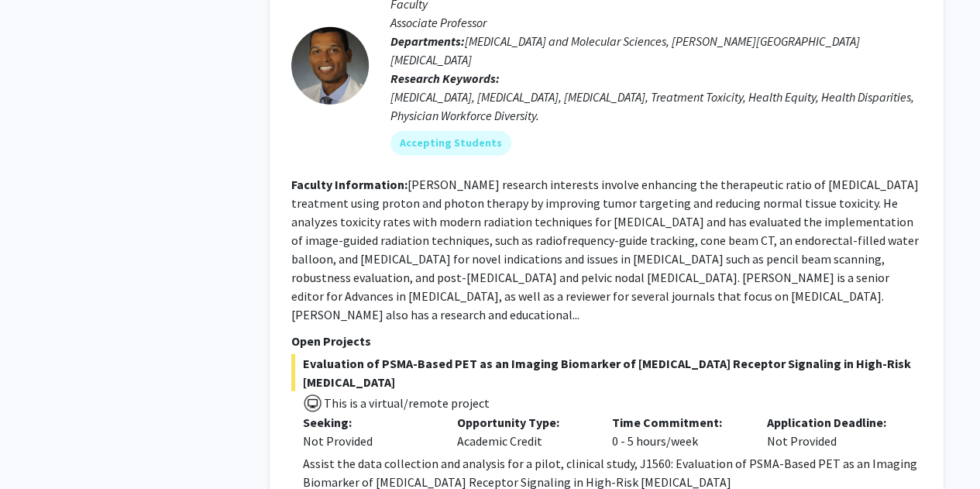
scroll to position [7812, 0]
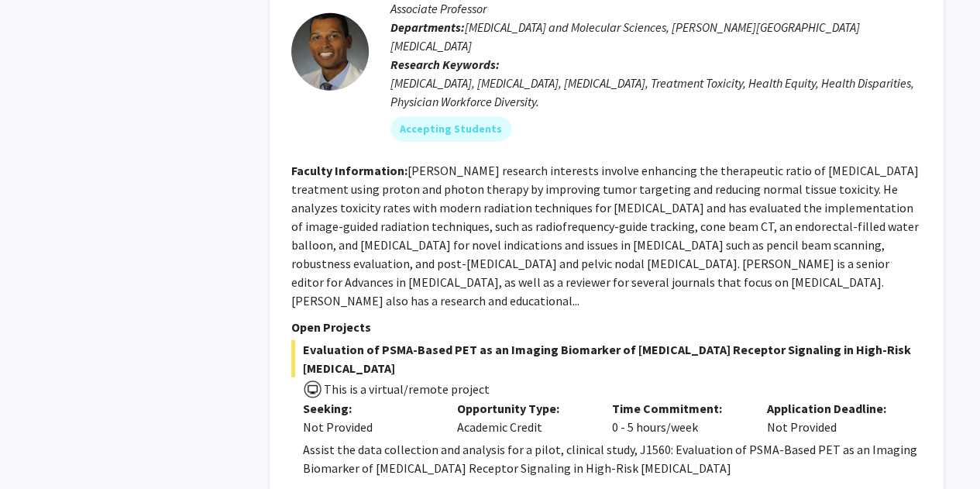
drag, startPoint x: 388, startPoint y: 328, endPoint x: 374, endPoint y: 241, distance: 88.6
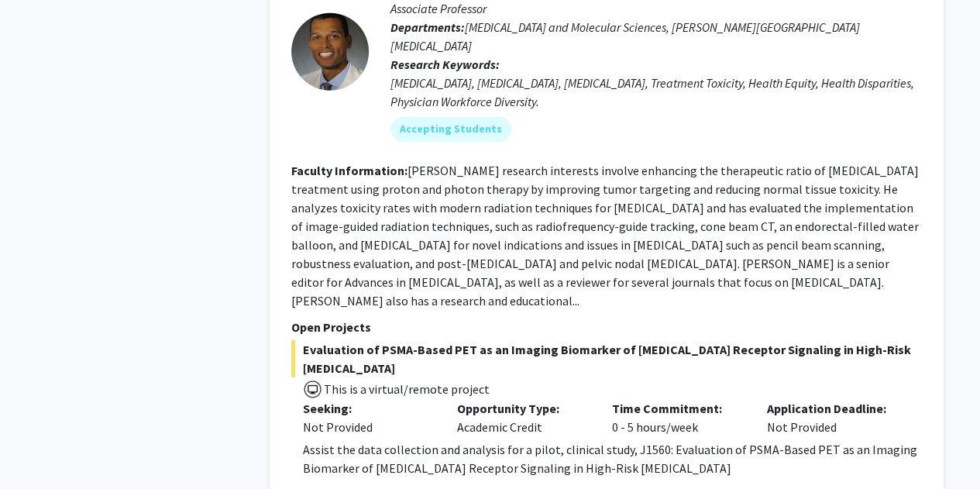
drag, startPoint x: 374, startPoint y: 241, endPoint x: 435, endPoint y: 311, distance: 92.8
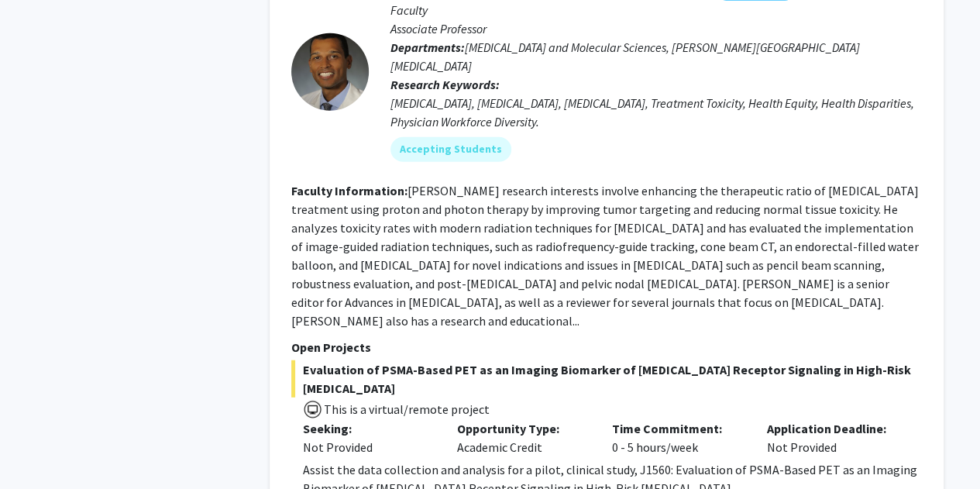
click at [448, 360] on fg-project-list "Evaluation of PSMA-Based PET as an Imaging Biomarker of Androgen Receptor Signa…" at bounding box center [606, 486] width 630 height 253
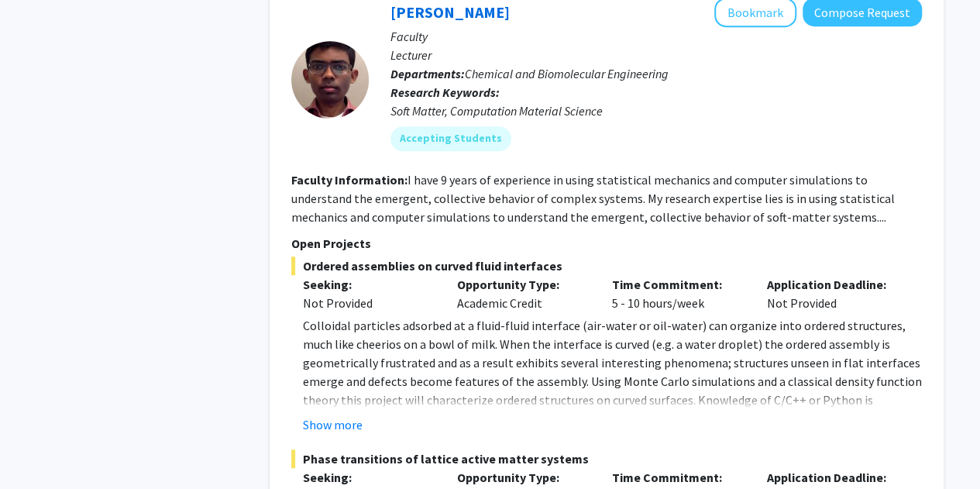
scroll to position [9299, 0]
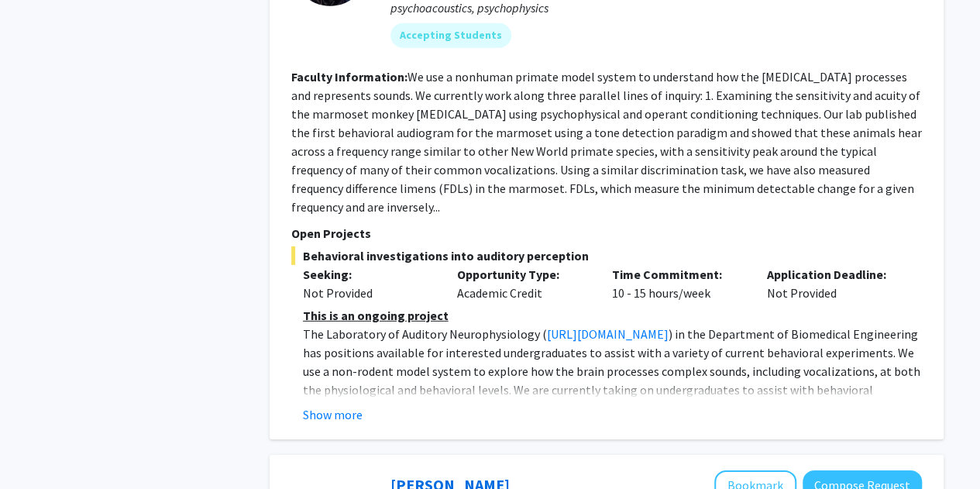
scroll to position [2180, 0]
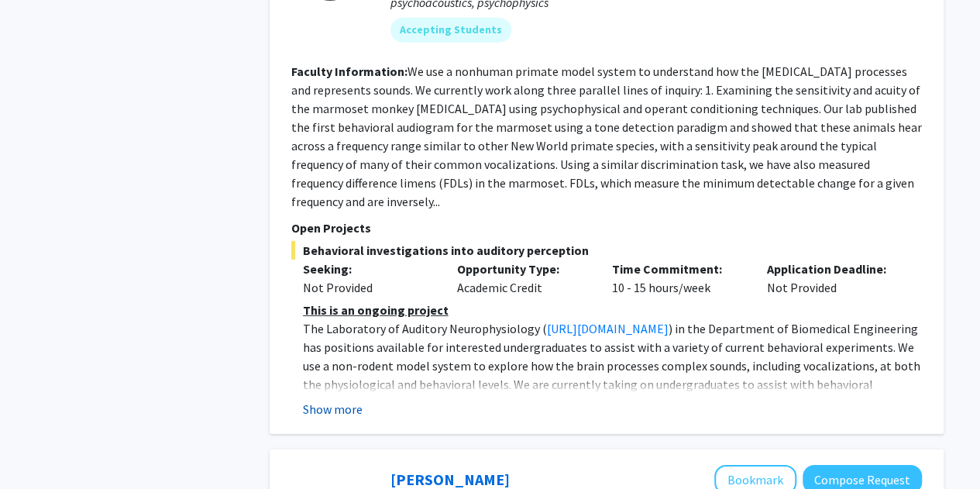
click at [328, 400] on button "Show more" at bounding box center [333, 409] width 60 height 19
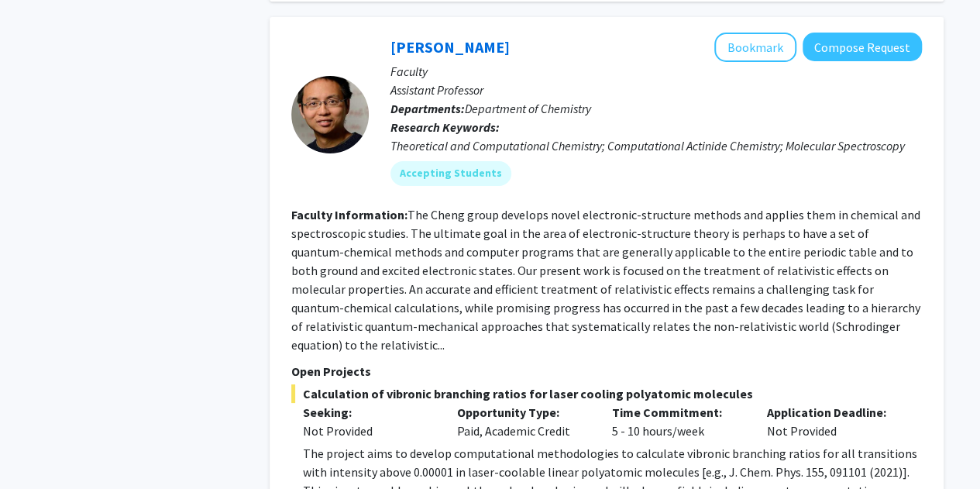
scroll to position [5936, 0]
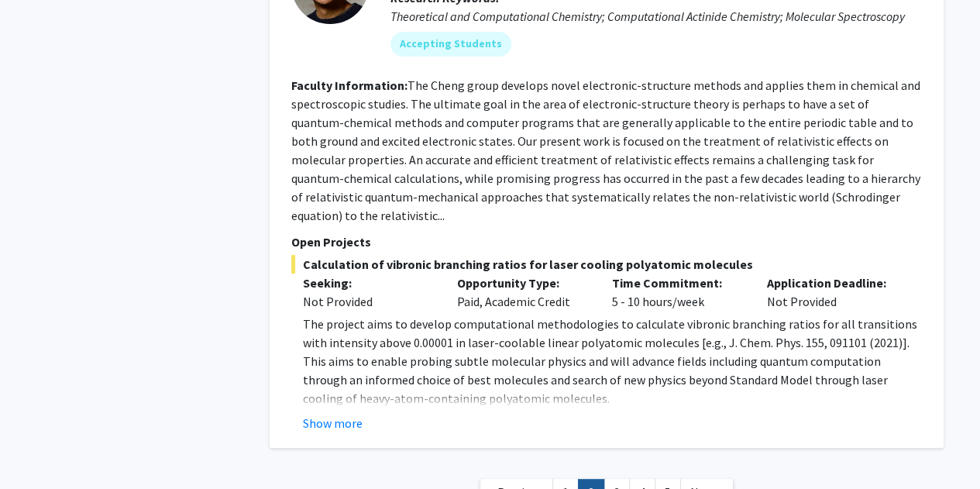
click at [320, 463] on nav "« Previous 1 2 3 4 5 Next »" at bounding box center [607, 494] width 674 height 63
click at [482, 476] on link "3" at bounding box center [616, 492] width 26 height 27
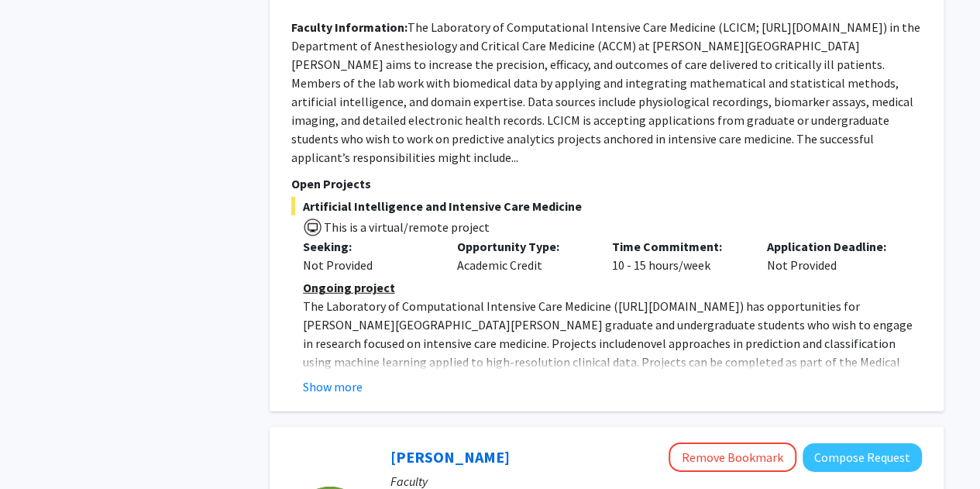
scroll to position [2133, 0]
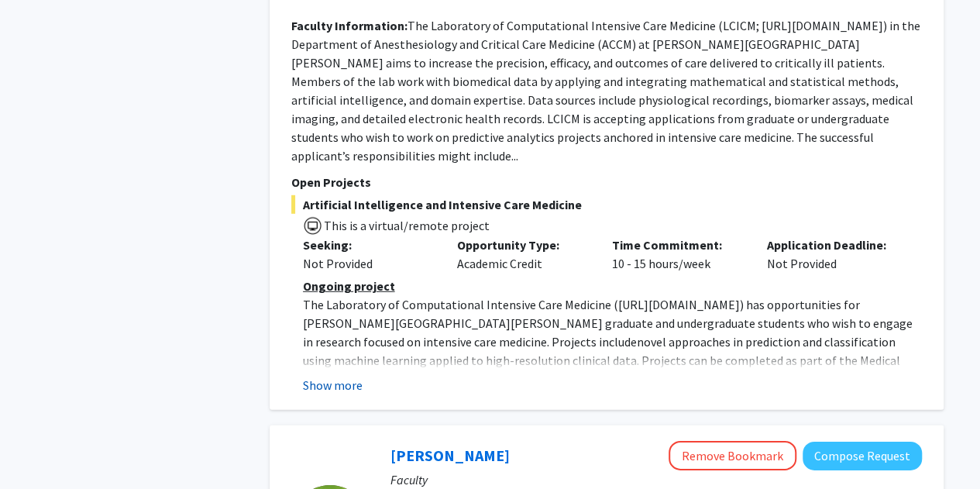
click at [335, 376] on button "Show more" at bounding box center [333, 385] width 60 height 19
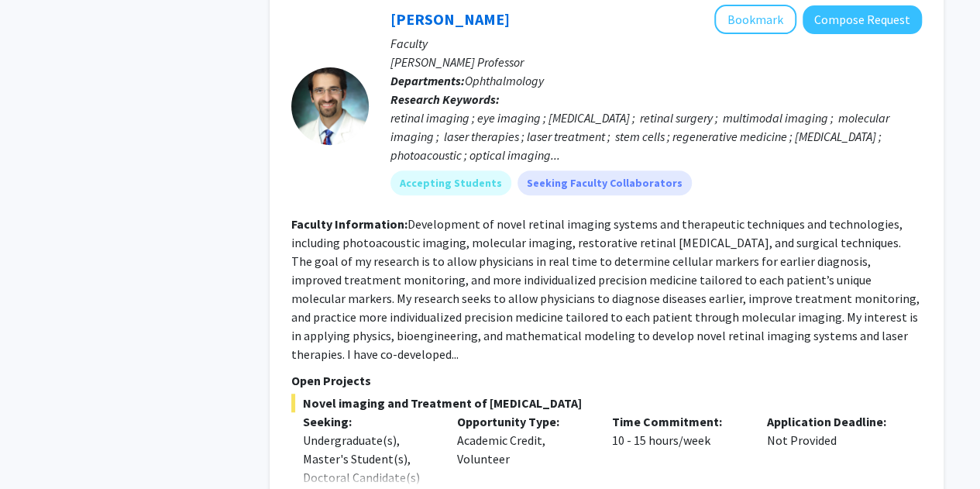
scroll to position [3310, 0]
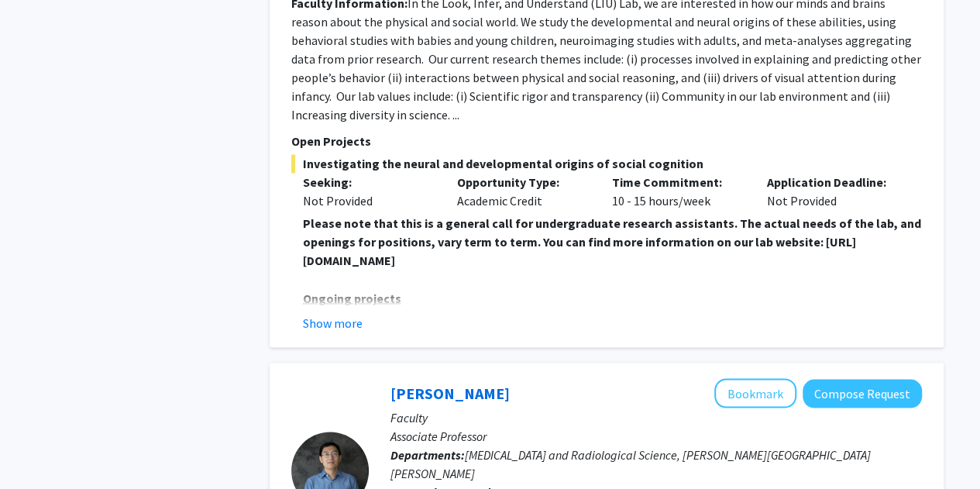
scroll to position [4134, 0]
click at [328, 312] on button "Show more" at bounding box center [333, 321] width 60 height 19
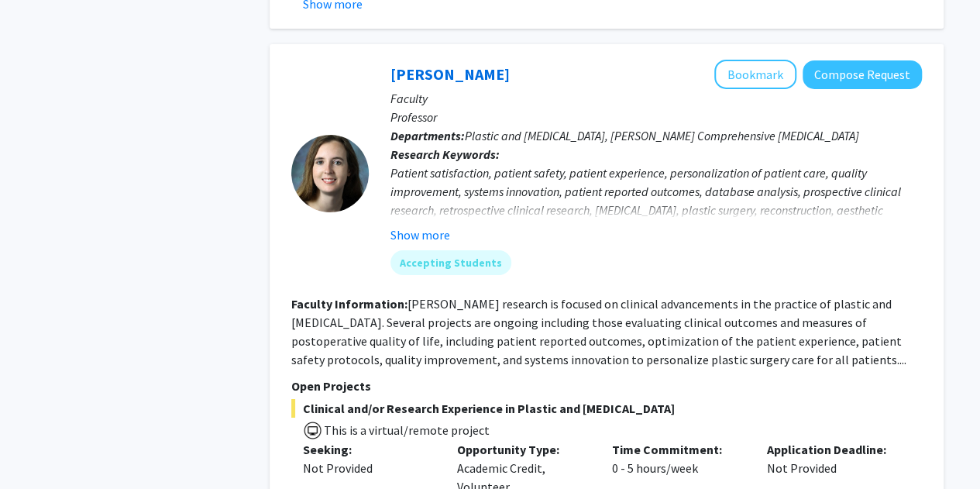
scroll to position [5531, 0]
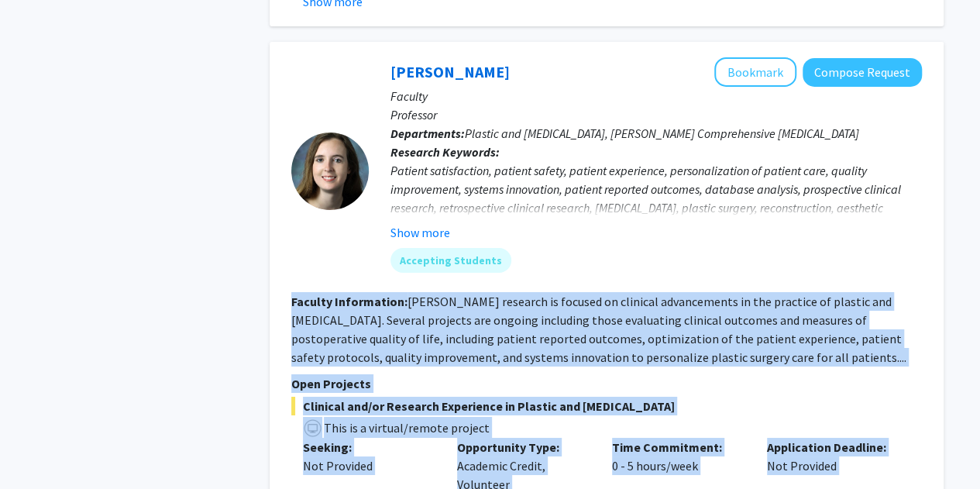
drag, startPoint x: 483, startPoint y: 416, endPoint x: 471, endPoint y: 200, distance: 216.5
click at [471, 200] on fg-search-faculty "Michele Manahan Bookmark Compose Request Faculty Professor Departments: Plastic…" at bounding box center [606, 314] width 630 height 514
click at [471, 294] on fg-read-more "Dr. Manahan’s research is focused on clinical advancements in the practice of p…" at bounding box center [598, 329] width 615 height 71
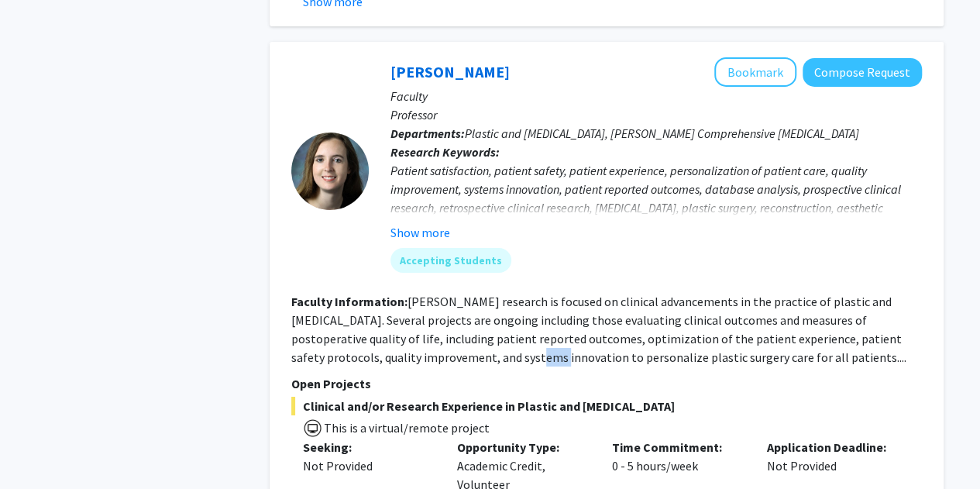
click at [471, 294] on fg-read-more "Dr. Manahan’s research is focused on clinical advancements in the practice of p…" at bounding box center [598, 329] width 615 height 71
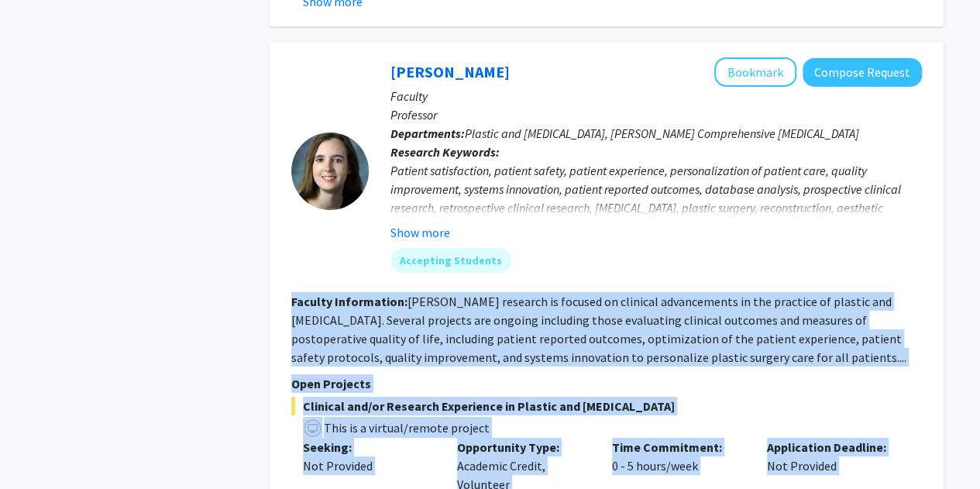
drag, startPoint x: 471, startPoint y: 200, endPoint x: 499, endPoint y: 380, distance: 182.6
click at [482, 380] on fg-search-faculty "Michele Manahan Bookmark Compose Request Faculty Professor Departments: Plastic…" at bounding box center [606, 314] width 630 height 514
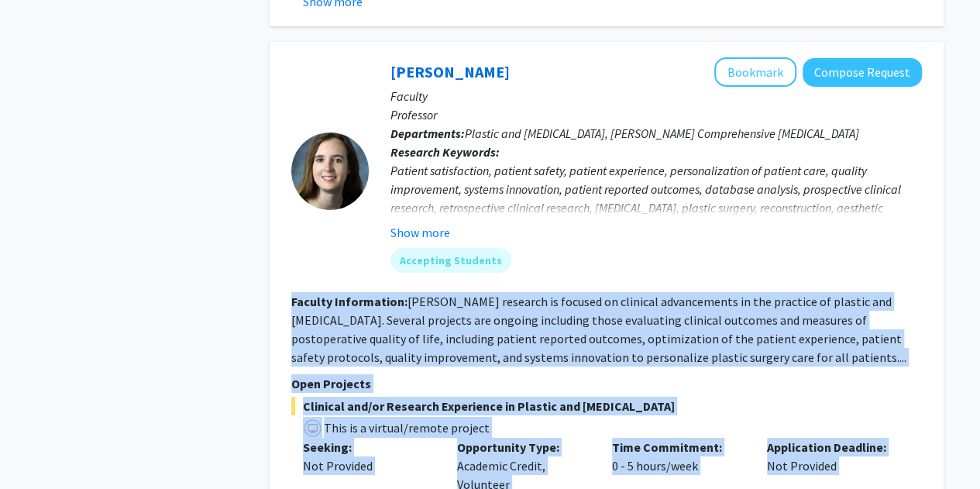
drag, startPoint x: 499, startPoint y: 380, endPoint x: 477, endPoint y: 170, distance: 211.0
click at [477, 170] on fg-search-faculty "Michele Manahan Bookmark Compose Request Faculty Professor Departments: Plastic…" at bounding box center [606, 314] width 630 height 514
click at [477, 294] on fg-read-more "Dr. Manahan’s research is focused on clinical advancements in the practice of p…" at bounding box center [598, 329] width 615 height 71
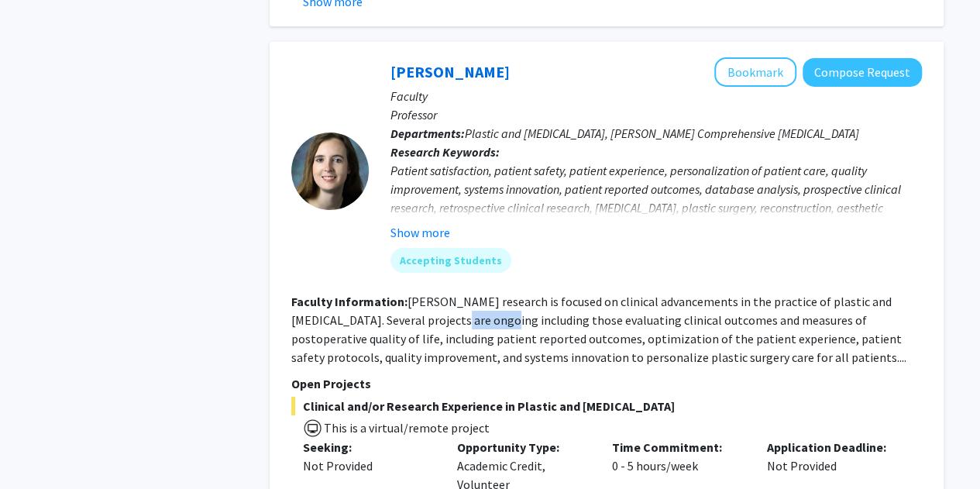
click at [477, 294] on fg-read-more "Dr. Manahan’s research is focused on clinical advancements in the practice of p…" at bounding box center [598, 329] width 615 height 71
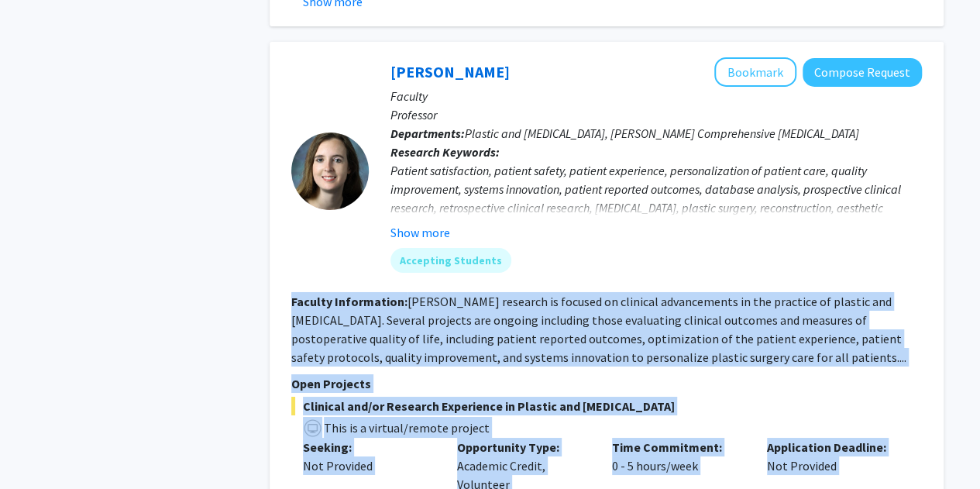
drag, startPoint x: 477, startPoint y: 170, endPoint x: 517, endPoint y: 386, distance: 218.9
click at [482, 386] on fg-search-faculty "Michele Manahan Bookmark Compose Request Faculty Professor Departments: Plastic…" at bounding box center [606, 314] width 630 height 514
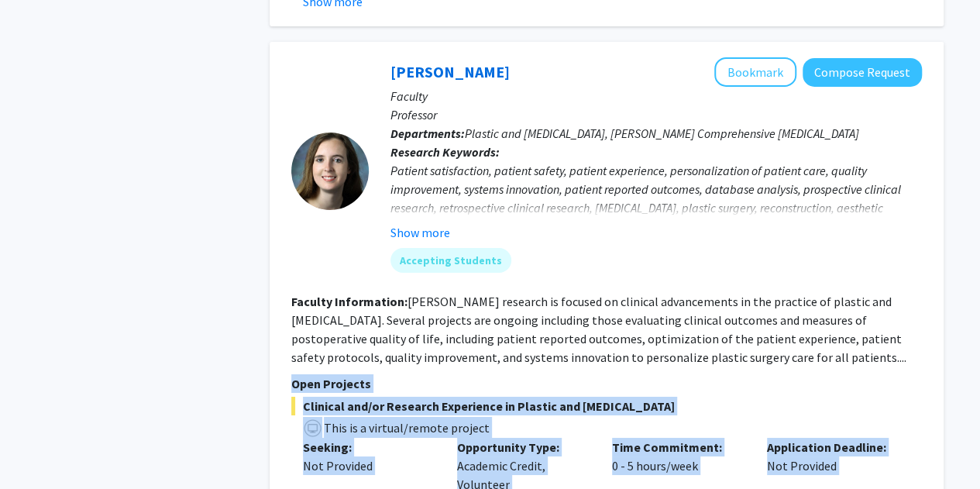
drag, startPoint x: 517, startPoint y: 386, endPoint x: 516, endPoint y: 232, distance: 154.1
click at [482, 374] on section "Open Projects Clinical and/or Research Experience in Plastic and Reconstructive…" at bounding box center [606, 473] width 630 height 198
click at [482, 374] on p "Open Projects" at bounding box center [606, 383] width 630 height 19
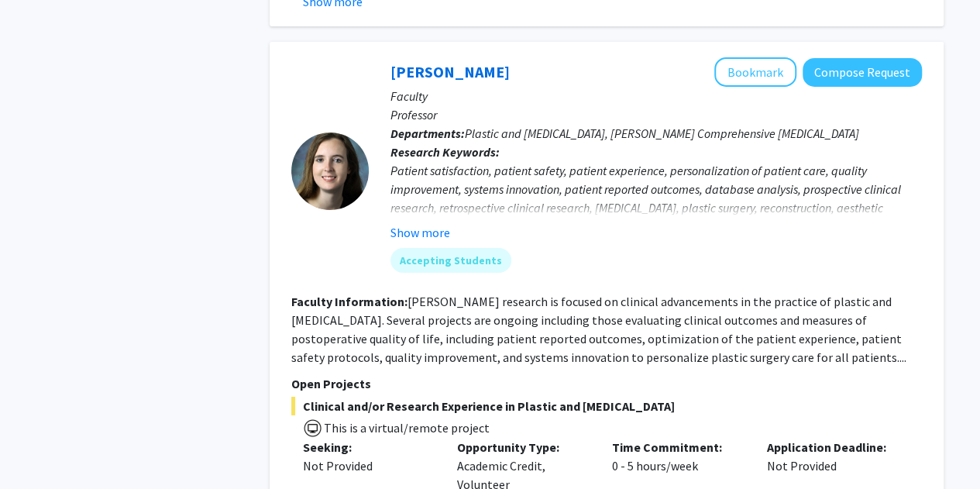
click at [482, 374] on p "Open Projects" at bounding box center [606, 383] width 630 height 19
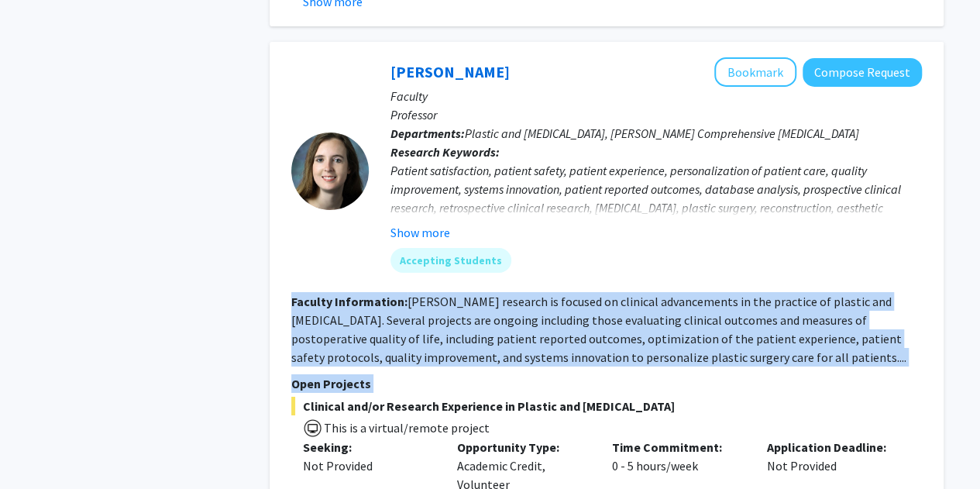
drag, startPoint x: 516, startPoint y: 232, endPoint x: 510, endPoint y: 191, distance: 40.6
click at [482, 191] on fg-search-faculty "Michele Manahan Bookmark Compose Request Faculty Professor Departments: Plastic…" at bounding box center [606, 314] width 630 height 514
click at [482, 294] on fg-read-more "Dr. Manahan’s research is focused on clinical advancements in the practice of p…" at bounding box center [598, 329] width 615 height 71
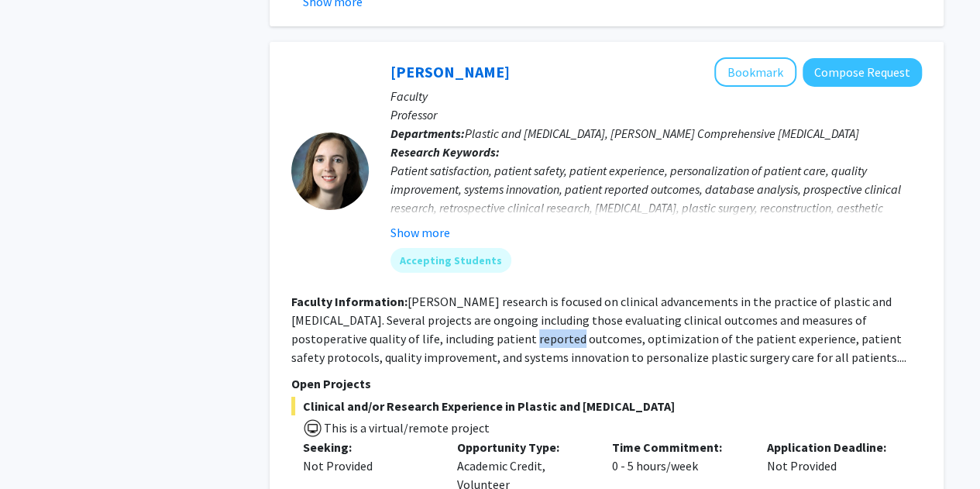
click at [482, 294] on fg-read-more "Dr. Manahan’s research is focused on clinical advancements in the practice of p…" at bounding box center [598, 329] width 615 height 71
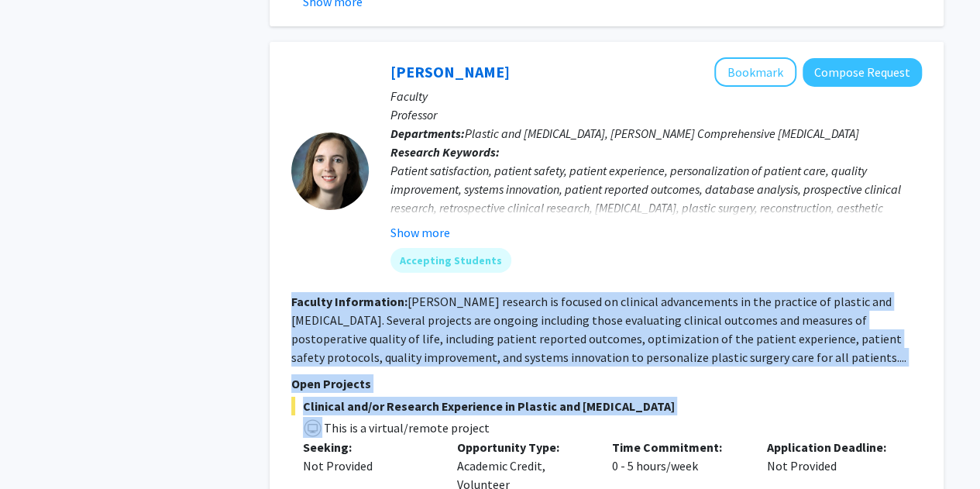
drag, startPoint x: 510, startPoint y: 191, endPoint x: 514, endPoint y: 256, distance: 65.2
click at [482, 256] on fg-search-faculty "Michele Manahan Bookmark Compose Request Faculty Professor Departments: Plastic…" at bounding box center [606, 314] width 630 height 514
click at [482, 397] on span "Clinical and/or Research Experience in Plastic and Reconstructive Surgery" at bounding box center [606, 406] width 630 height 19
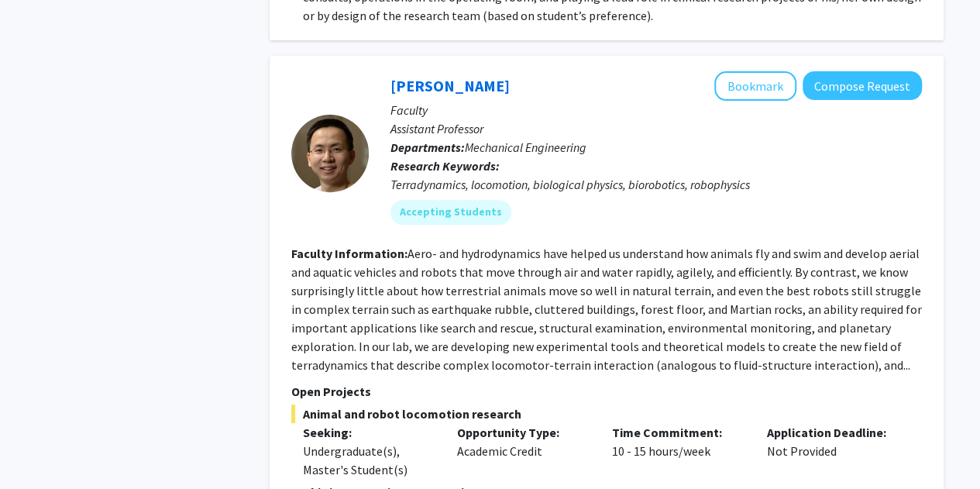
scroll to position [6203, 0]
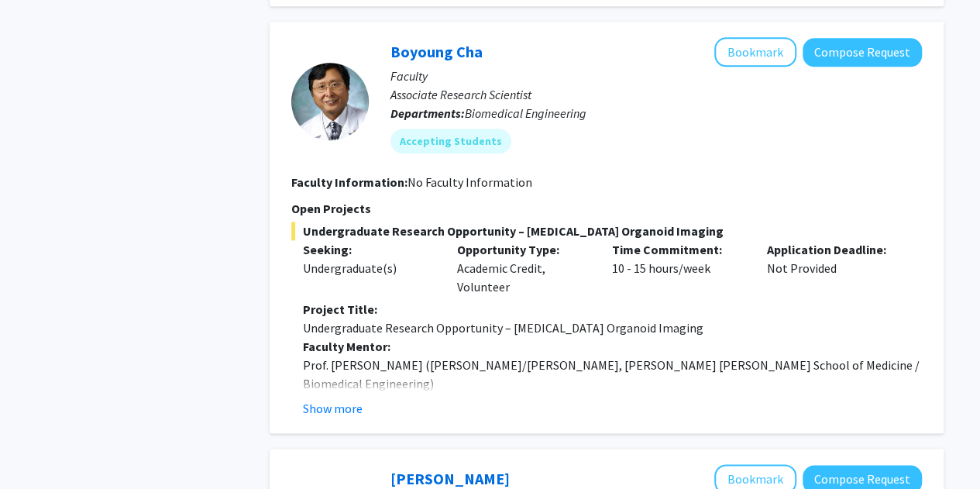
scroll to position [768, 0]
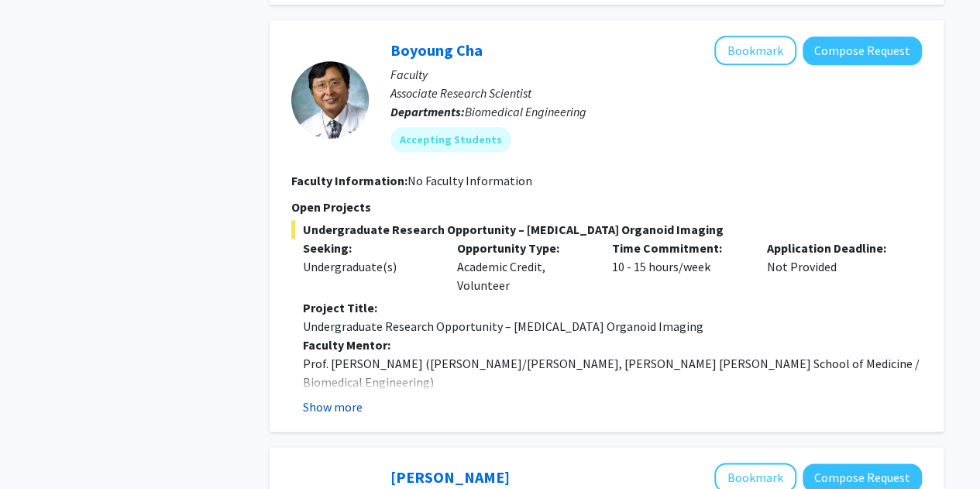
click at [341, 403] on button "Show more" at bounding box center [333, 406] width 60 height 19
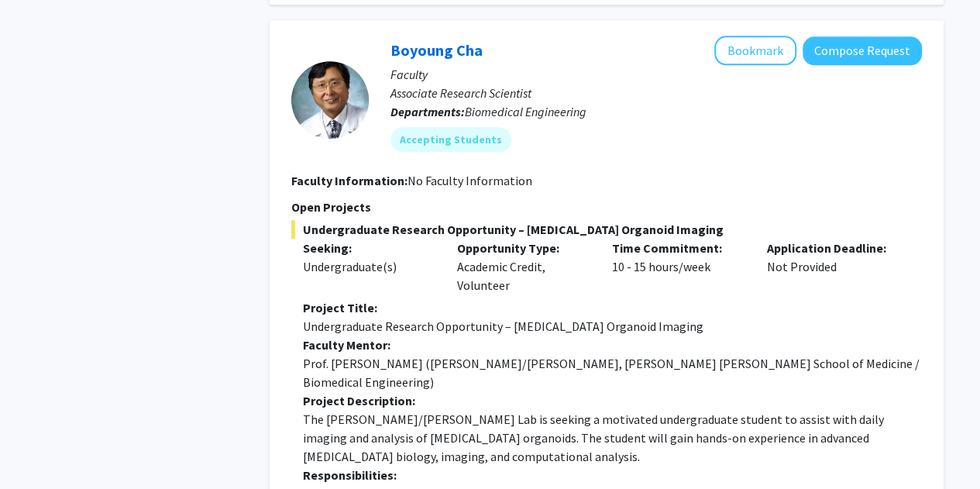
click at [482, 299] on p "Project Title:" at bounding box center [612, 307] width 619 height 19
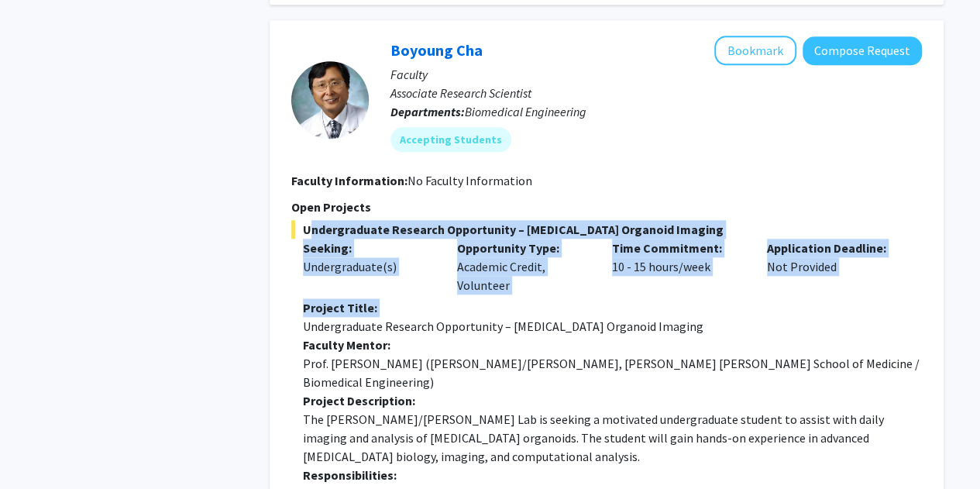
drag, startPoint x: 512, startPoint y: 299, endPoint x: 511, endPoint y: 230, distance: 68.9
click at [482, 230] on span "Undergraduate Research Opportunity – Cancer Organoid Imaging" at bounding box center [606, 229] width 630 height 19
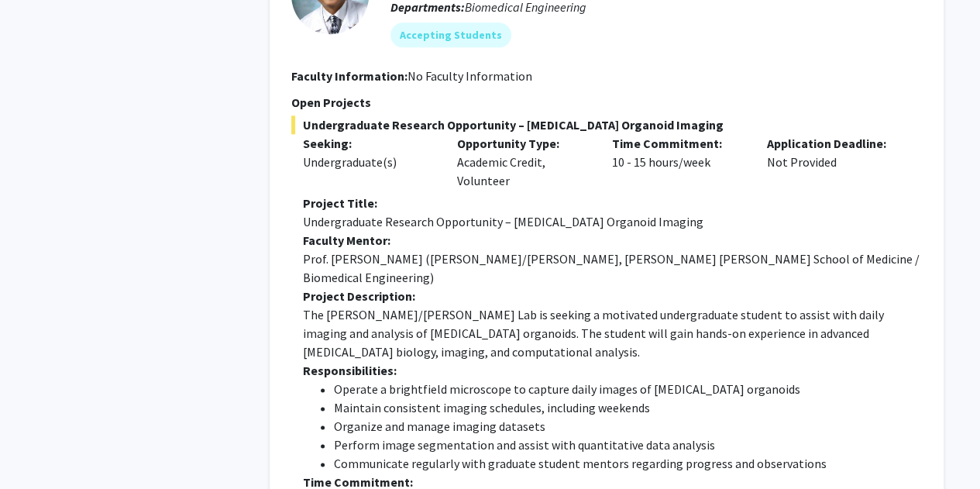
scroll to position [910, 0]
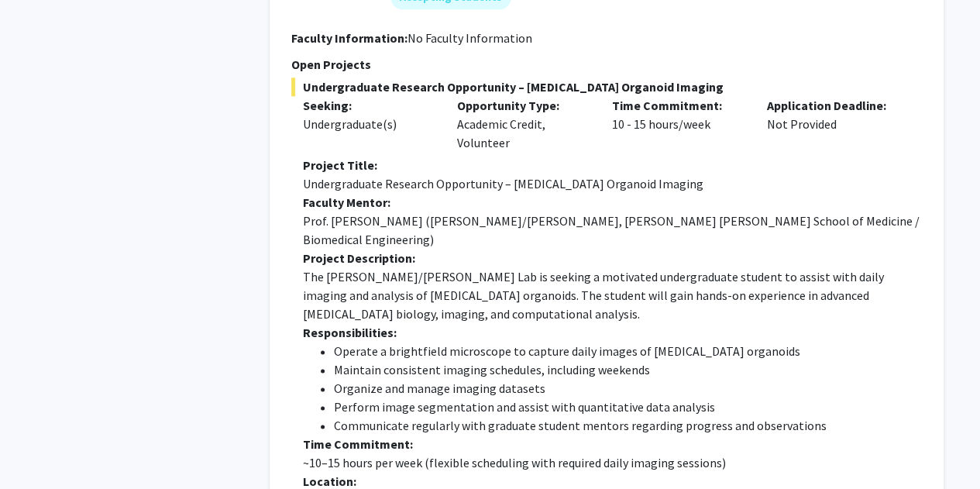
click at [482, 249] on p "Project Description:" at bounding box center [612, 258] width 619 height 19
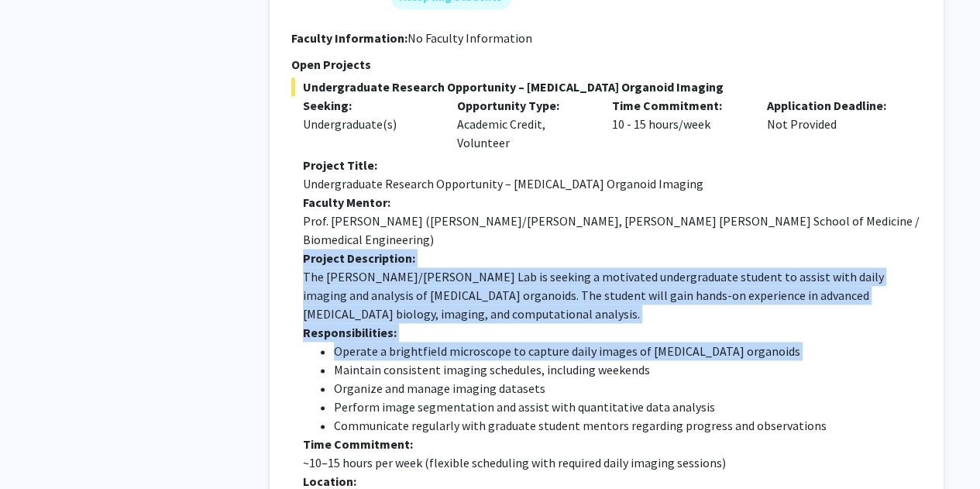
drag, startPoint x: 511, startPoint y: 230, endPoint x: 550, endPoint y: 311, distance: 89.4
click at [482, 311] on div "Project Title: Undergraduate Research Opportunity – Cancer Organoid Imaging Fac…" at bounding box center [612, 453] width 619 height 595
click at [482, 342] on li "Operate a brightfield microscope to capture daily images of cancer organoids" at bounding box center [628, 351] width 588 height 19
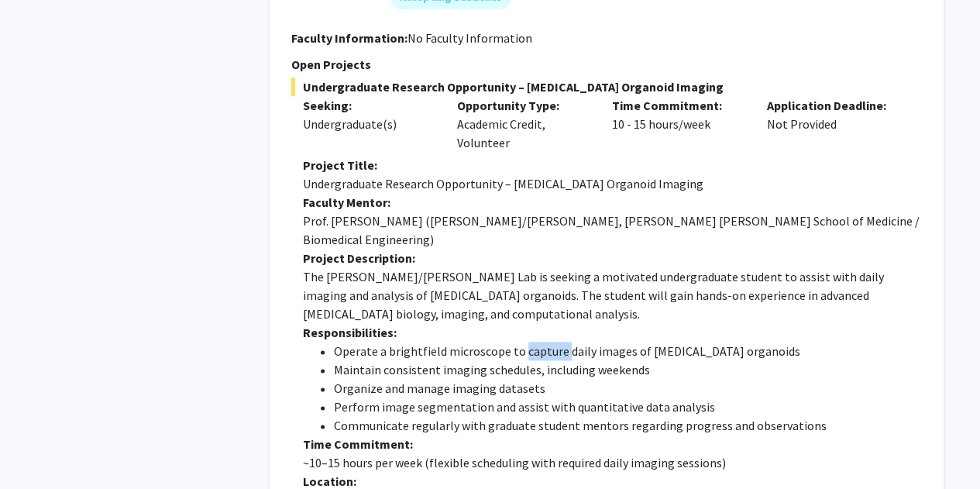
click at [482, 342] on li "Operate a brightfield microscope to capture daily images of cancer organoids" at bounding box center [628, 351] width 588 height 19
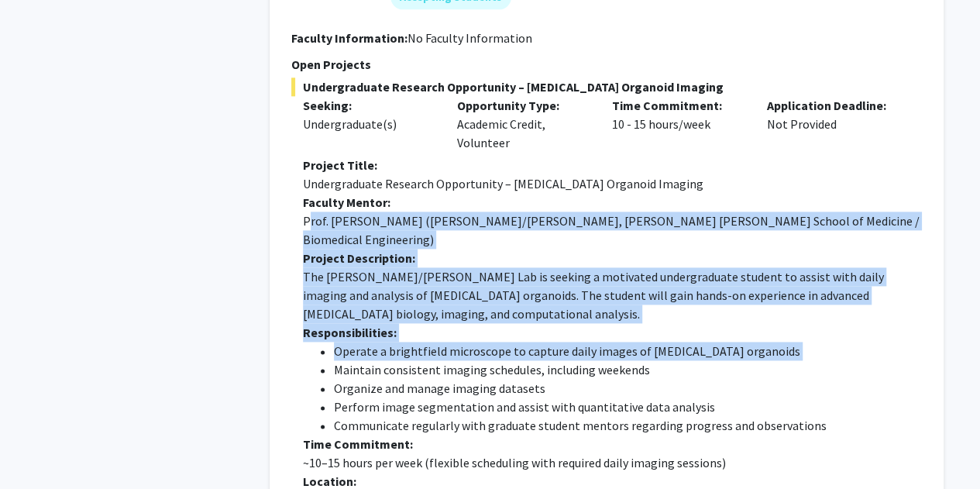
drag, startPoint x: 550, startPoint y: 311, endPoint x: 542, endPoint y: 222, distance: 89.4
click at [482, 222] on div "Project Title: Undergraduate Research Opportunity – Cancer Organoid Imaging Fac…" at bounding box center [612, 453] width 619 height 595
click at [482, 222] on p "Prof. Deok-Ho Kim (Kim/Ahn Lab, Johns Hopkins School of Medicine / Biomedical E…" at bounding box center [612, 229] width 619 height 37
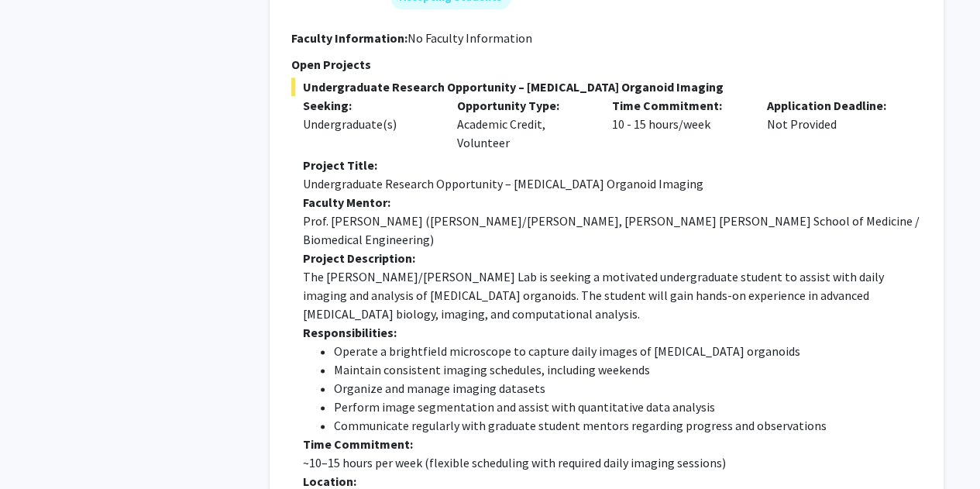
click at [482, 222] on p "Prof. Deok-Ho Kim (Kim/Ahn Lab, Johns Hopkins School of Medicine / Biomedical E…" at bounding box center [612, 229] width 619 height 37
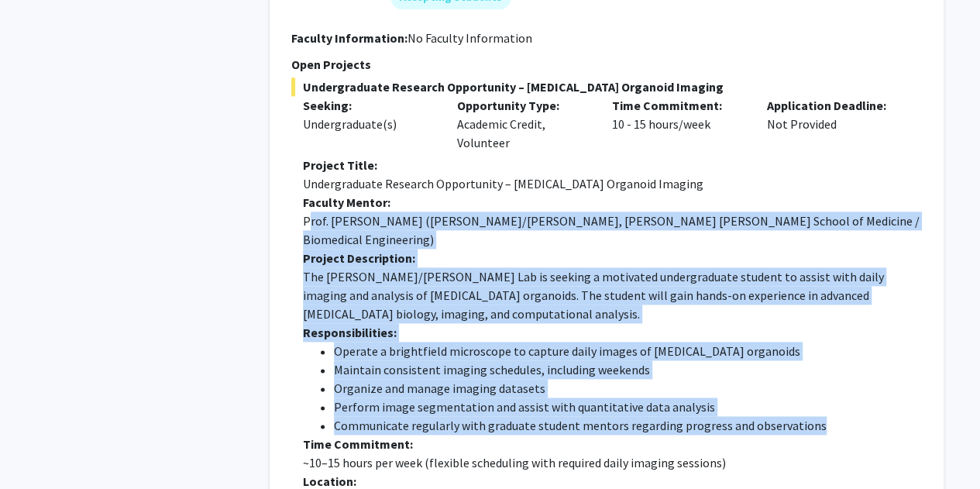
drag, startPoint x: 542, startPoint y: 222, endPoint x: 579, endPoint y: 382, distance: 164.4
click at [482, 382] on div "Project Title: Undergraduate Research Opportunity – Cancer Organoid Imaging Fac…" at bounding box center [612, 453] width 619 height 595
click at [482, 416] on li "Communicate regularly with graduate student mentors regarding progress and obse…" at bounding box center [628, 425] width 588 height 19
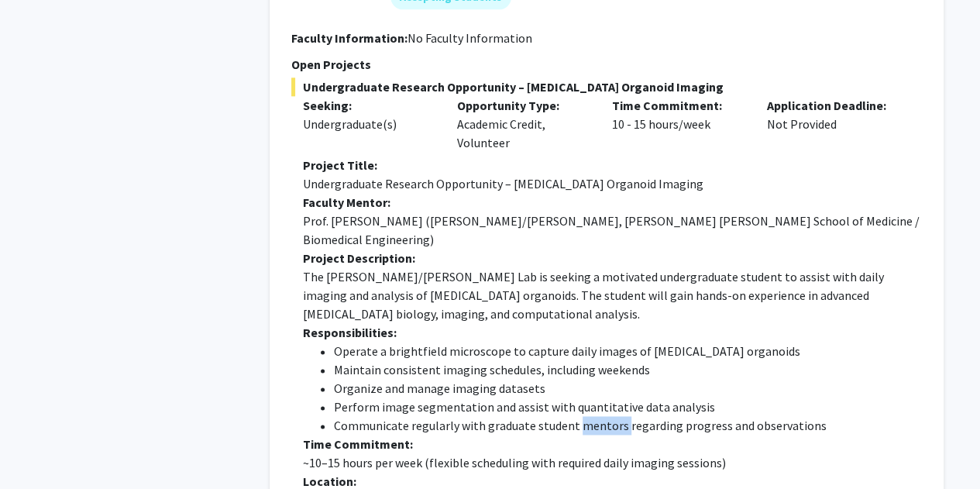
click at [482, 416] on li "Communicate regularly with graduate student mentors regarding progress and obse…" at bounding box center [628, 425] width 588 height 19
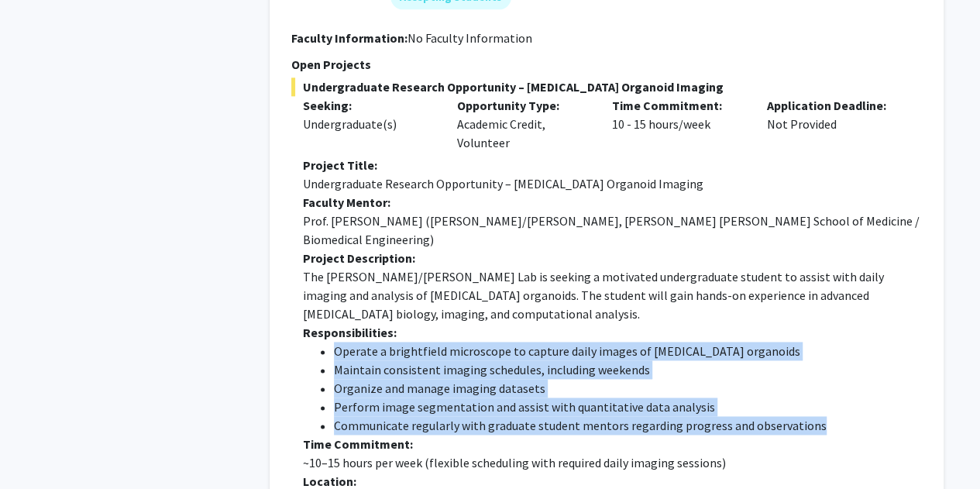
drag, startPoint x: 579, startPoint y: 382, endPoint x: 545, endPoint y: 311, distance: 79.0
click at [482, 342] on ul "Operate a brightfield microscope to capture daily images of cancer organoids Ma…" at bounding box center [612, 388] width 619 height 93
click at [482, 342] on li "Operate a brightfield microscope to capture daily images of cancer organoids" at bounding box center [628, 351] width 588 height 19
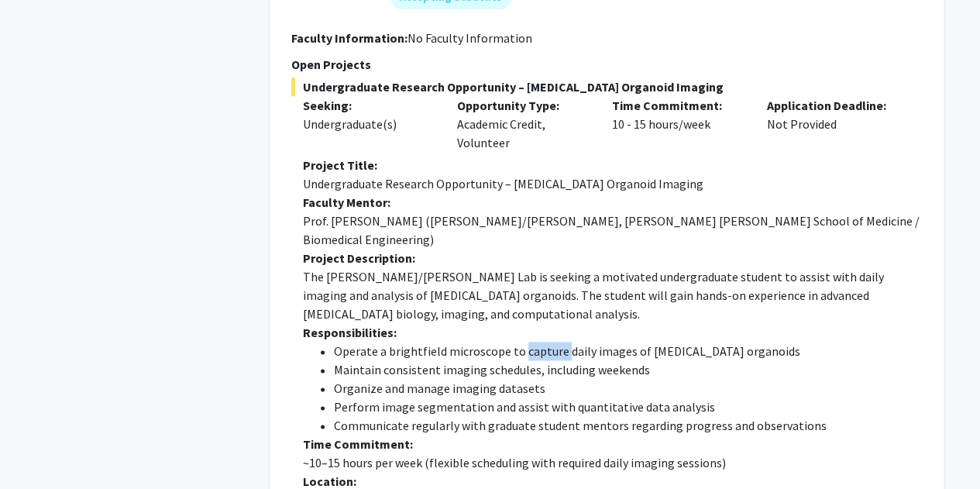
click at [482, 342] on li "Operate a brightfield microscope to capture daily images of cancer organoids" at bounding box center [628, 351] width 588 height 19
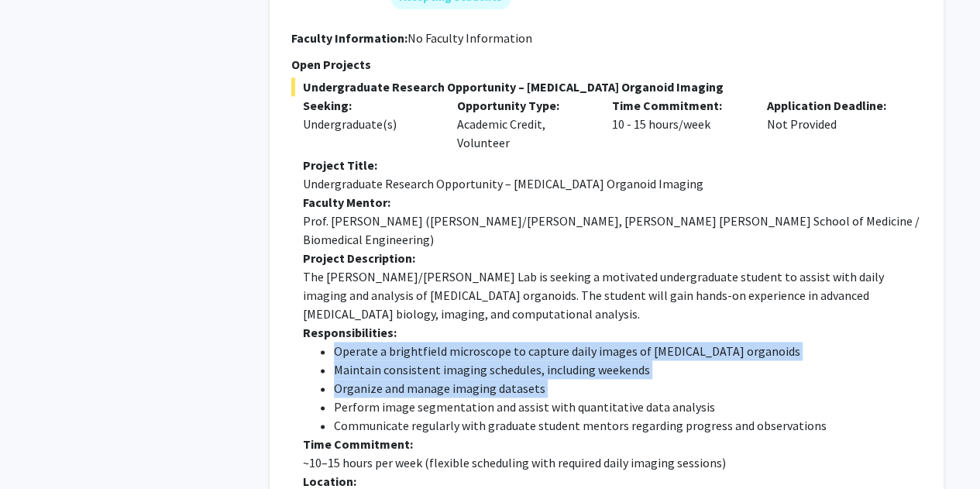
drag, startPoint x: 545, startPoint y: 311, endPoint x: 541, endPoint y: 354, distance: 43.5
click at [482, 354] on ul "Operate a brightfield microscope to capture daily images of cancer organoids Ma…" at bounding box center [612, 388] width 619 height 93
click at [482, 379] on li "Organize and manage imaging datasets" at bounding box center [628, 388] width 588 height 19
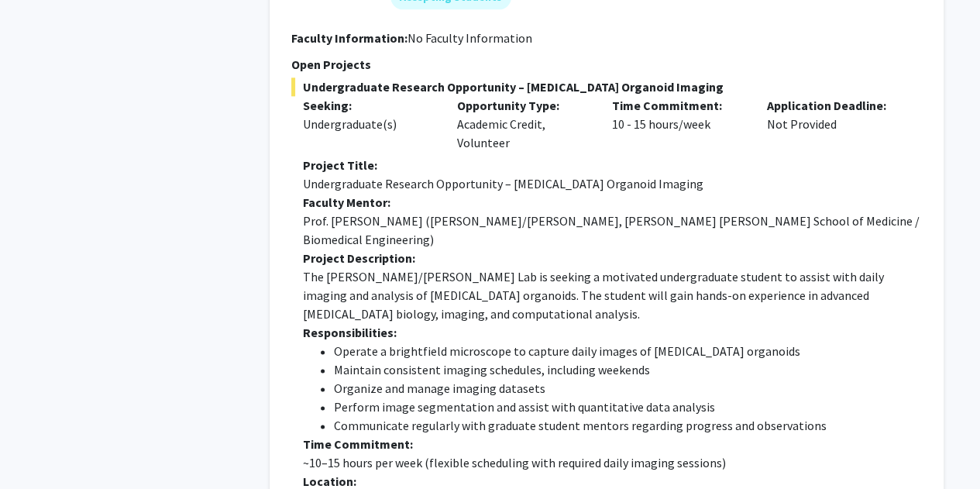
click at [482, 379] on li "Organize and manage imaging datasets" at bounding box center [628, 388] width 588 height 19
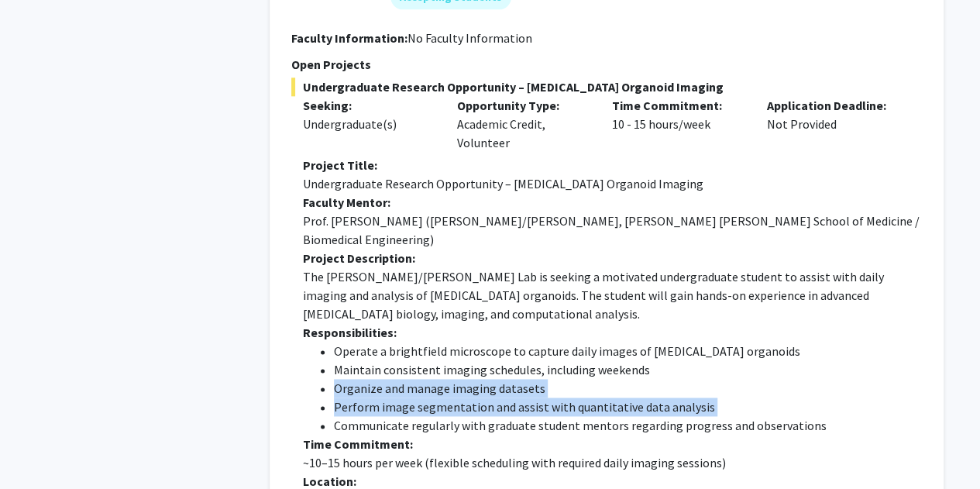
drag, startPoint x: 541, startPoint y: 354, endPoint x: 503, endPoint y: 373, distance: 41.6
click at [482, 373] on ul "Operate a brightfield microscope to capture daily images of cancer organoids Ma…" at bounding box center [612, 388] width 619 height 93
click at [482, 397] on li "Perform image segmentation and assist with quantitative data analysis" at bounding box center [628, 406] width 588 height 19
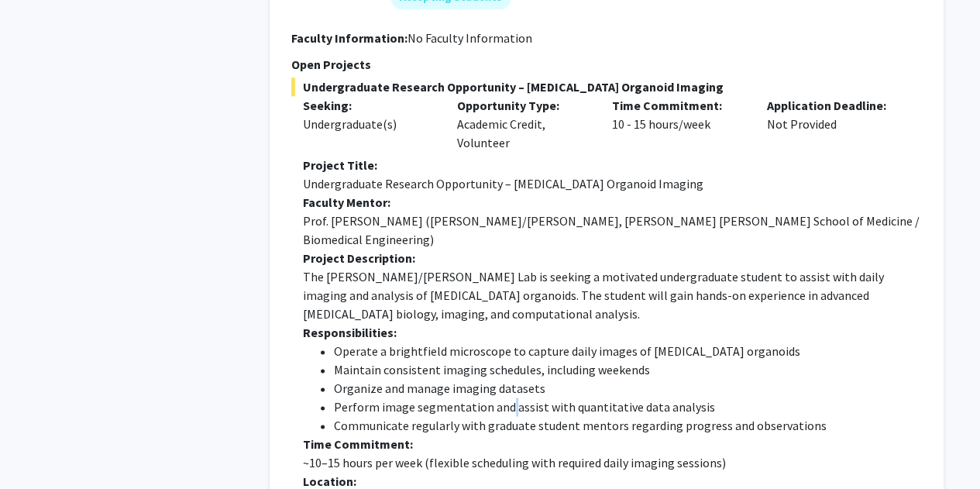
click at [482, 397] on li "Perform image segmentation and assist with quantitative data analysis" at bounding box center [628, 406] width 588 height 19
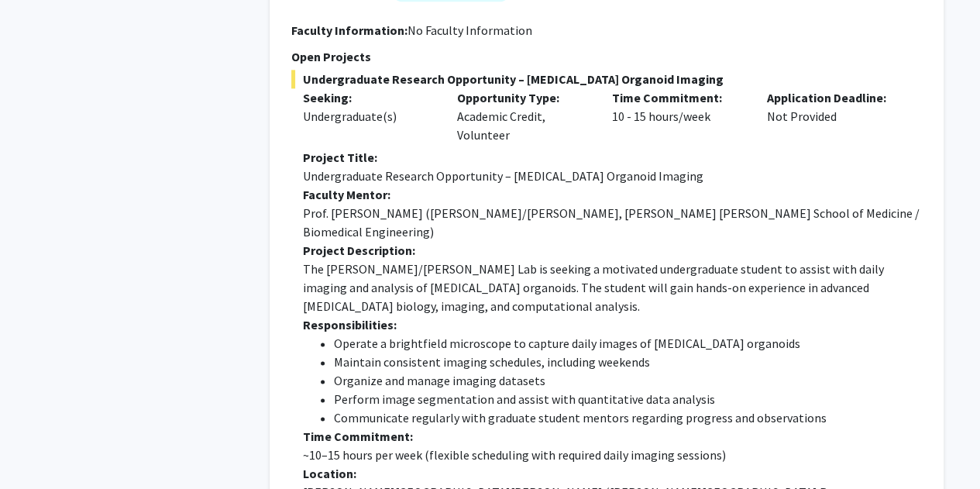
click at [472, 427] on p "Time Commitment:" at bounding box center [612, 436] width 619 height 19
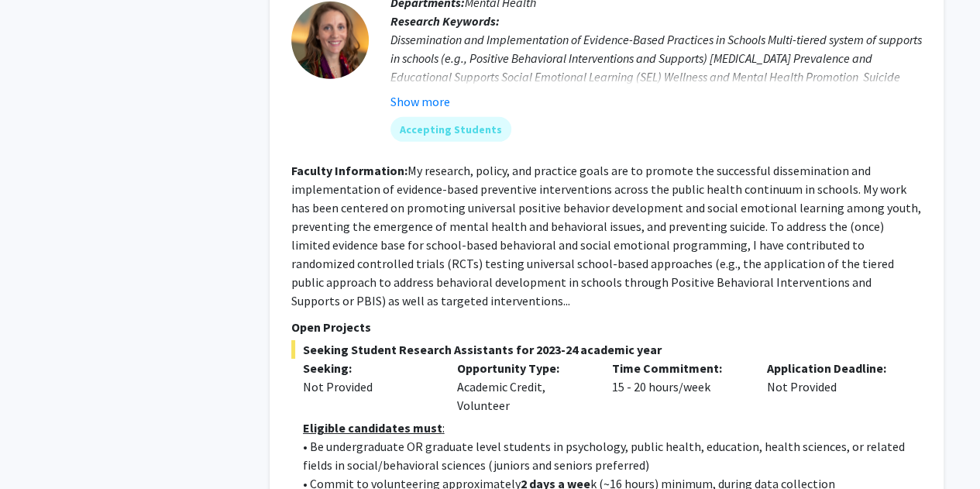
scroll to position [2400, 0]
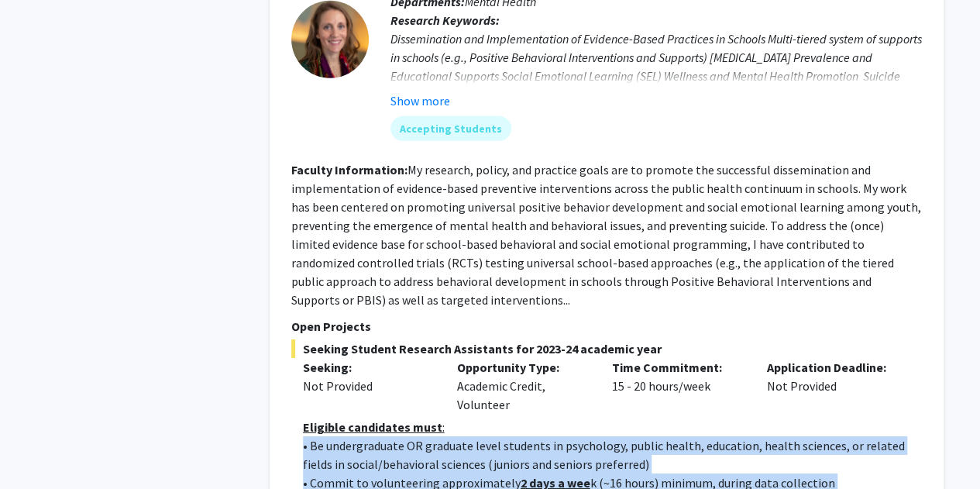
drag, startPoint x: 318, startPoint y: 433, endPoint x: 324, endPoint y: 372, distance: 61.5
click at [324, 436] on p "• Be undergraduate OR graduate level students in psychology, public health, edu…" at bounding box center [612, 454] width 619 height 37
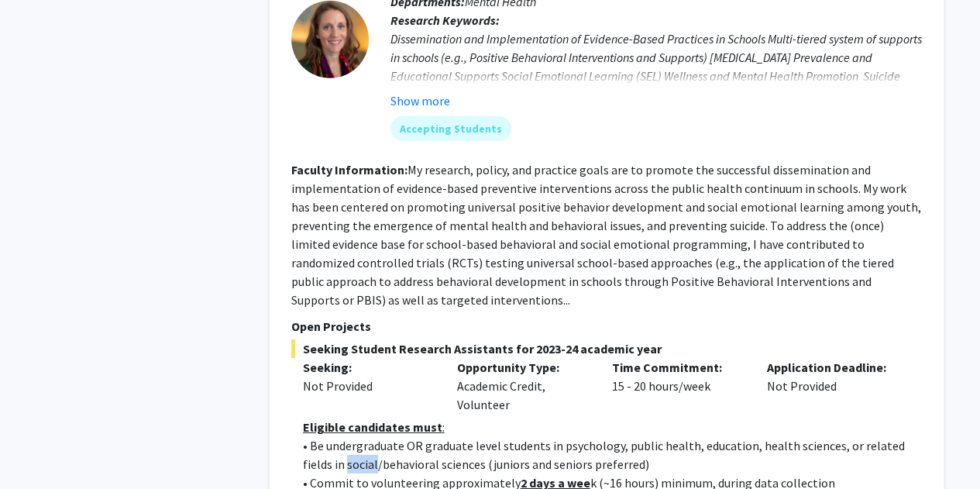
click at [324, 436] on p "• Be undergraduate OR graduate level students in psychology, public health, edu…" at bounding box center [612, 454] width 619 height 37
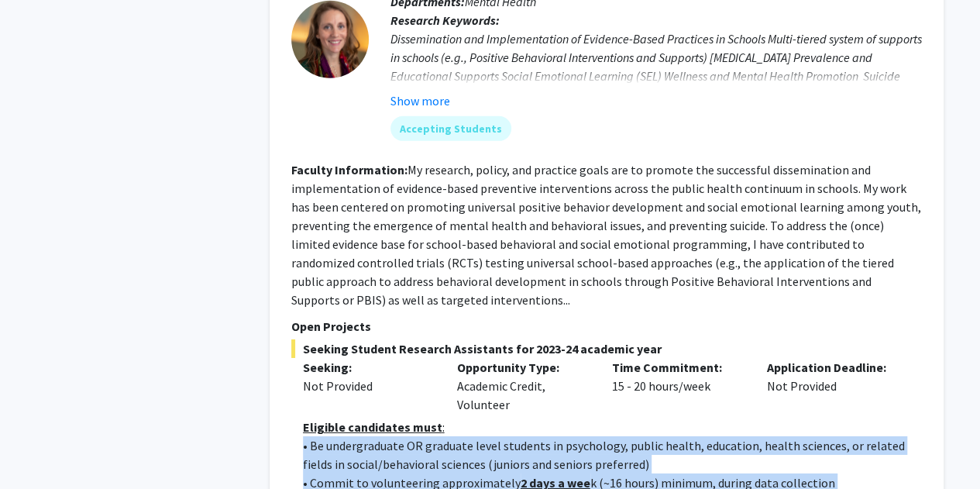
drag, startPoint x: 324, startPoint y: 372, endPoint x: 352, endPoint y: 410, distance: 47.1
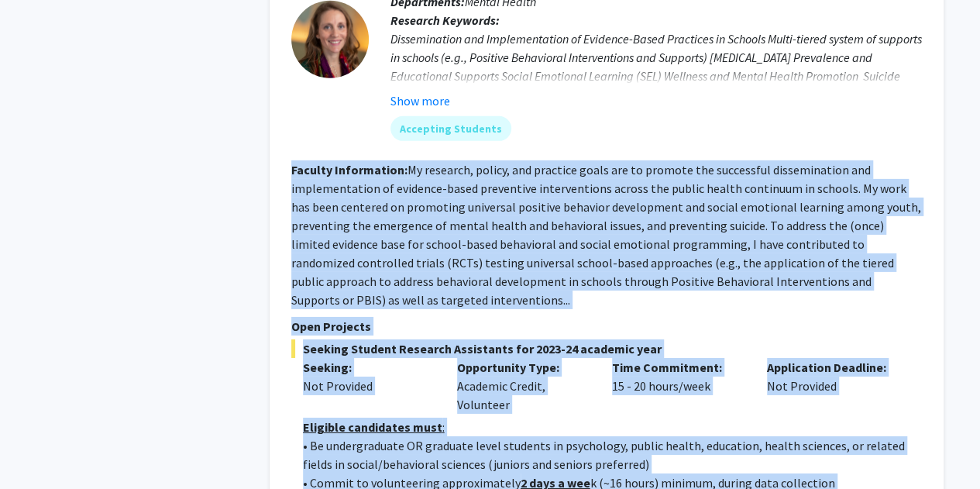
drag, startPoint x: 352, startPoint y: 410, endPoint x: 399, endPoint y: 217, distance: 198.6
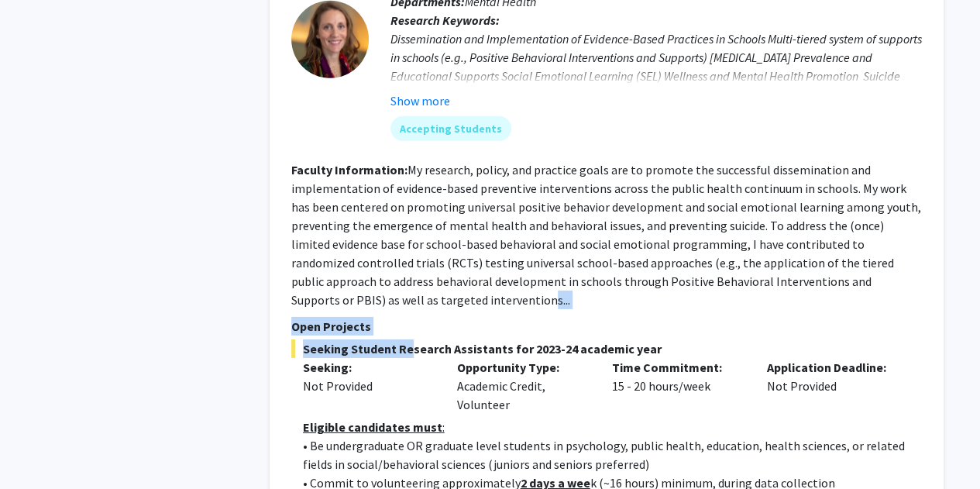
drag, startPoint x: 399, startPoint y: 217, endPoint x: 400, endPoint y: 261, distance: 44.2
click at [400, 339] on span "Seeking Student Research Assistants for 2023-24 academic year" at bounding box center [606, 348] width 630 height 19
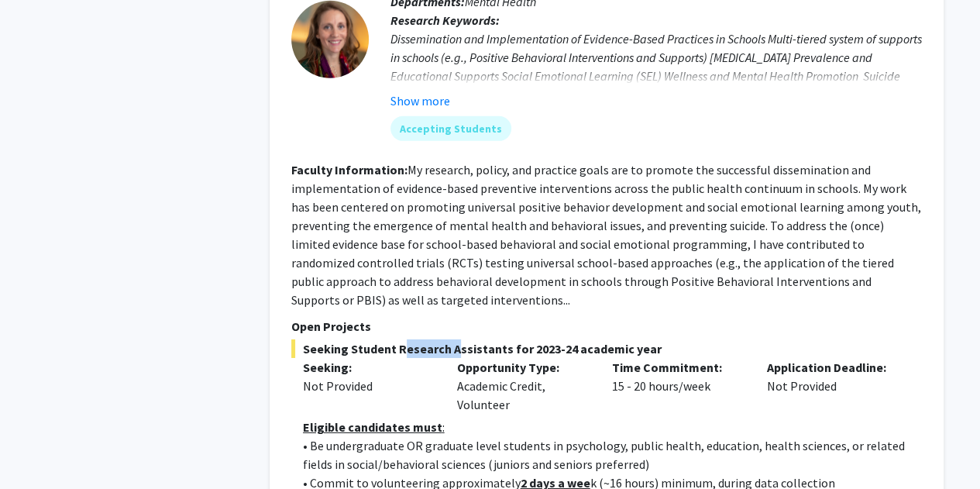
click at [400, 339] on span "Seeking Student Research Assistants for 2023-24 academic year" at bounding box center [606, 348] width 630 height 19
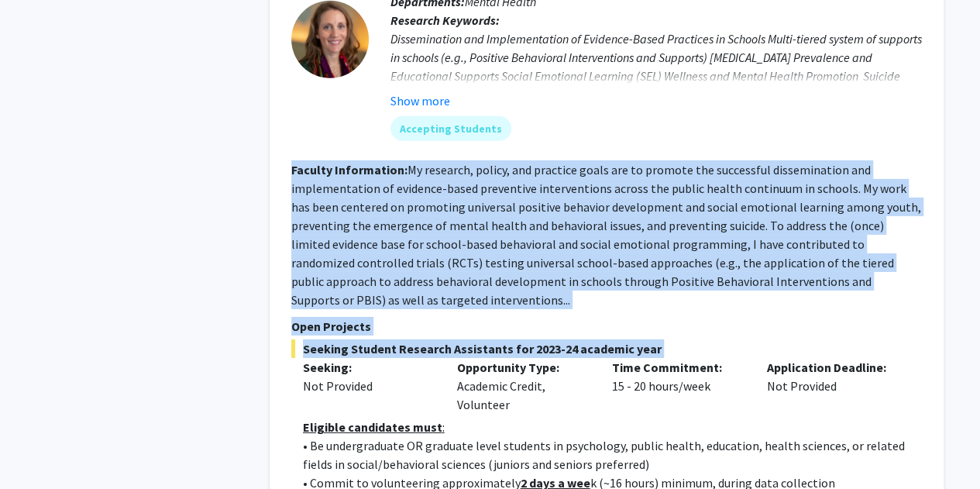
drag, startPoint x: 400, startPoint y: 261, endPoint x: 399, endPoint y: 193, distance: 68.2
click at [399, 193] on fg-read-more "My research, policy, and practice goals are to promote the successful dissemina…" at bounding box center [606, 235] width 630 height 146
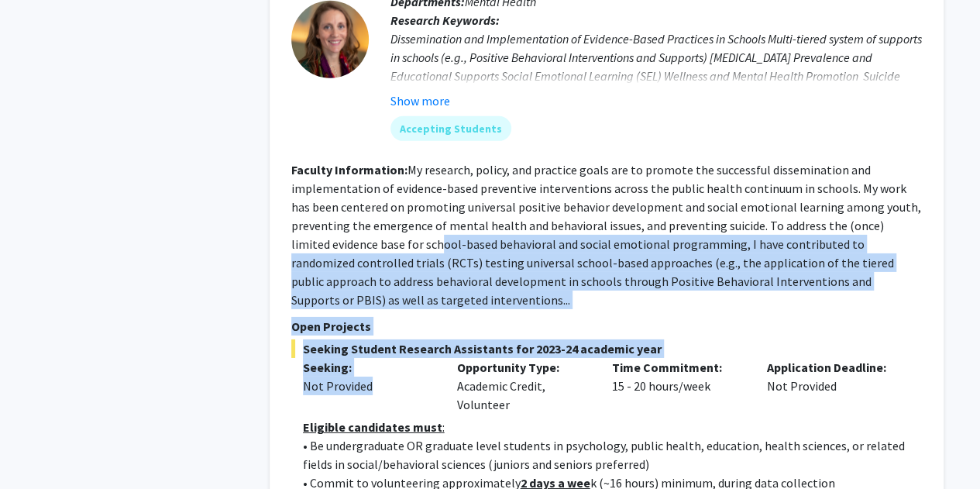
drag, startPoint x: 401, startPoint y: 152, endPoint x: 411, endPoint y: 287, distance: 135.9
click at [411, 376] on div "Not Provided" at bounding box center [369, 385] width 132 height 19
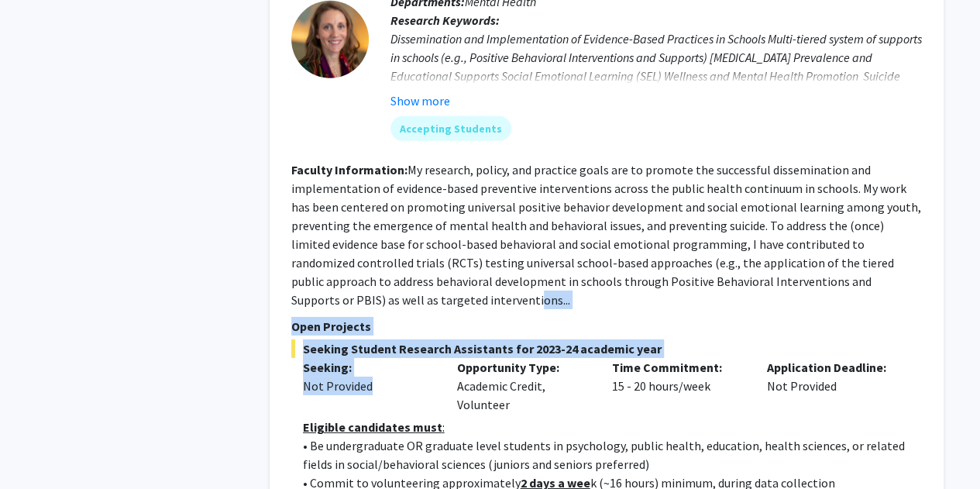
drag, startPoint x: 411, startPoint y: 287, endPoint x: 381, endPoint y: 163, distance: 127.4
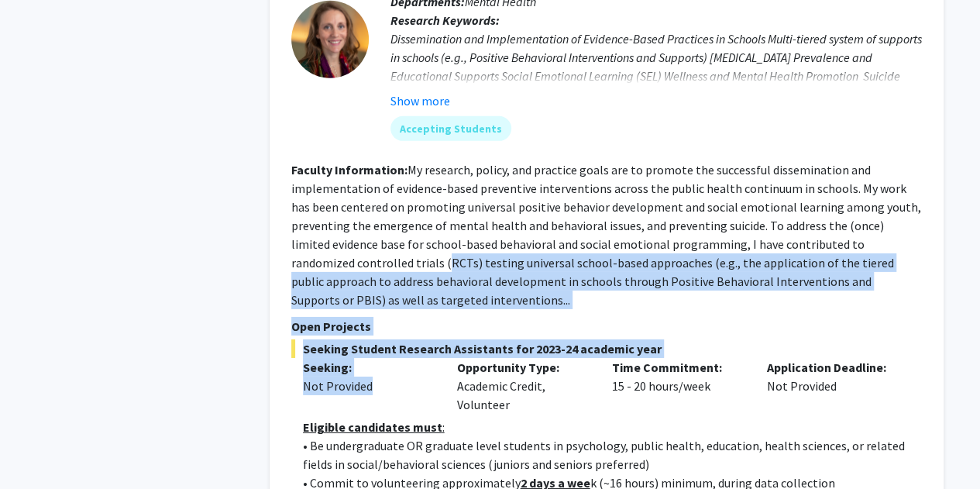
click at [381, 163] on fg-read-more "My research, policy, and practice goals are to promote the successful dissemina…" at bounding box center [606, 235] width 630 height 146
drag, startPoint x: 381, startPoint y: 163, endPoint x: 413, endPoint y: 267, distance: 108.5
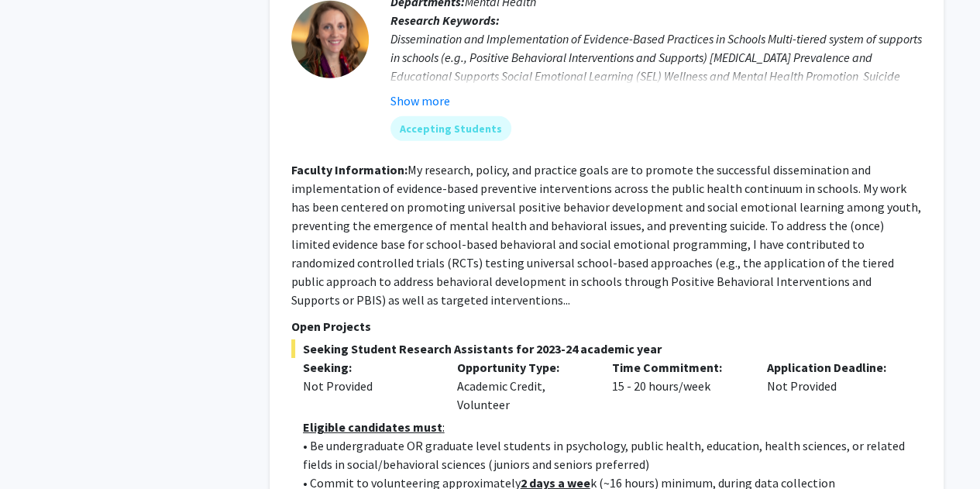
click at [419, 376] on div "Not Provided" at bounding box center [369, 385] width 132 height 19
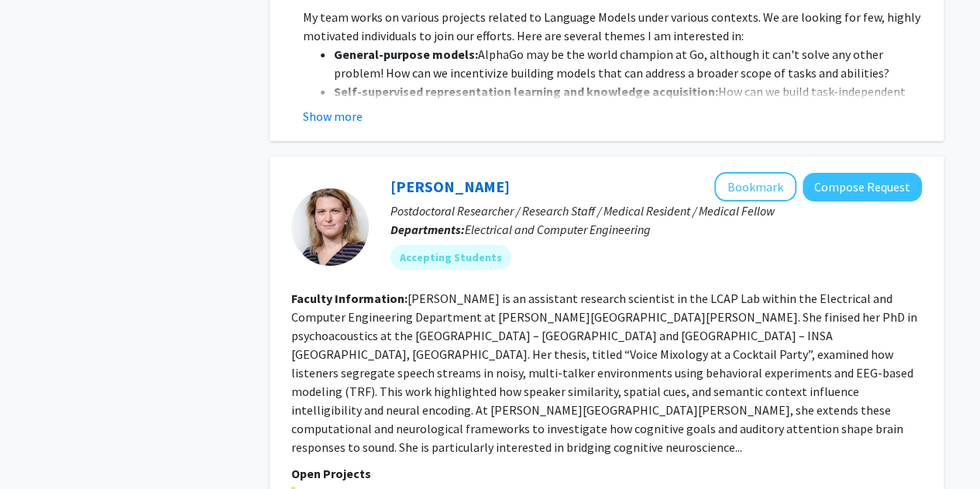
scroll to position [5833, 0]
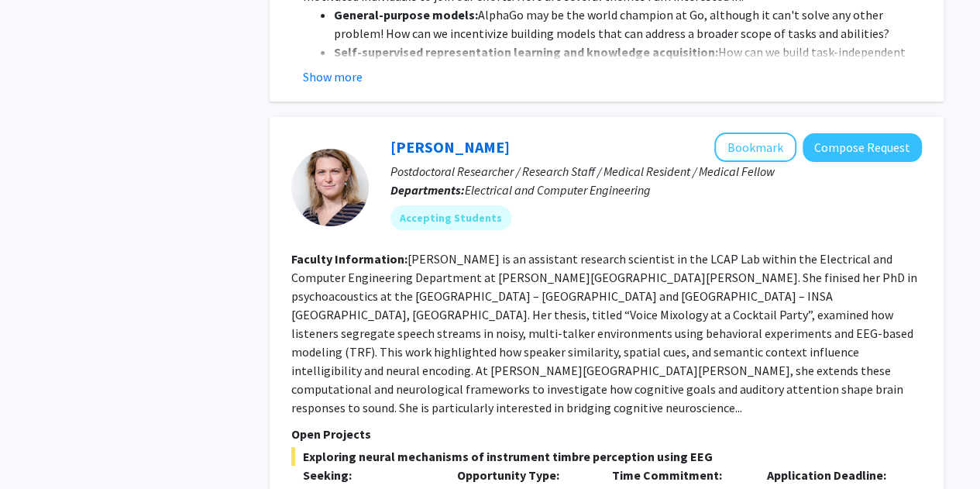
click at [337, 383] on div "Moira-Phoebe Huet Bookmark Compose Request Postdoctoral Researcher / Research S…" at bounding box center [607, 387] width 674 height 541
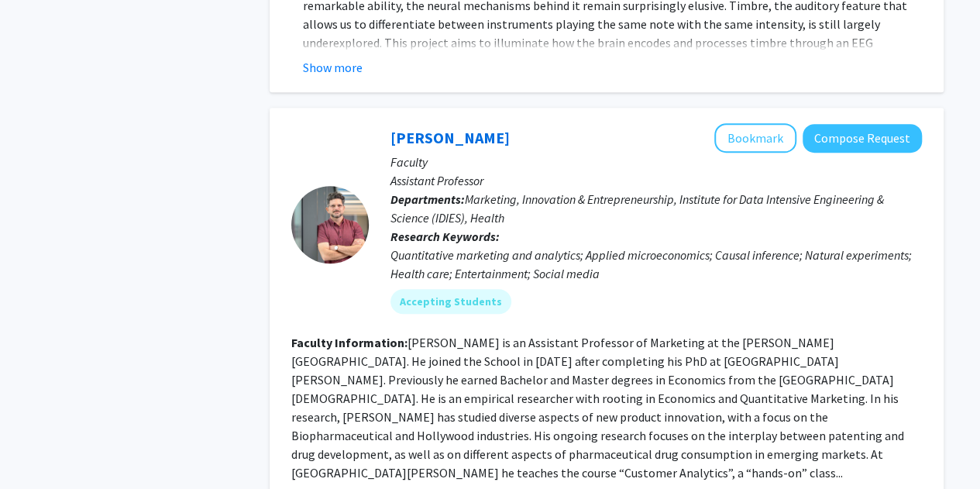
scroll to position [6416, 0]
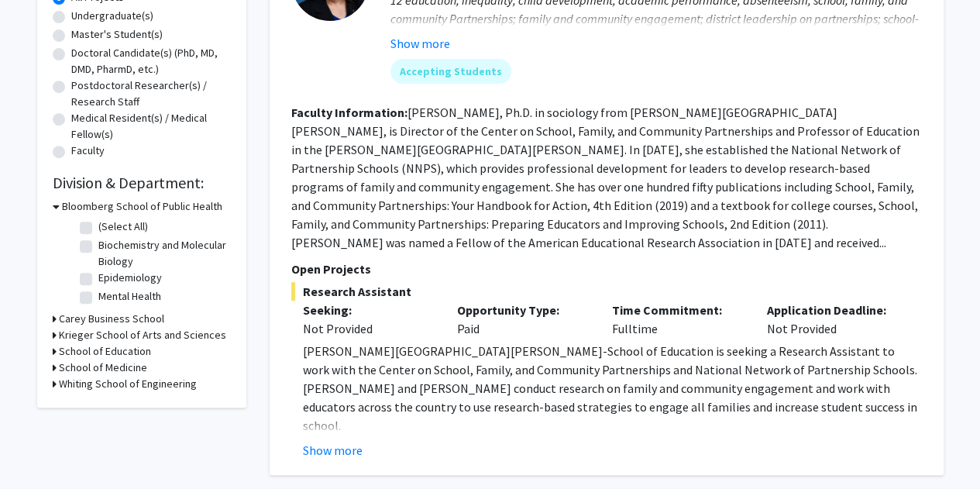
scroll to position [304, 0]
click at [333, 450] on button "Show more" at bounding box center [333, 449] width 60 height 19
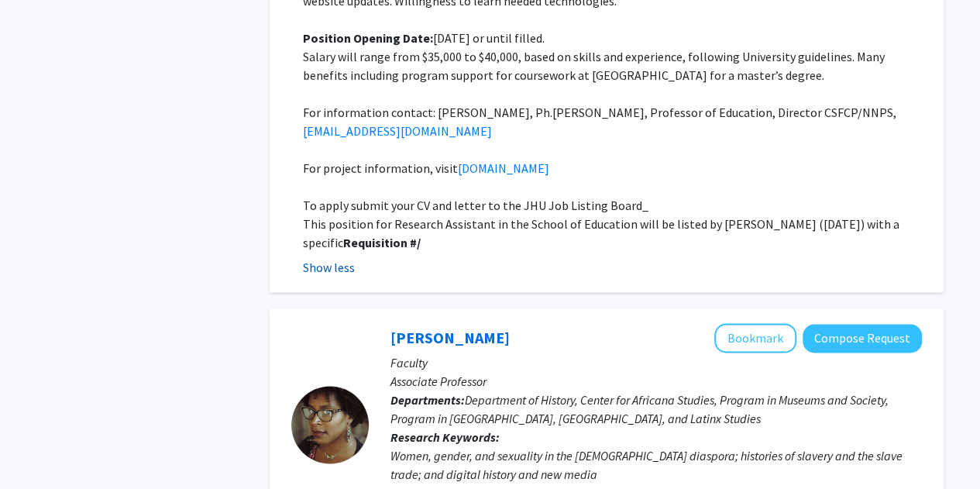
scroll to position [1155, 0]
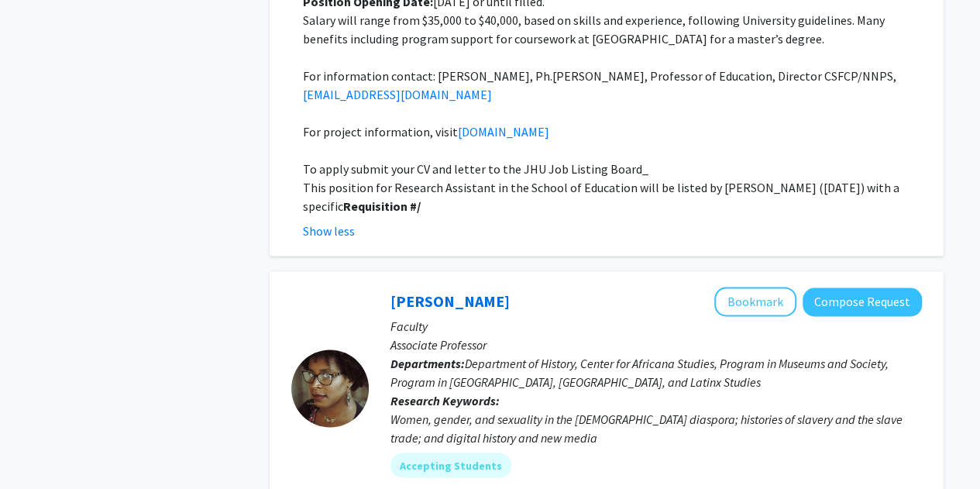
drag, startPoint x: 333, startPoint y: 450, endPoint x: 663, endPoint y: 378, distance: 337.7
click at [482, 409] on div "Women, gender, and sexuality in the African diaspora; histories of slavery and …" at bounding box center [655, 427] width 531 height 37
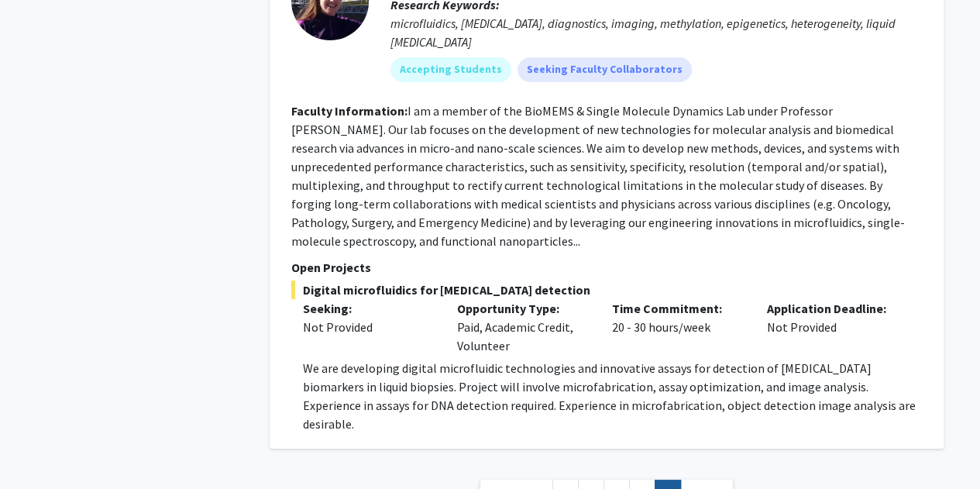
scroll to position [2761, 0]
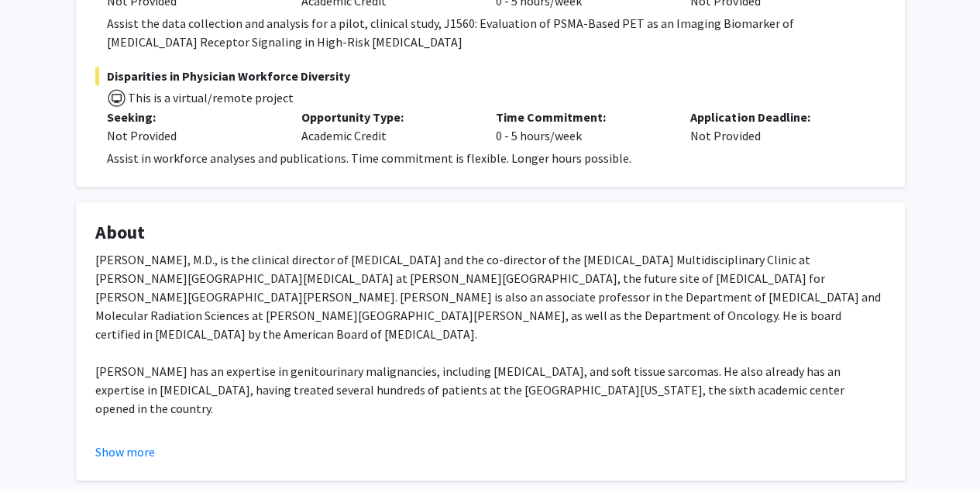
scroll to position [428, 0]
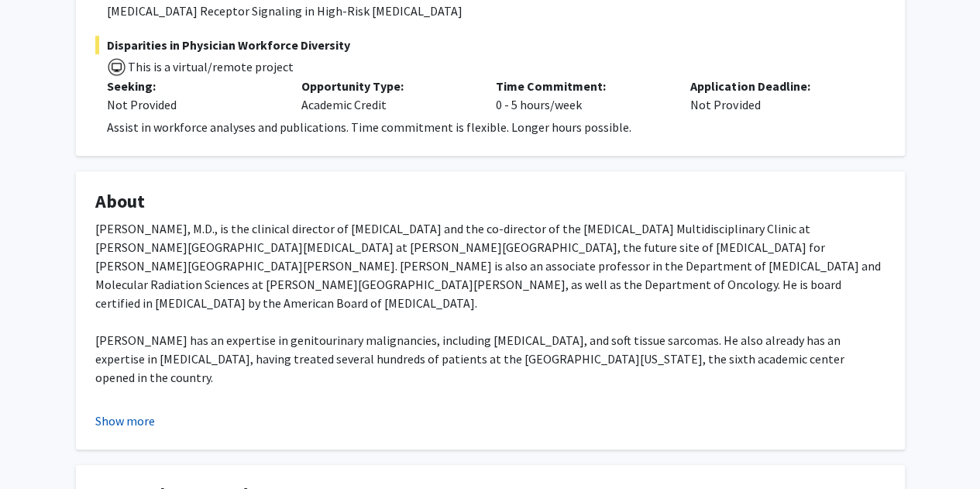
click at [132, 421] on button "Show more" at bounding box center [125, 420] width 60 height 19
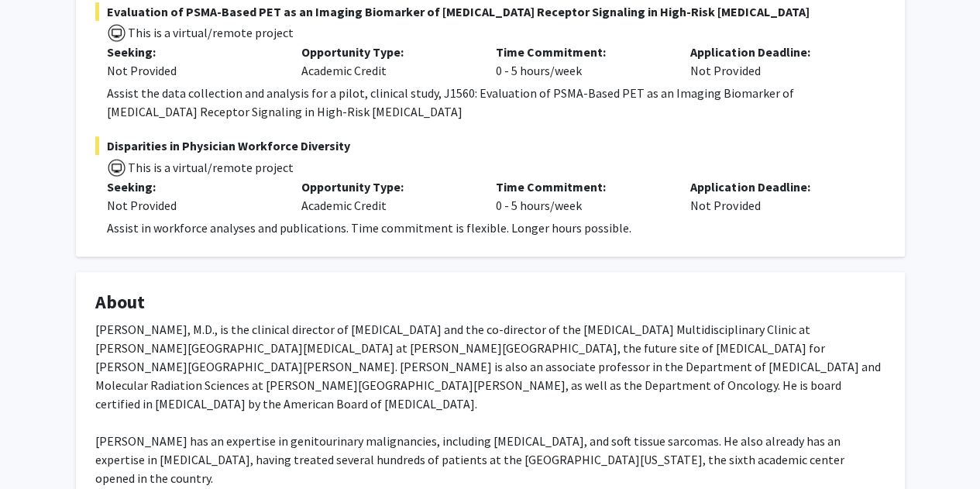
scroll to position [280, 0]
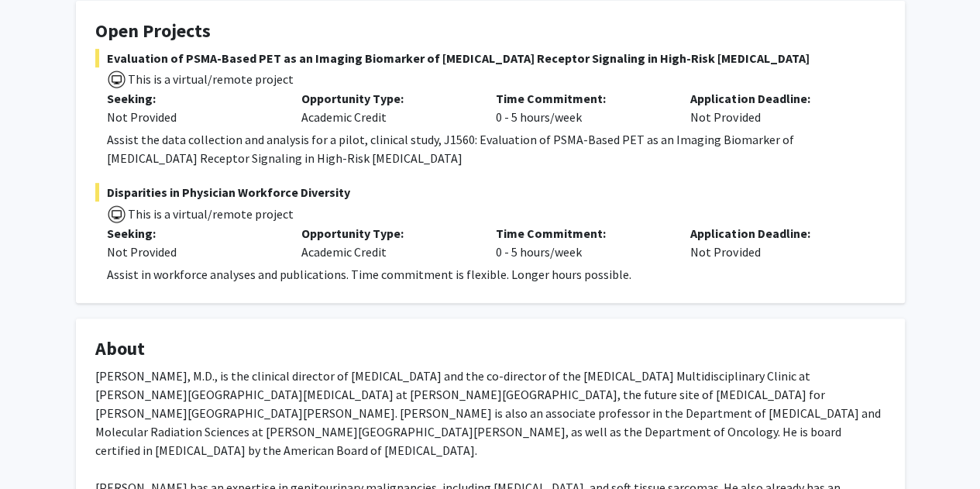
click at [482, 273] on div "Assist in workforce analyses and publications. Time commitment is flexible. Lon…" at bounding box center [496, 274] width 778 height 19
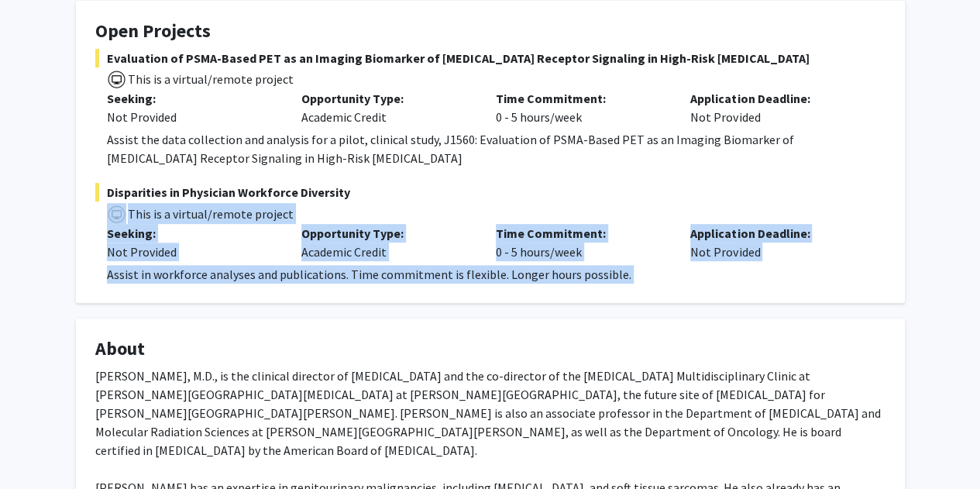
drag, startPoint x: 482, startPoint y: 273, endPoint x: 260, endPoint y: 211, distance: 230.0
click at [260, 211] on div "Disparities in Physician Workforce Diversity This is a virtual/remote project S…" at bounding box center [490, 233] width 790 height 101
click at [260, 211] on span "This is a virtual/remote project" at bounding box center [209, 213] width 167 height 15
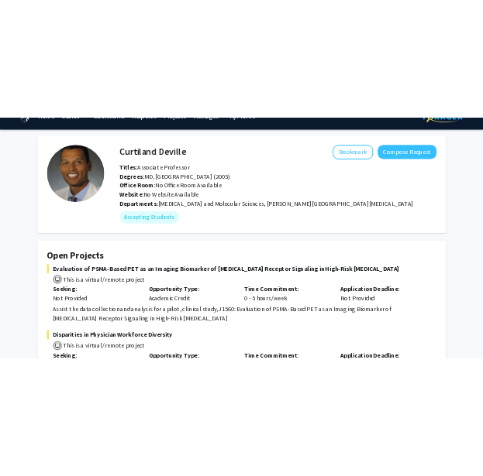
scroll to position [0, 0]
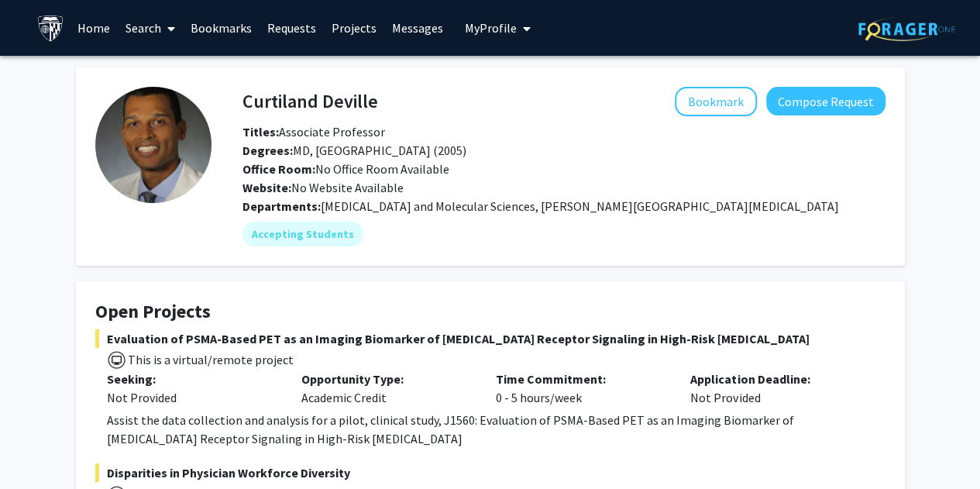
click at [328, 101] on h4 "Curtiland Deville" at bounding box center [310, 101] width 136 height 29
copy h4 "Curtiland Deville"
click at [598, 196] on div "Website: No Website Available" at bounding box center [564, 187] width 666 height 19
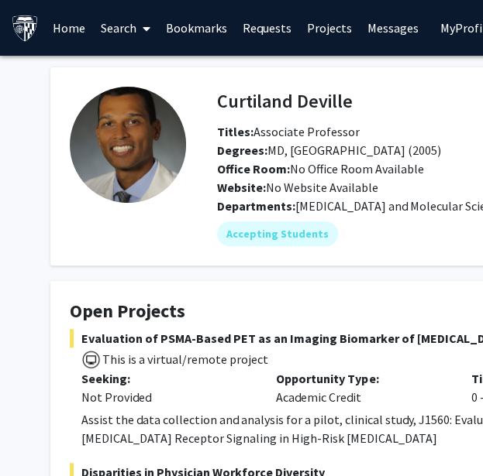
click at [301, 129] on span "Titles: Associate Professor" at bounding box center [288, 131] width 143 height 15
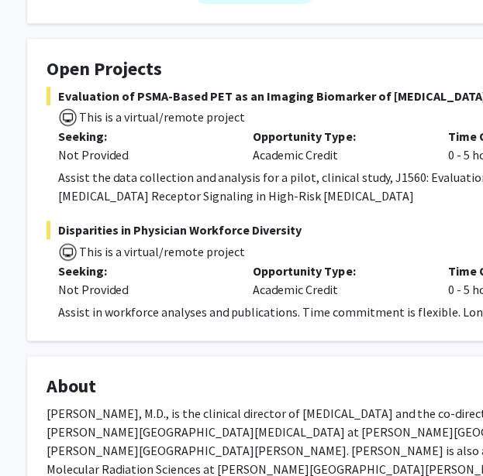
scroll to position [241, 23]
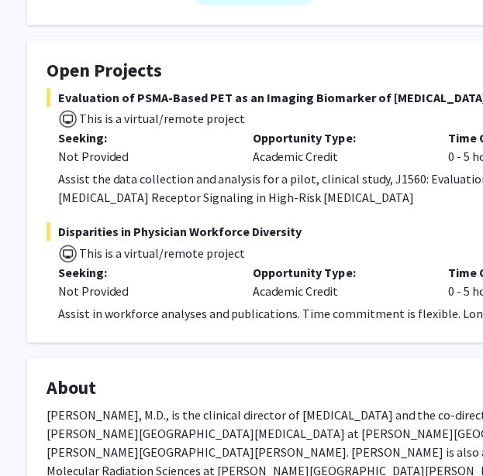
click at [102, 311] on div "Assist in workforce analyses and publications. Time commitment is flexible. Lon…" at bounding box center [447, 313] width 778 height 19
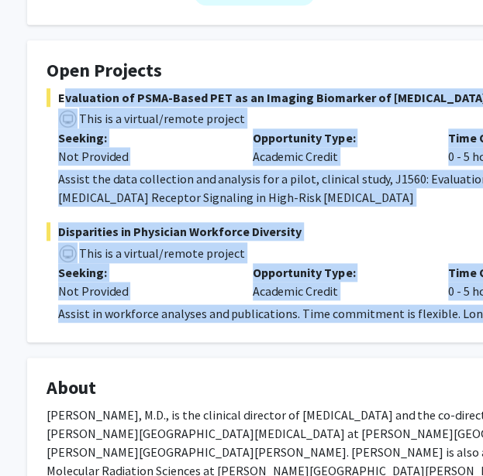
drag, startPoint x: 102, startPoint y: 311, endPoint x: 96, endPoint y: 97, distance: 213.9
click at [96, 97] on fg-project-list "Evaluation of PSMA-Based PET as an Imaging Biomarker of Androgen Receptor Signa…" at bounding box center [441, 205] width 790 height 235
copy fg-project-list "Evaluation of PSMA-Based PET as an Imaging Biomarker of Androgen Receptor Signa…"
click at [286, 190] on div "Assist the data collection and analysis for a pilot, clinical study, J1560: Eva…" at bounding box center [447, 188] width 778 height 37
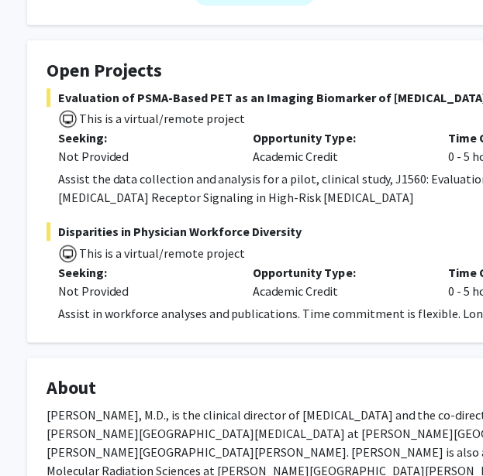
scroll to position [0, 23]
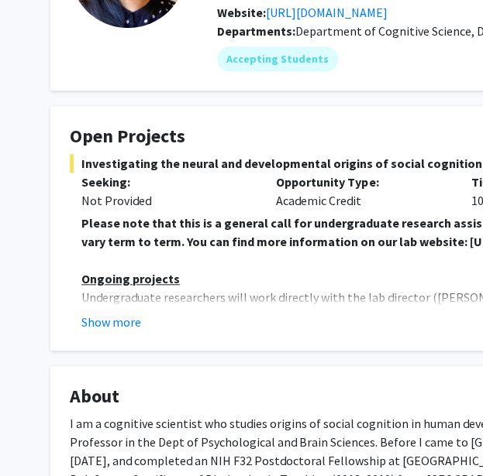
scroll to position [176, 0]
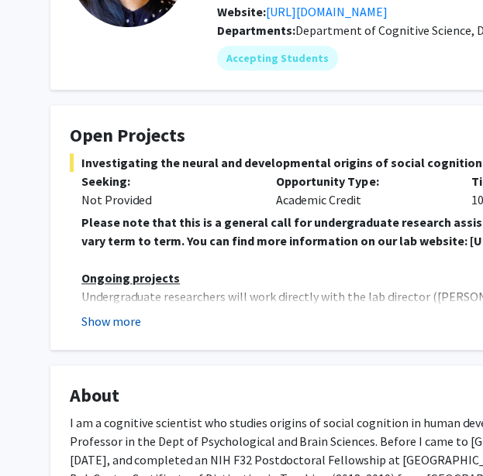
click at [125, 326] on button "Show more" at bounding box center [111, 321] width 60 height 19
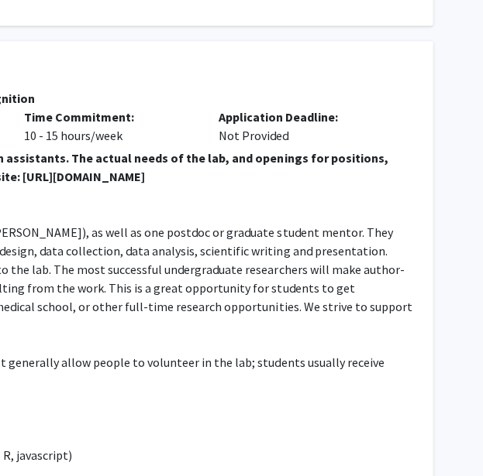
scroll to position [240, 0]
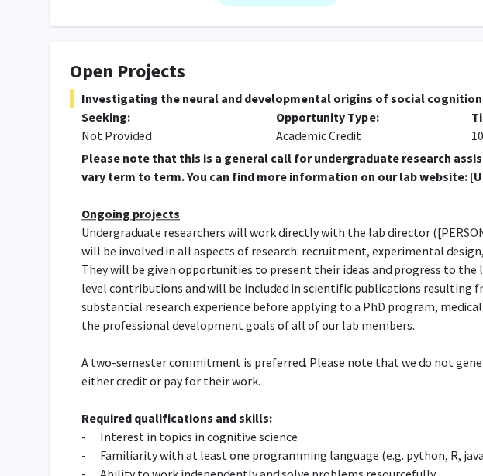
click at [256, 294] on span "Undergraduate researchers will work directly with the lab director ([PERSON_NAM…" at bounding box center [469, 279] width 777 height 108
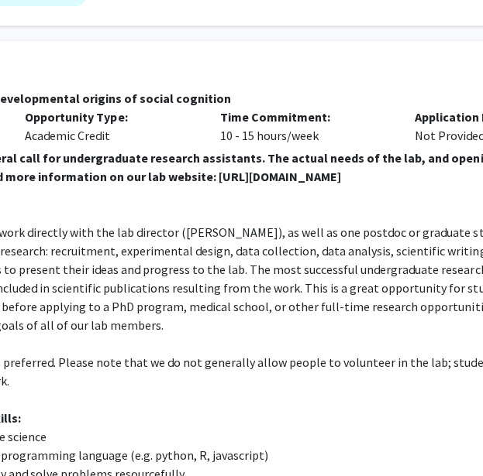
scroll to position [240, 260]
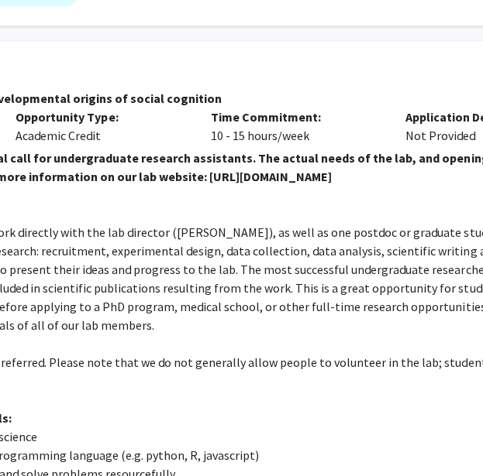
click at [150, 174] on strong "Please note that this is a general call for undergraduate research assistants. …" at bounding box center [197, 167] width 753 height 34
drag, startPoint x: 150, startPoint y: 174, endPoint x: 397, endPoint y: 183, distance: 247.2
click at [397, 183] on strong "Please note that this is a general call for undergraduate research assistants. …" at bounding box center [197, 167] width 753 height 34
copy strong "[URL][DOMAIN_NAME]"
click at [426, 180] on strong "Please note that this is a general call for undergraduate research assistants. …" at bounding box center [197, 167] width 753 height 34
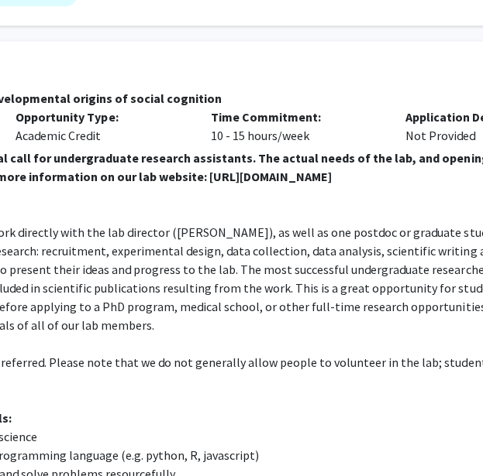
drag, startPoint x: 426, startPoint y: 180, endPoint x: 153, endPoint y: 179, distance: 273.4
click at [153, 179] on strong "Please note that this is a general call for undergraduate research assistants. …" at bounding box center [197, 167] width 753 height 34
copy strong "[URL][DOMAIN_NAME]"
click at [362, 250] on span "Undergraduate researchers will work directly with the lab director ([PERSON_NAM…" at bounding box center [209, 279] width 777 height 108
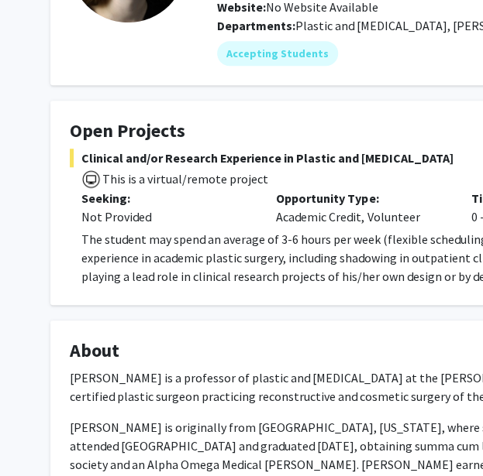
scroll to position [181, 0]
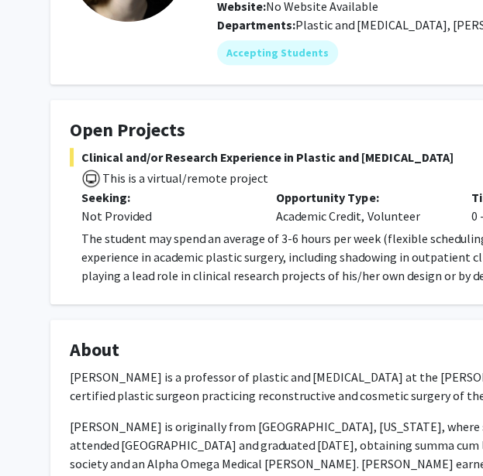
click at [287, 274] on span "The student may spend an average of 3-6 hours per week (flexible scheduling) ov…" at bounding box center [454, 257] width 746 height 53
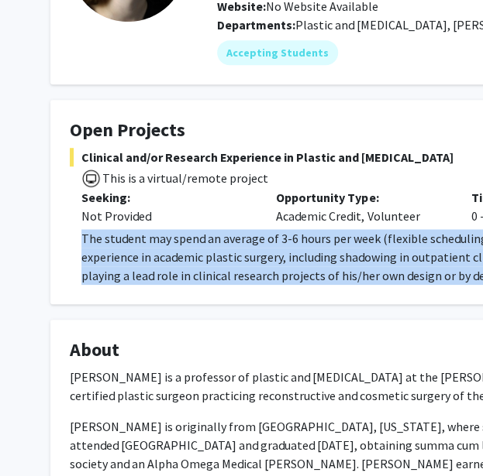
drag, startPoint x: 287, startPoint y: 274, endPoint x: 279, endPoint y: 275, distance: 7.8
click at [279, 275] on span "The student may spend an average of 3-6 hours per week (flexible scheduling) ov…" at bounding box center [454, 257] width 746 height 53
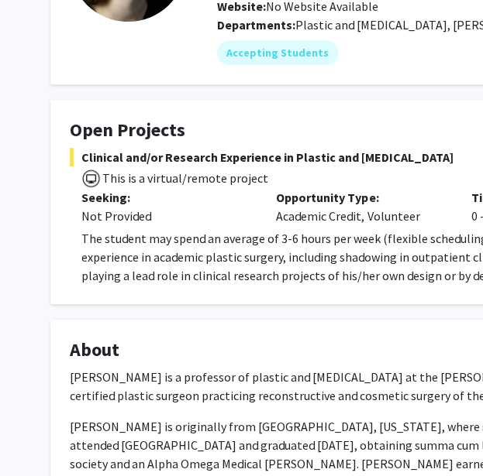
click at [307, 371] on p "[PERSON_NAME] is a professor of plastic and [MEDICAL_DATA] at the [PERSON_NAME]…" at bounding box center [465, 386] width 790 height 37
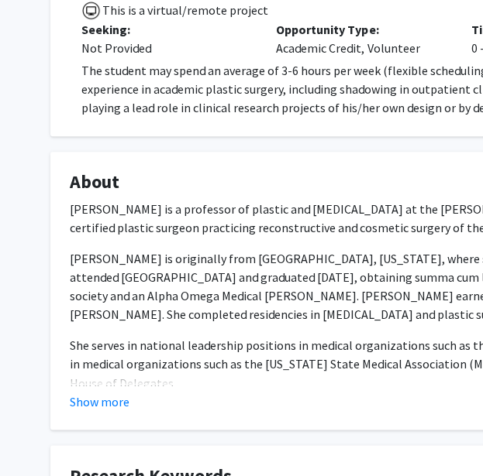
scroll to position [350, 0]
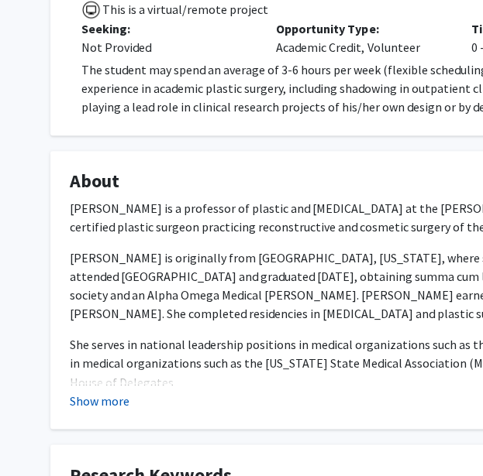
click at [102, 400] on button "Show more" at bounding box center [100, 400] width 60 height 19
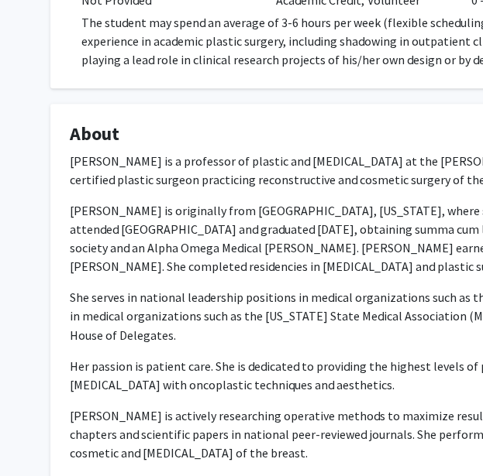
scroll to position [424, 0]
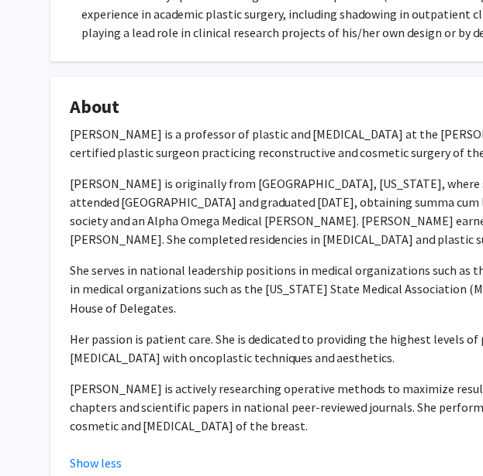
click at [177, 149] on p "[PERSON_NAME] is a professor of plastic and [MEDICAL_DATA] at the [PERSON_NAME]…" at bounding box center [465, 143] width 790 height 37
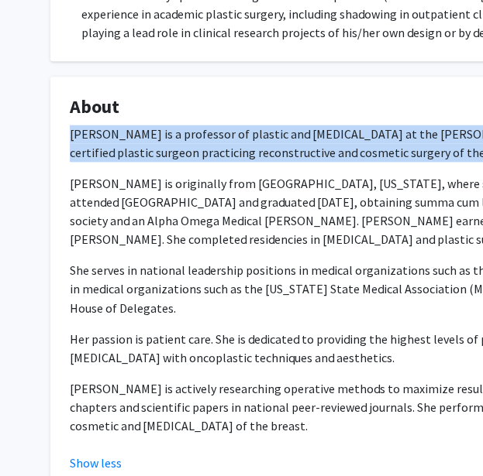
click at [177, 149] on p "[PERSON_NAME] is a professor of plastic and [MEDICAL_DATA] at the [PERSON_NAME]…" at bounding box center [465, 143] width 790 height 37
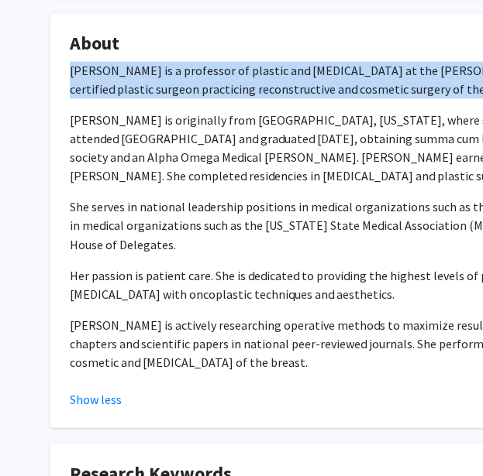
scroll to position [490, 0]
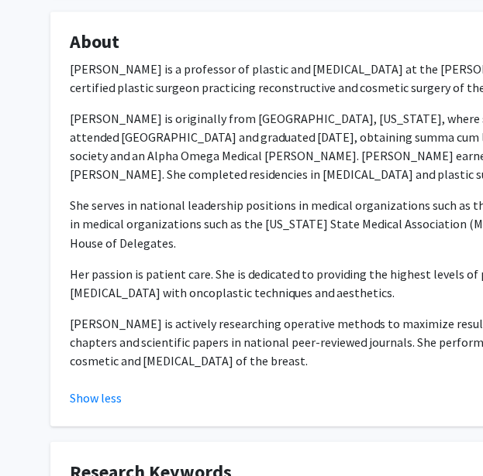
click at [317, 357] on p "[PERSON_NAME] is actively researching operative methods to maximize results and…" at bounding box center [465, 342] width 790 height 56
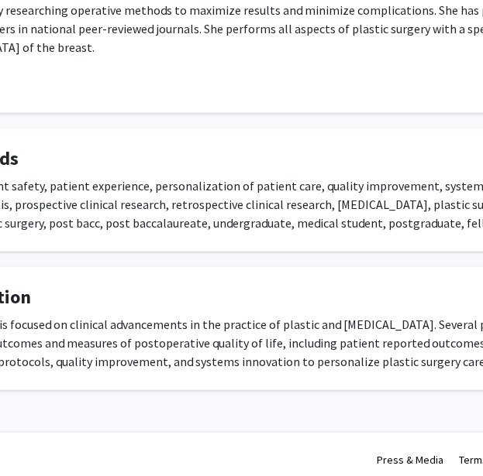
scroll to position [802, 224]
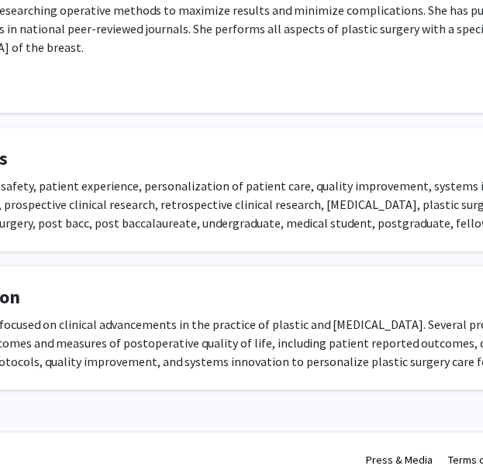
click at [359, 343] on div "[PERSON_NAME] research is focused on clinical advancements in the practice of p…" at bounding box center [241, 343] width 790 height 56
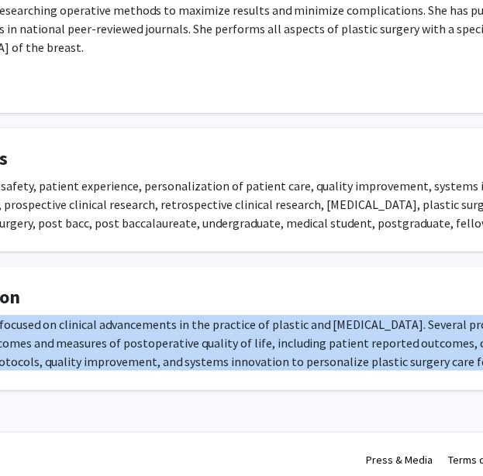
click at [359, 343] on div "[PERSON_NAME] research is focused on clinical advancements in the practice of p…" at bounding box center [241, 343] width 790 height 56
copy div "[PERSON_NAME] research is focused on clinical advancements in the practice of p…"
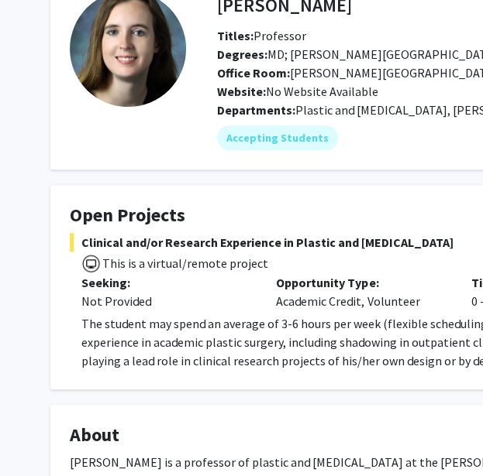
scroll to position [92, 0]
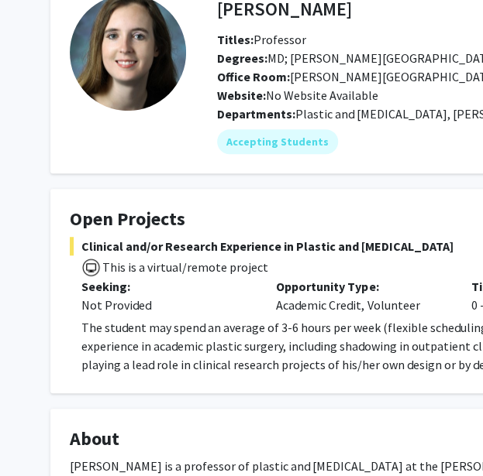
click at [256, 247] on span "Clinical and/or Research Experience in Plastic and [MEDICAL_DATA]" at bounding box center [465, 246] width 790 height 19
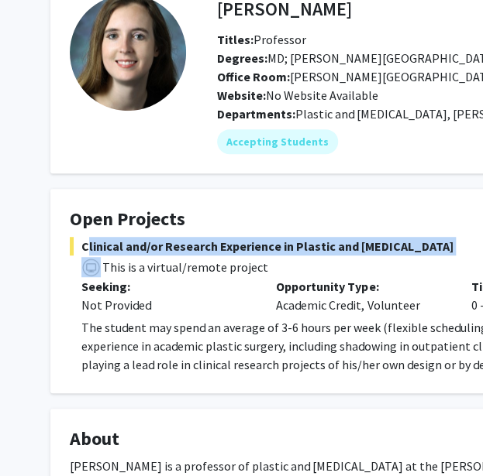
click at [256, 247] on span "Clinical and/or Research Experience in Plastic and [MEDICAL_DATA]" at bounding box center [465, 246] width 790 height 19
copy span "Clinical and/or Research Experience in Plastic and [MEDICAL_DATA]"
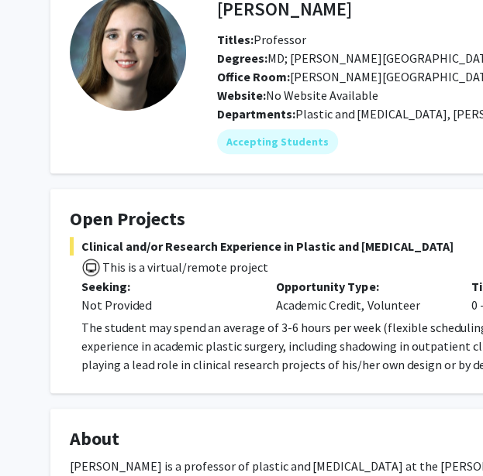
click at [314, 332] on span "The student may spend an average of 3-6 hours per week (flexible scheduling) ov…" at bounding box center [454, 346] width 746 height 53
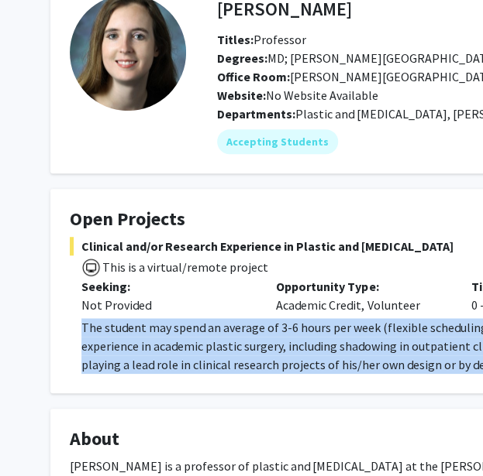
click at [314, 332] on span "The student may spend an average of 3-6 hours per week (flexible scheduling) ov…" at bounding box center [454, 346] width 746 height 53
copy span "The student may spend an average of 3-6 hours per week (flexible scheduling) ov…"
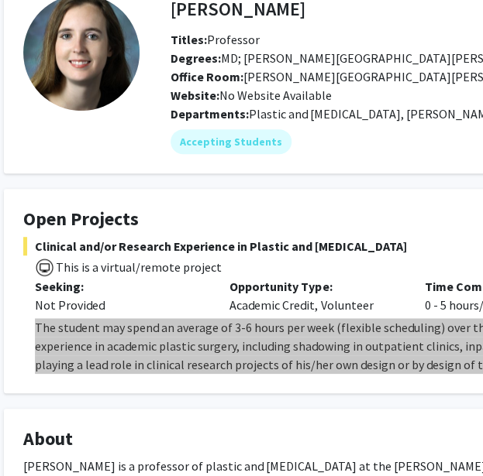
scroll to position [92, 47]
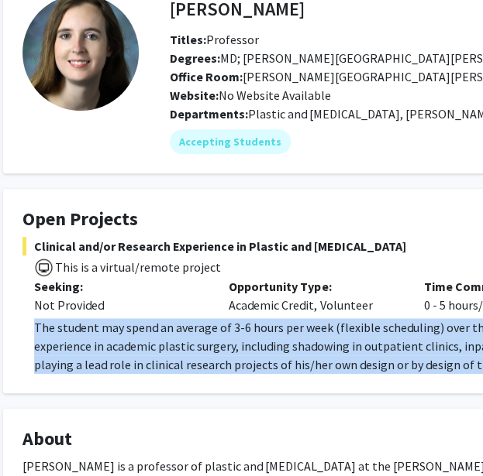
click at [320, 349] on span "The student may spend an average of 3-6 hours per week (flexible scheduling) ov…" at bounding box center [407, 346] width 746 height 53
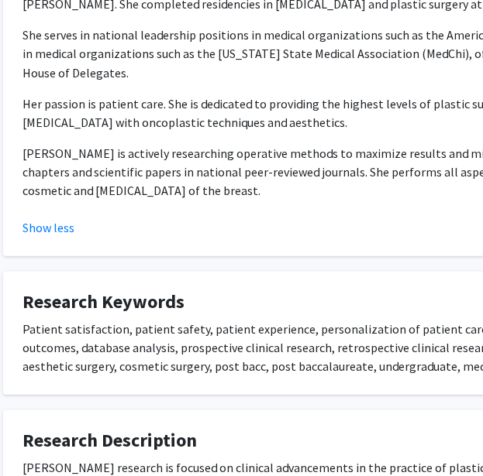
scroll to position [813, 47]
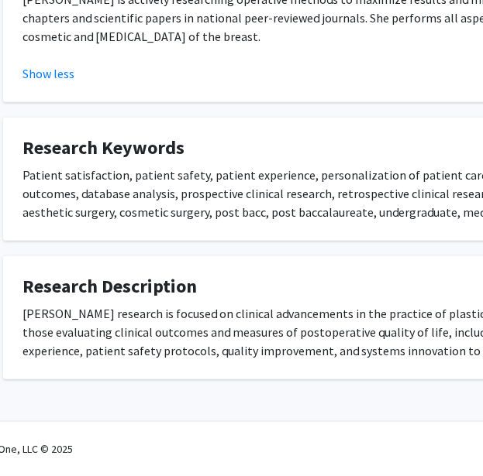
click at [280, 227] on fg-card "Research Keywords Patient satisfaction, patient safety, patient experience, per…" at bounding box center [417, 179] width 829 height 123
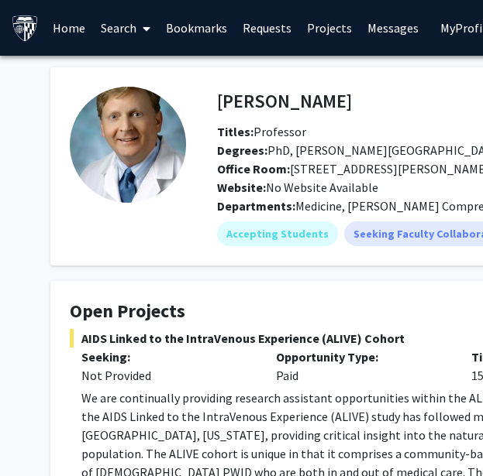
scroll to position [23, 73]
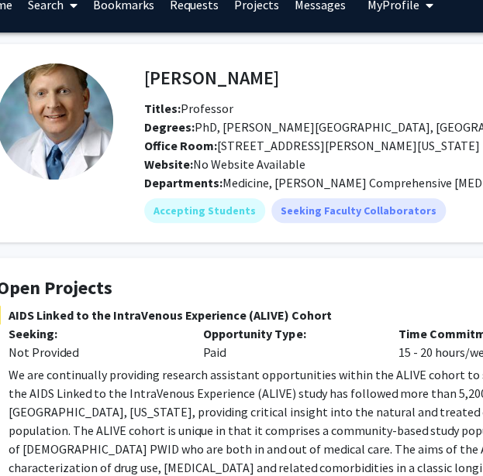
click at [355, 380] on p "We are continually providing research assistant opportunities within the ALIVE …" at bounding box center [398, 459] width 778 height 186
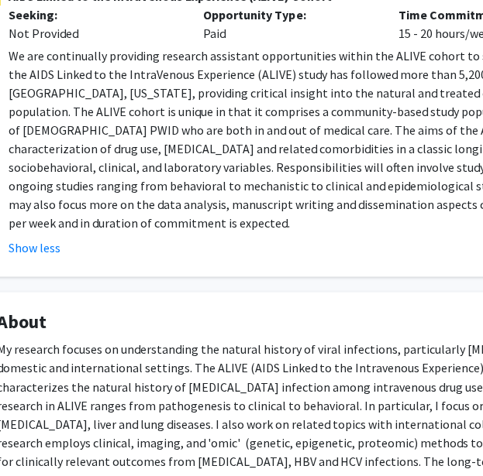
click at [271, 272] on div "[PERSON_NAME] Bookmark Compose Request Titles: Professor [PERSON_NAME]: PhD, [P…" at bounding box center [392, 176] width 852 height 902
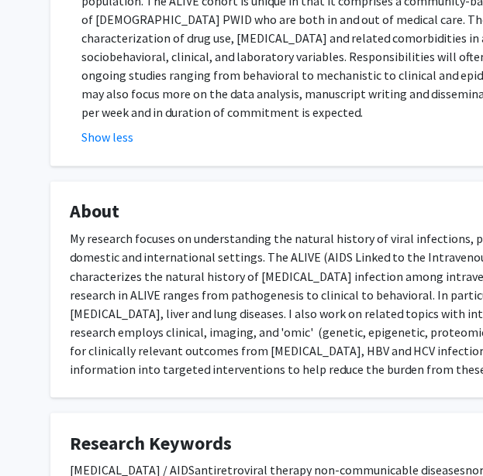
scroll to position [470, 0]
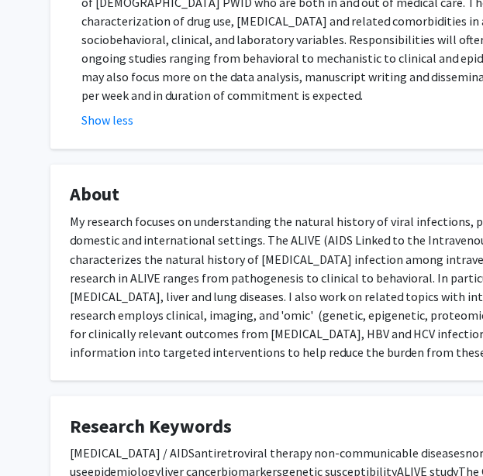
click at [309, 247] on div "My research focuses on understanding the natural history of viral infections, p…" at bounding box center [465, 286] width 790 height 149
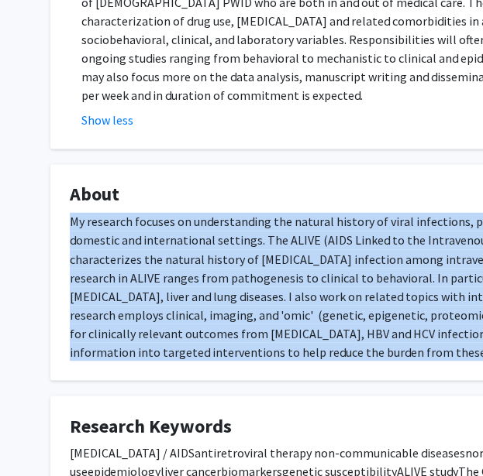
click at [309, 247] on div "My research focuses on understanding the natural history of viral infections, p…" at bounding box center [465, 286] width 790 height 149
copy div "My research focuses on understanding the natural history of viral infections, p…"
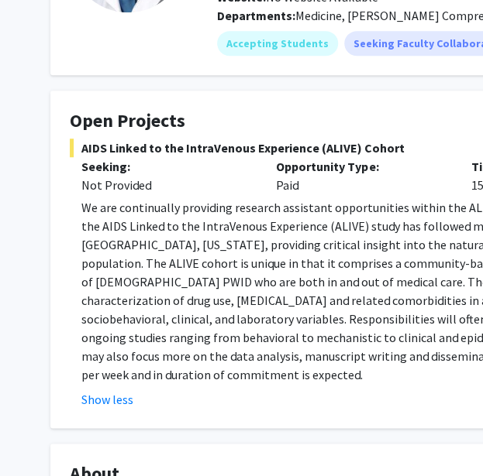
scroll to position [186, 0]
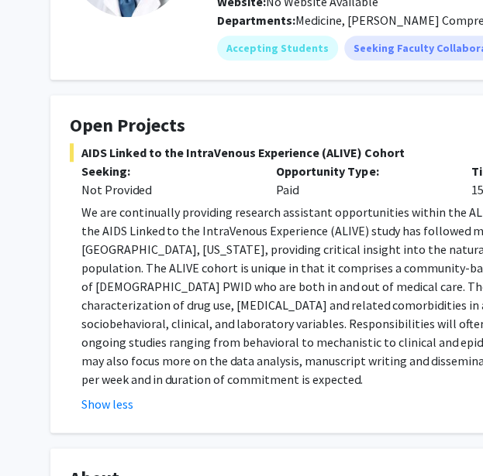
click at [223, 157] on span "AIDS Linked to the IntraVenous Experience (ALIVE) Cohort" at bounding box center [465, 152] width 790 height 19
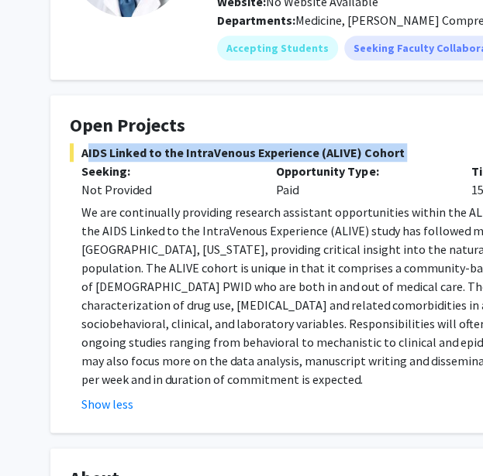
click at [223, 157] on span "AIDS Linked to the IntraVenous Experience (ALIVE) Cohort" at bounding box center [465, 152] width 790 height 19
copy span "AIDS Linked to the IntraVenous Experience (ALIVE) Cohort"
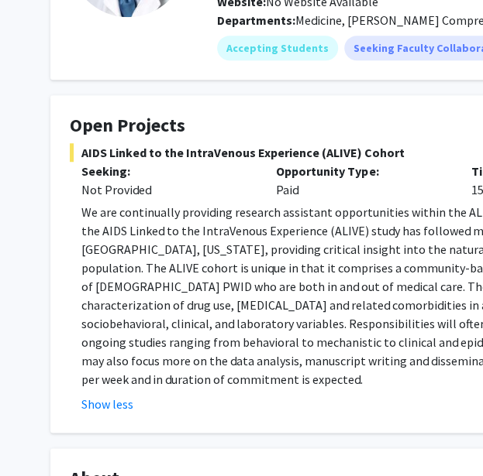
click at [237, 227] on p "We are continually providing research assistant opportunities within the ALIVE …" at bounding box center [470, 296] width 778 height 186
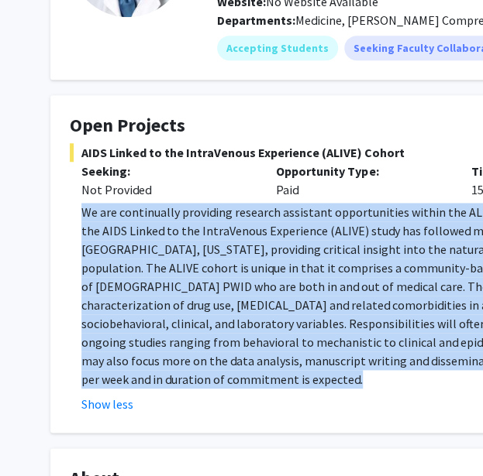
click at [237, 227] on p "We are continually providing research assistant opportunities within the ALIVE …" at bounding box center [470, 296] width 778 height 186
copy p "We are continually providing research assistant opportunities within the ALIVE …"
click at [200, 321] on p "We are continually providing research assistant opportunities within the ALIVE …" at bounding box center [470, 296] width 778 height 186
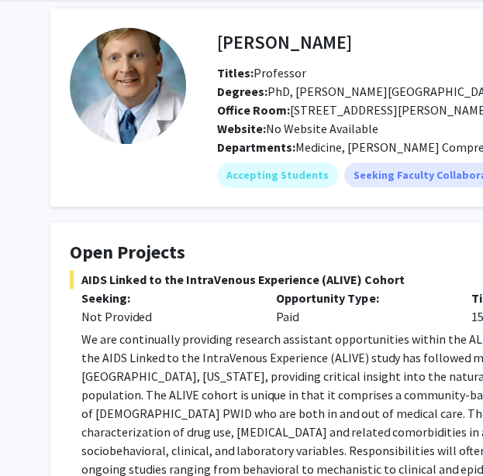
scroll to position [0, 0]
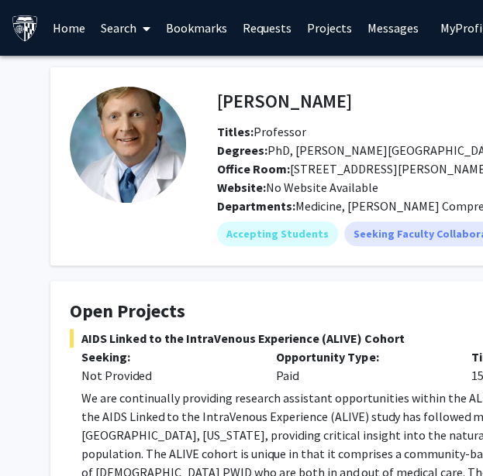
click at [276, 97] on h4 "[PERSON_NAME]" at bounding box center [284, 101] width 135 height 29
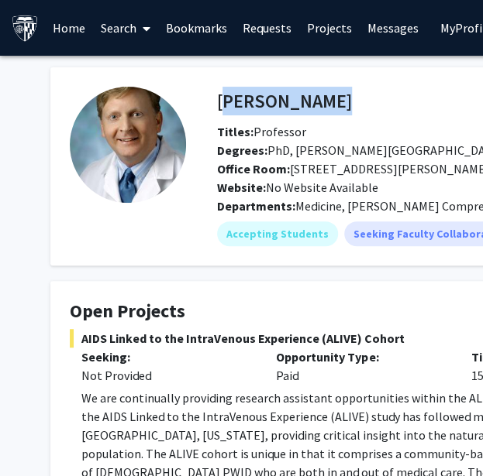
click at [276, 97] on h4 "[PERSON_NAME]" at bounding box center [284, 101] width 135 height 29
copy h4 "[PERSON_NAME]"
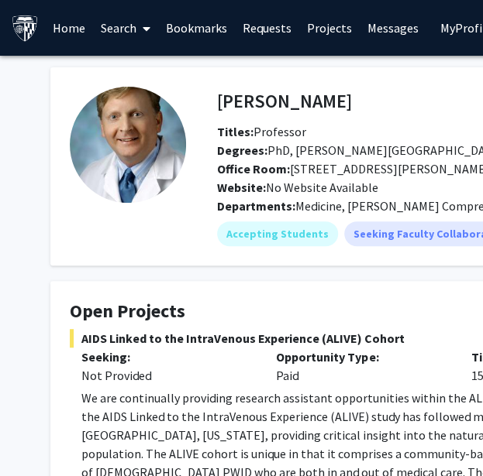
click at [321, 321] on h4 "Open Projects" at bounding box center [465, 312] width 790 height 22
